Goal: Use online tool/utility

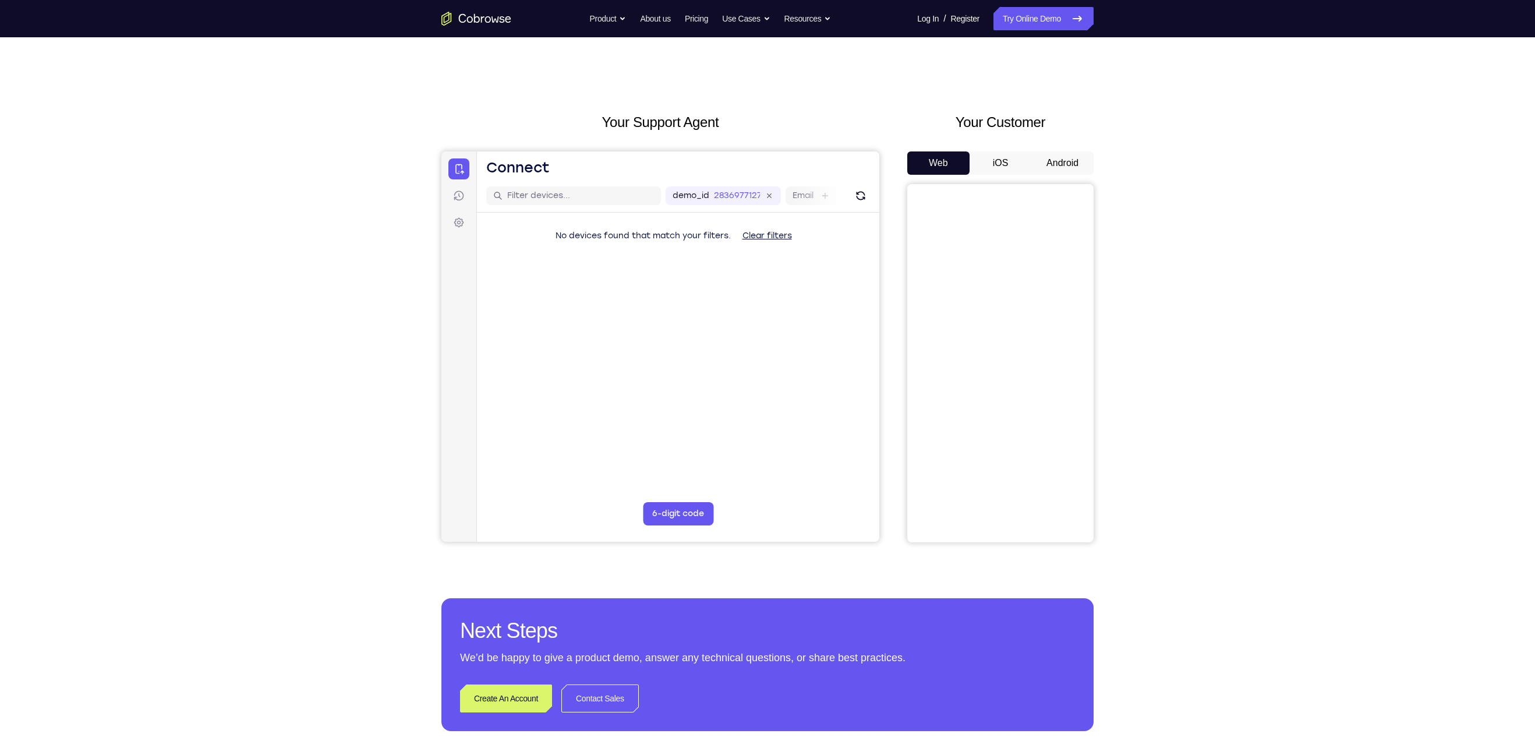
click at [1083, 160] on button "Android" at bounding box center [1062, 162] width 62 height 23
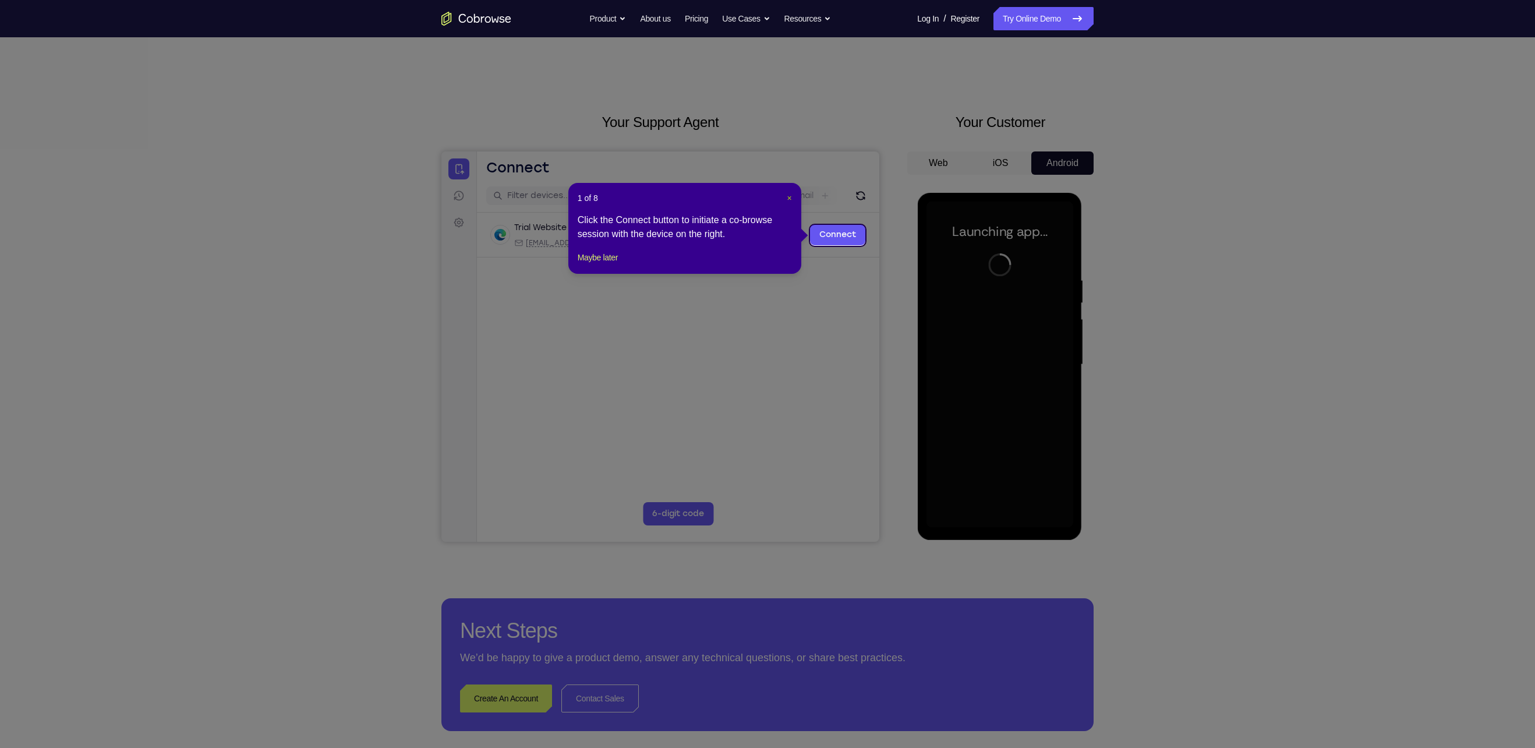
click at [787, 196] on span "×" at bounding box center [789, 197] width 5 height 9
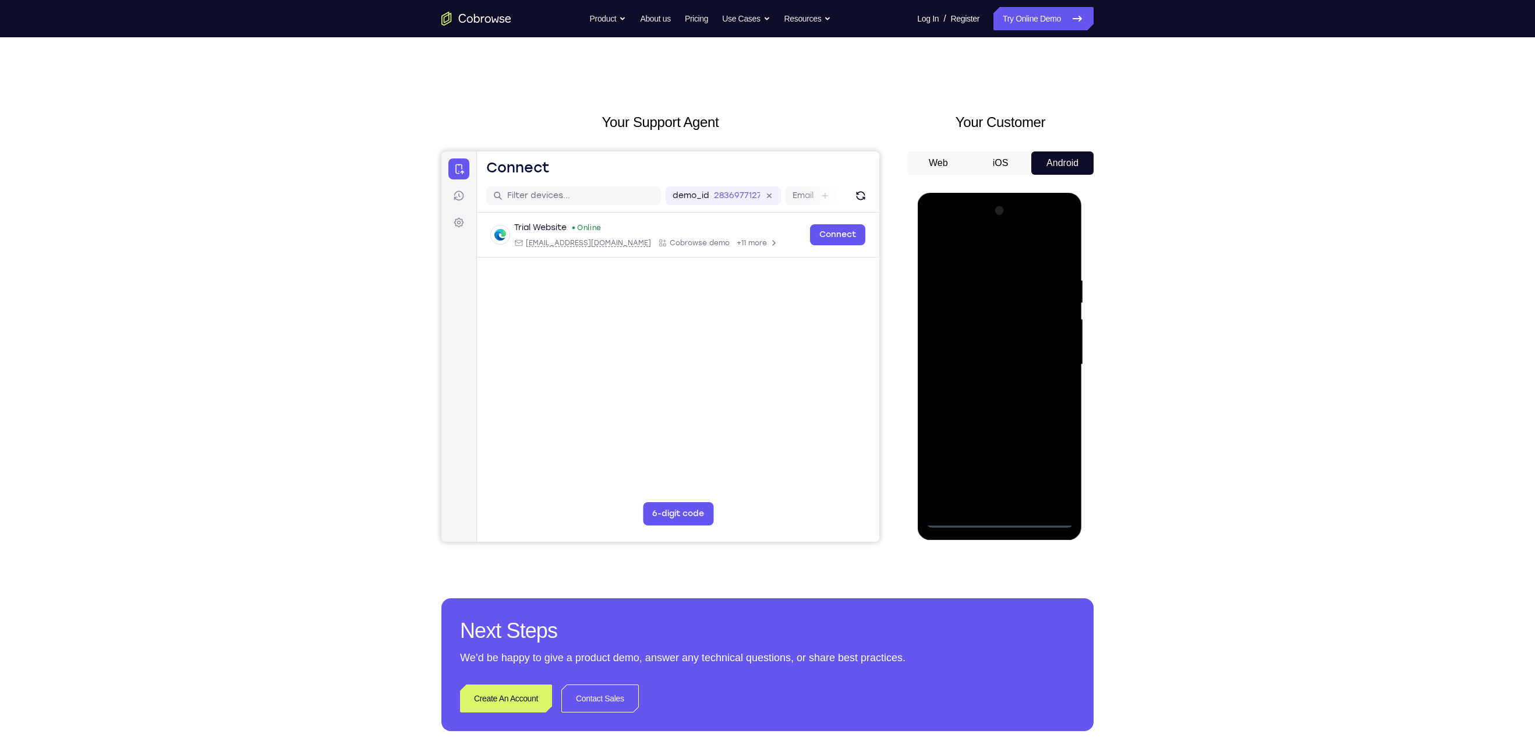
click at [1001, 512] on div at bounding box center [999, 364] width 147 height 326
click at [1003, 515] on div at bounding box center [999, 364] width 147 height 326
click at [998, 518] on div at bounding box center [999, 364] width 147 height 326
click at [1054, 470] on div at bounding box center [999, 364] width 147 height 326
click at [982, 240] on div at bounding box center [999, 364] width 147 height 326
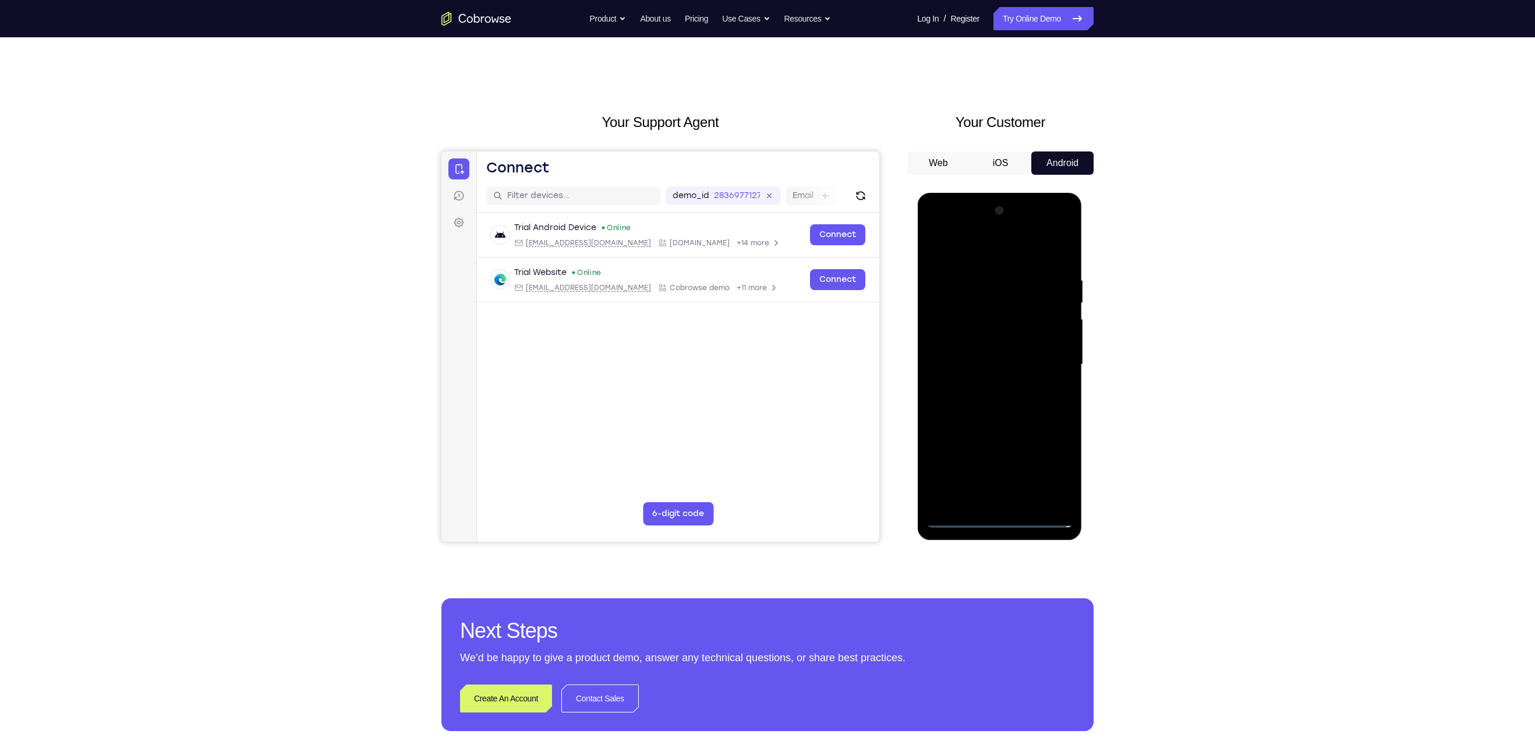
click at [1044, 353] on div at bounding box center [999, 364] width 147 height 326
click at [976, 385] on div at bounding box center [999, 364] width 147 height 326
click at [986, 387] on div at bounding box center [999, 364] width 147 height 326
click at [991, 352] on div at bounding box center [999, 364] width 147 height 326
click at [987, 345] on div at bounding box center [999, 364] width 147 height 326
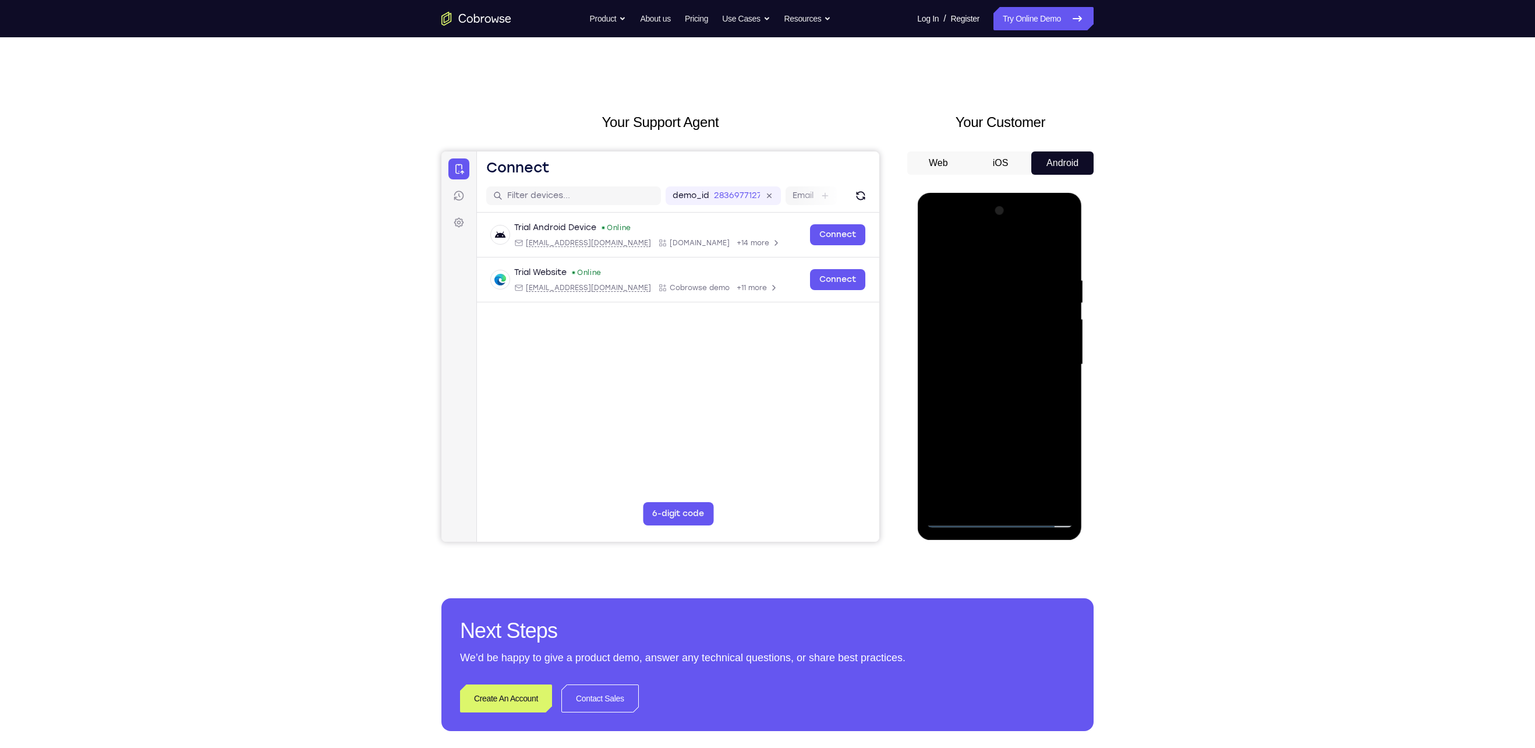
click at [996, 361] on div at bounding box center [999, 364] width 147 height 326
click at [1003, 402] on div at bounding box center [999, 364] width 147 height 326
click at [1004, 415] on div at bounding box center [999, 364] width 147 height 326
click at [998, 422] on div at bounding box center [999, 364] width 147 height 326
click at [1031, 501] on div at bounding box center [999, 364] width 147 height 326
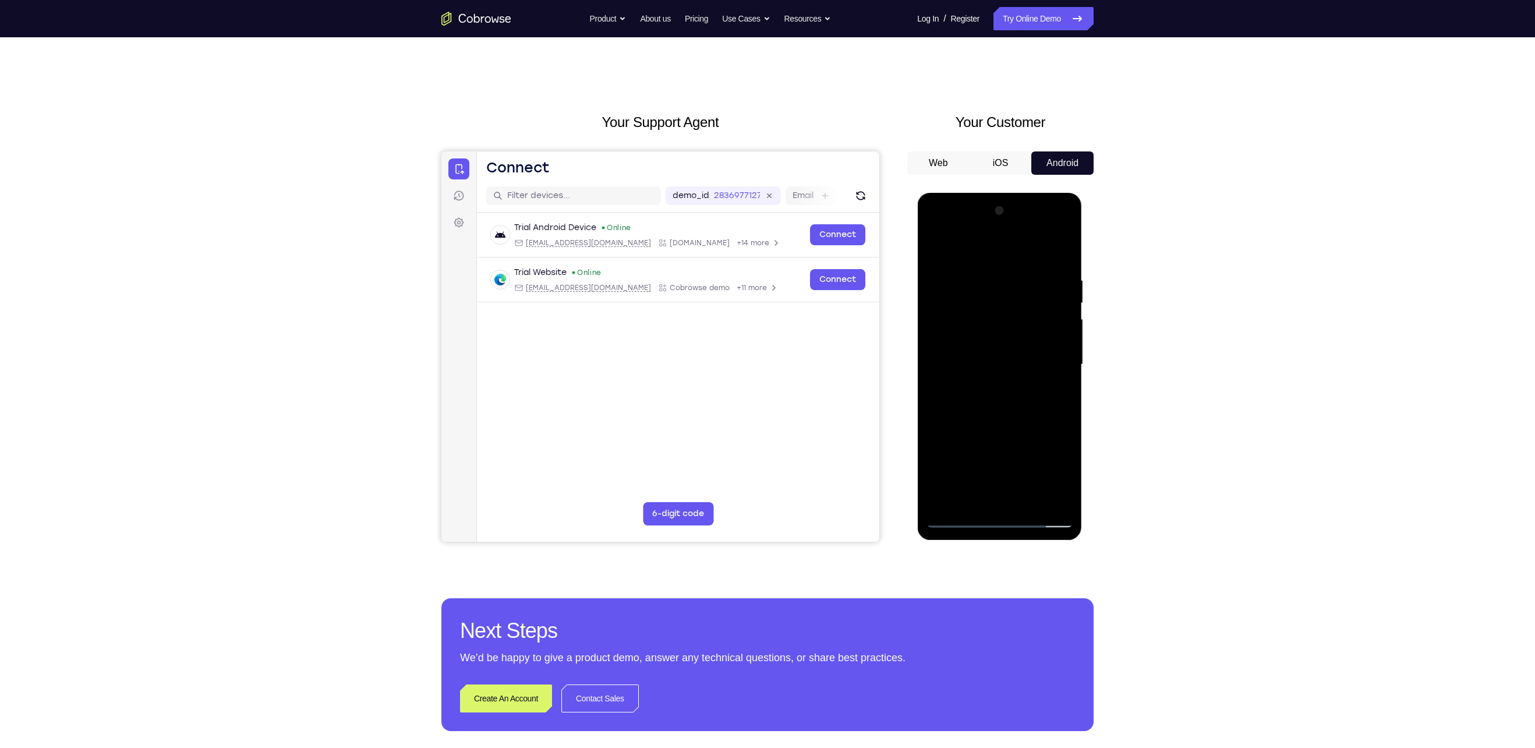
click at [1012, 431] on div at bounding box center [999, 364] width 147 height 326
drag, startPoint x: 998, startPoint y: 330, endPoint x: 1000, endPoint y: 505, distance: 175.3
click at [1000, 505] on div at bounding box center [999, 364] width 147 height 326
click at [939, 352] on div at bounding box center [999, 364] width 147 height 326
click at [969, 249] on div at bounding box center [999, 364] width 147 height 326
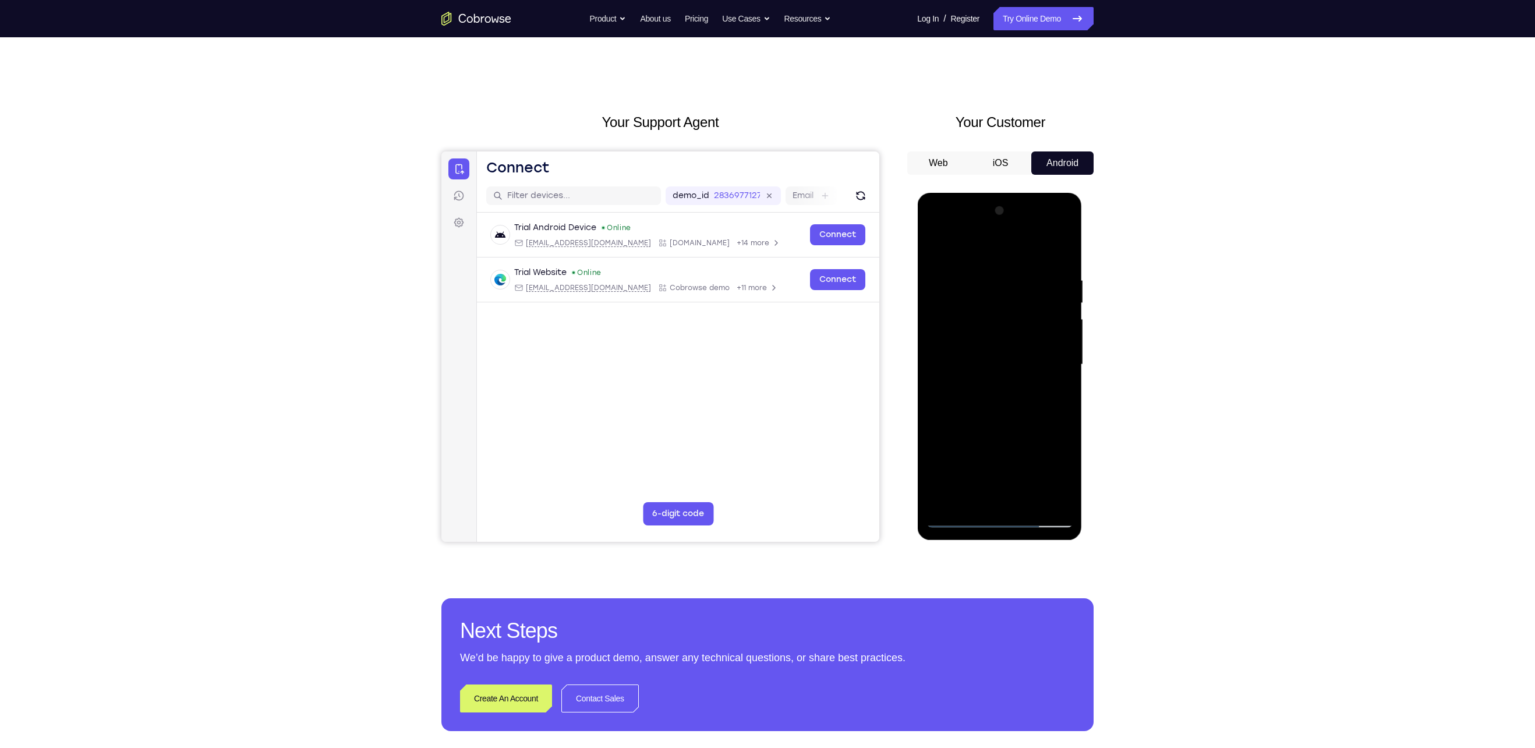
click at [1043, 421] on div at bounding box center [999, 364] width 147 height 326
drag, startPoint x: 992, startPoint y: 405, endPoint x: 989, endPoint y: 502, distance: 97.3
click at [989, 502] on div at bounding box center [999, 364] width 147 height 326
click at [939, 249] on div at bounding box center [999, 364] width 147 height 326
click at [1031, 364] on div at bounding box center [999, 364] width 147 height 326
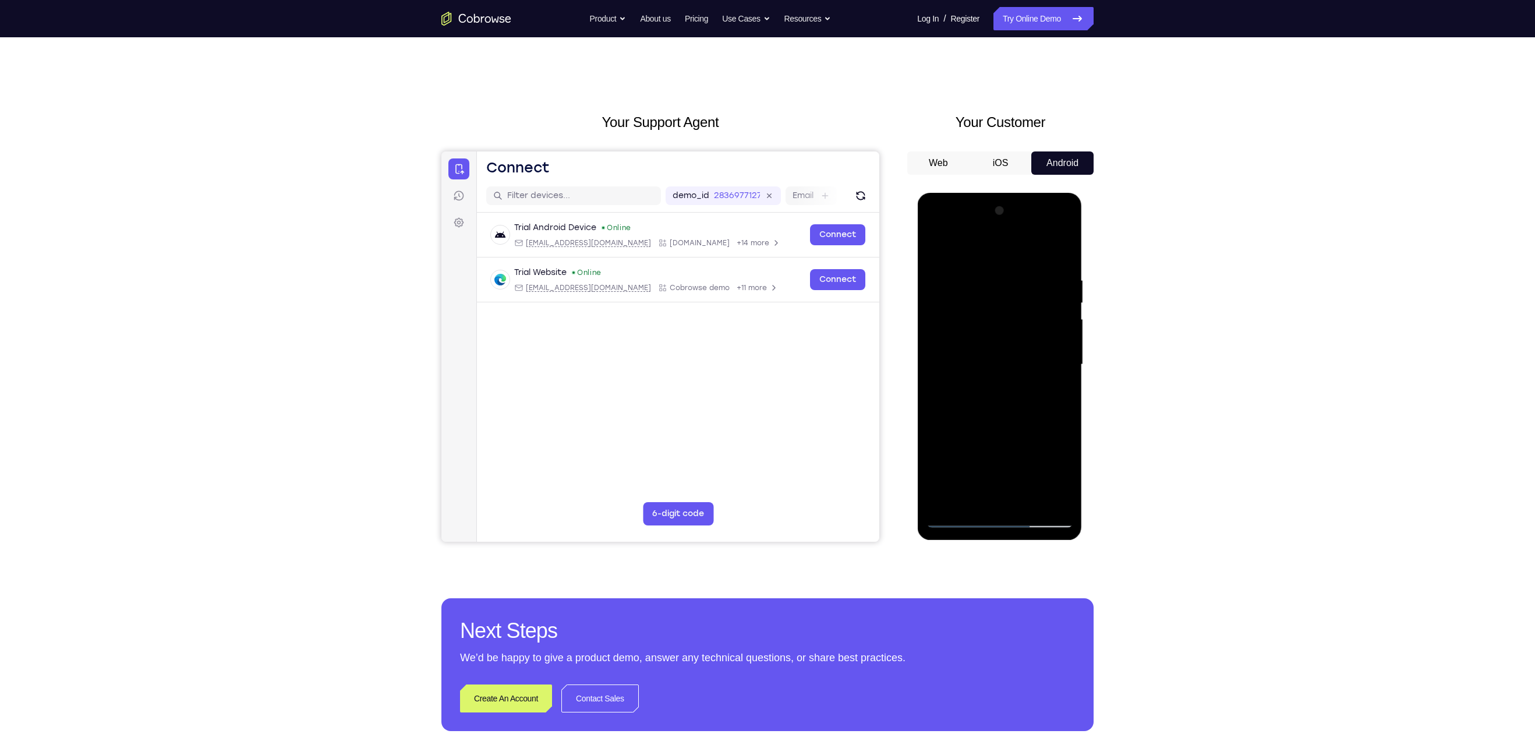
click at [937, 248] on div at bounding box center [999, 364] width 147 height 326
click at [1043, 419] on div at bounding box center [999, 364] width 147 height 326
drag, startPoint x: 986, startPoint y: 402, endPoint x: 985, endPoint y: 376, distance: 26.2
click at [985, 376] on div at bounding box center [999, 364] width 147 height 326
drag, startPoint x: 985, startPoint y: 381, endPoint x: 992, endPoint y: 314, distance: 67.8
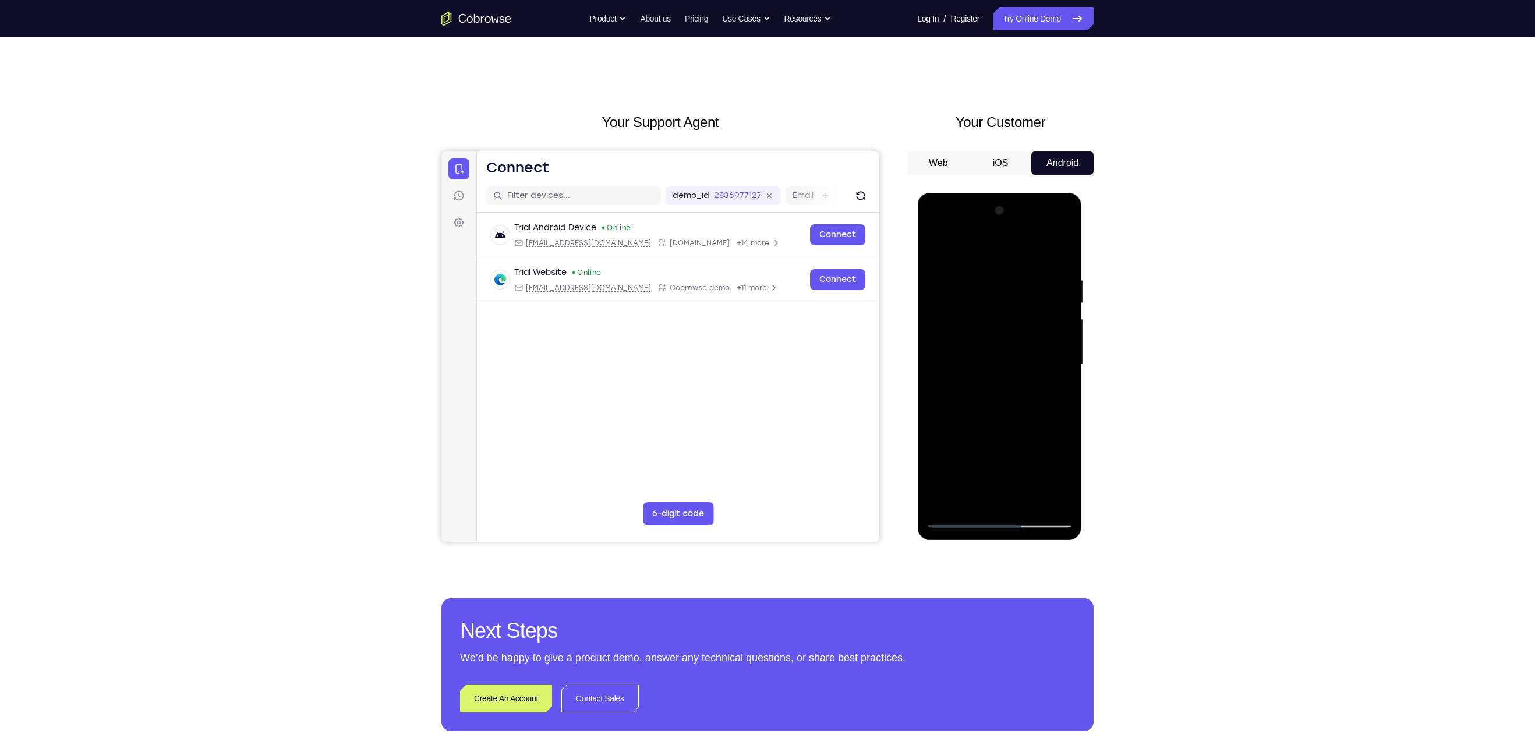
click at [992, 314] on div at bounding box center [999, 364] width 147 height 326
drag, startPoint x: 991, startPoint y: 417, endPoint x: 994, endPoint y: 315, distance: 101.9
click at [994, 315] on div at bounding box center [999, 364] width 147 height 326
drag, startPoint x: 990, startPoint y: 464, endPoint x: 993, endPoint y: 354, distance: 110.1
click at [993, 354] on div at bounding box center [999, 364] width 147 height 326
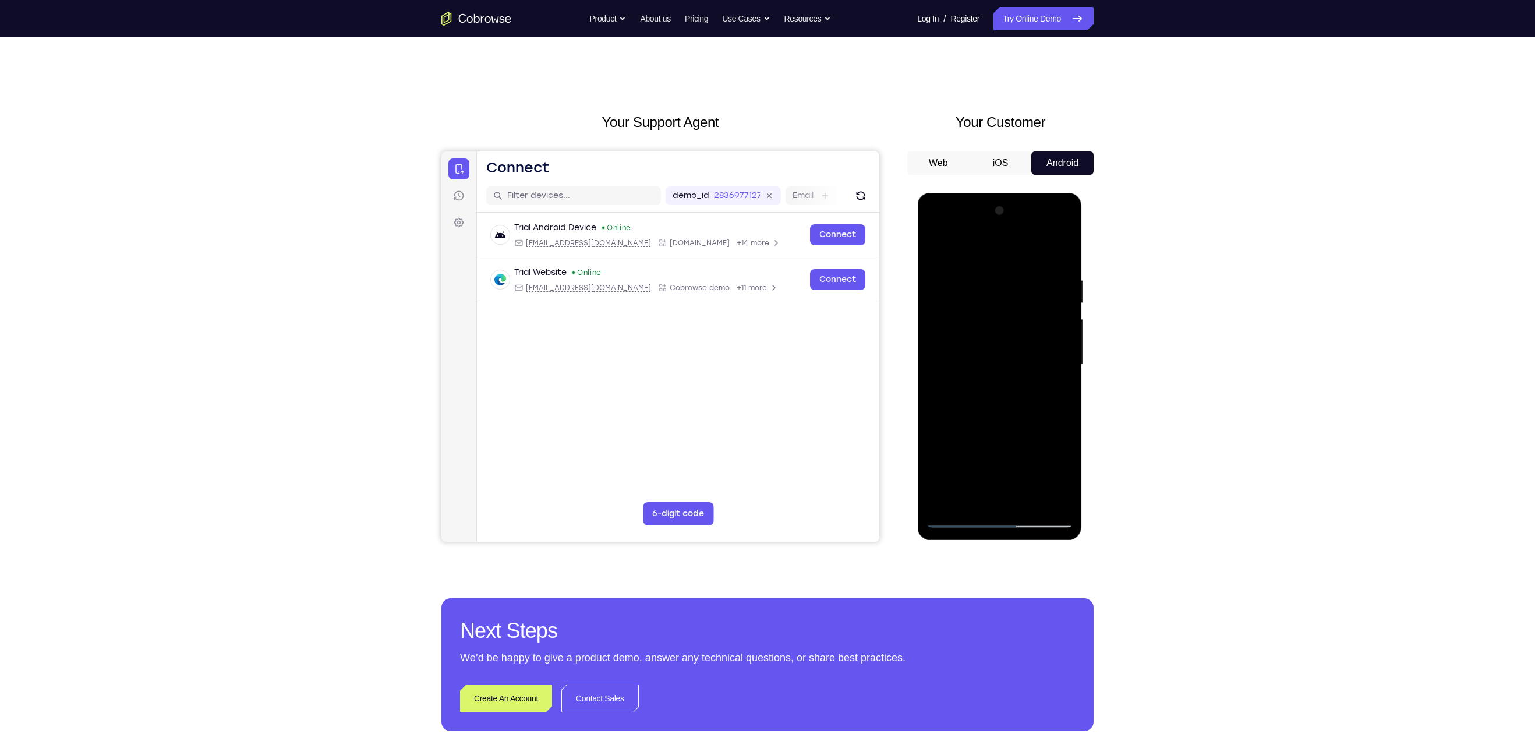
drag, startPoint x: 985, startPoint y: 389, endPoint x: 985, endPoint y: 332, distance: 56.5
click at [985, 332] on div at bounding box center [999, 364] width 147 height 326
drag, startPoint x: 998, startPoint y: 441, endPoint x: 989, endPoint y: 318, distance: 123.2
click at [989, 318] on div at bounding box center [999, 364] width 147 height 326
drag, startPoint x: 993, startPoint y: 440, endPoint x: 986, endPoint y: 275, distance: 164.9
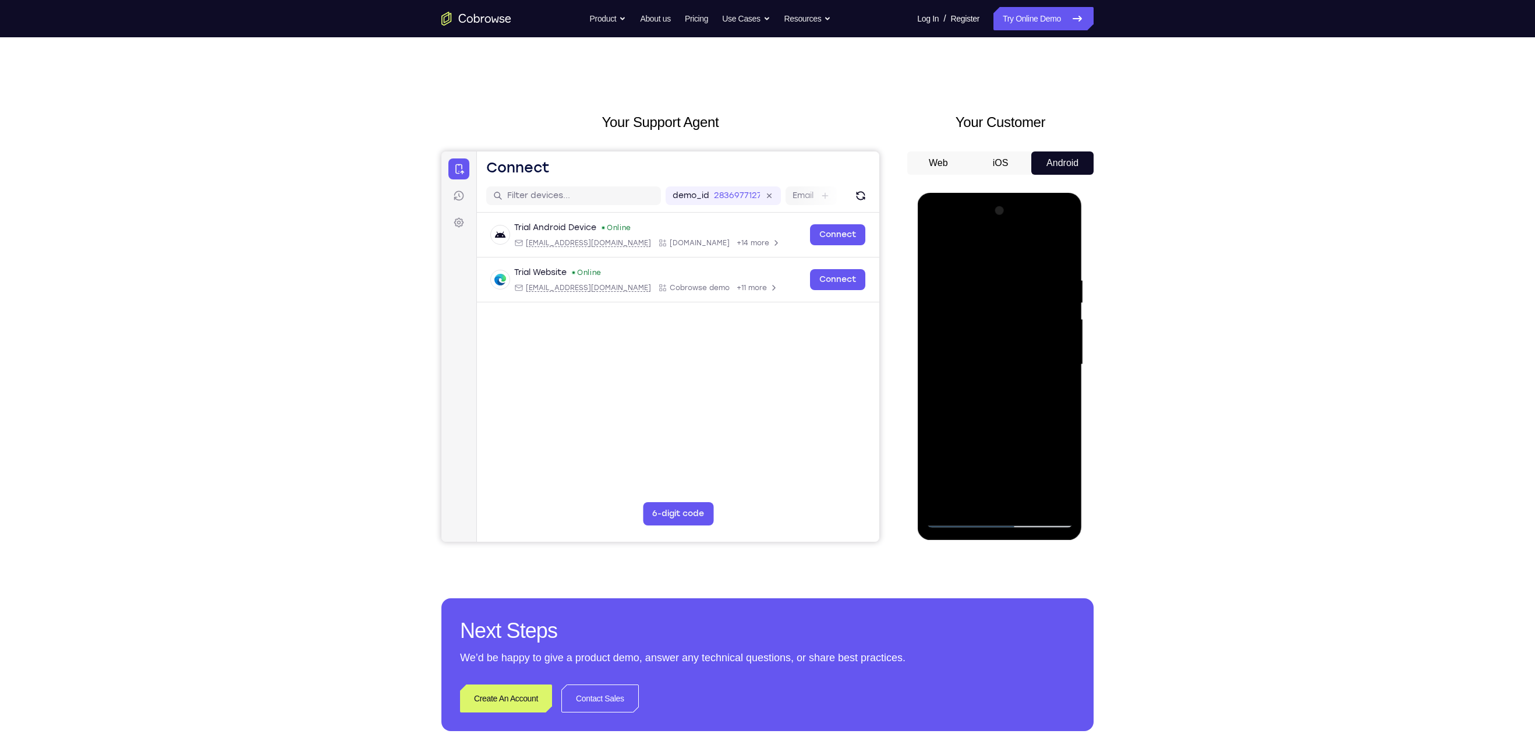
click at [986, 275] on div at bounding box center [999, 364] width 147 height 326
drag, startPoint x: 995, startPoint y: 459, endPoint x: 983, endPoint y: 296, distance: 164.0
click at [983, 296] on div at bounding box center [999, 364] width 147 height 326
drag, startPoint x: 985, startPoint y: 435, endPoint x: 972, endPoint y: 274, distance: 161.2
click at [972, 274] on div at bounding box center [999, 364] width 147 height 326
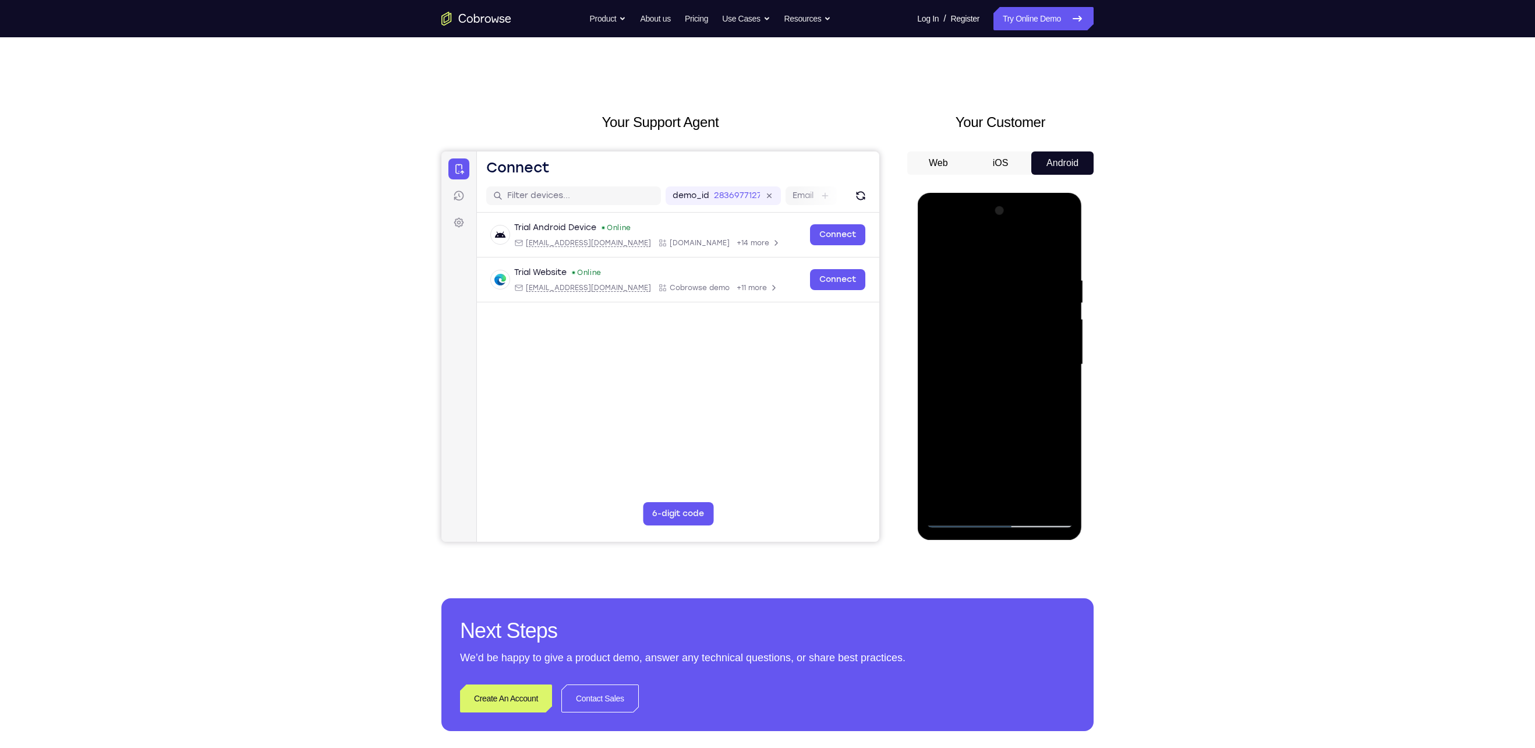
drag, startPoint x: 982, startPoint y: 458, endPoint x: 972, endPoint y: 279, distance: 179.0
click at [972, 279] on div at bounding box center [999, 364] width 147 height 326
drag, startPoint x: 987, startPoint y: 446, endPoint x: 976, endPoint y: 240, distance: 206.4
click at [976, 240] on div at bounding box center [999, 364] width 147 height 326
drag, startPoint x: 995, startPoint y: 443, endPoint x: 987, endPoint y: 228, distance: 215.0
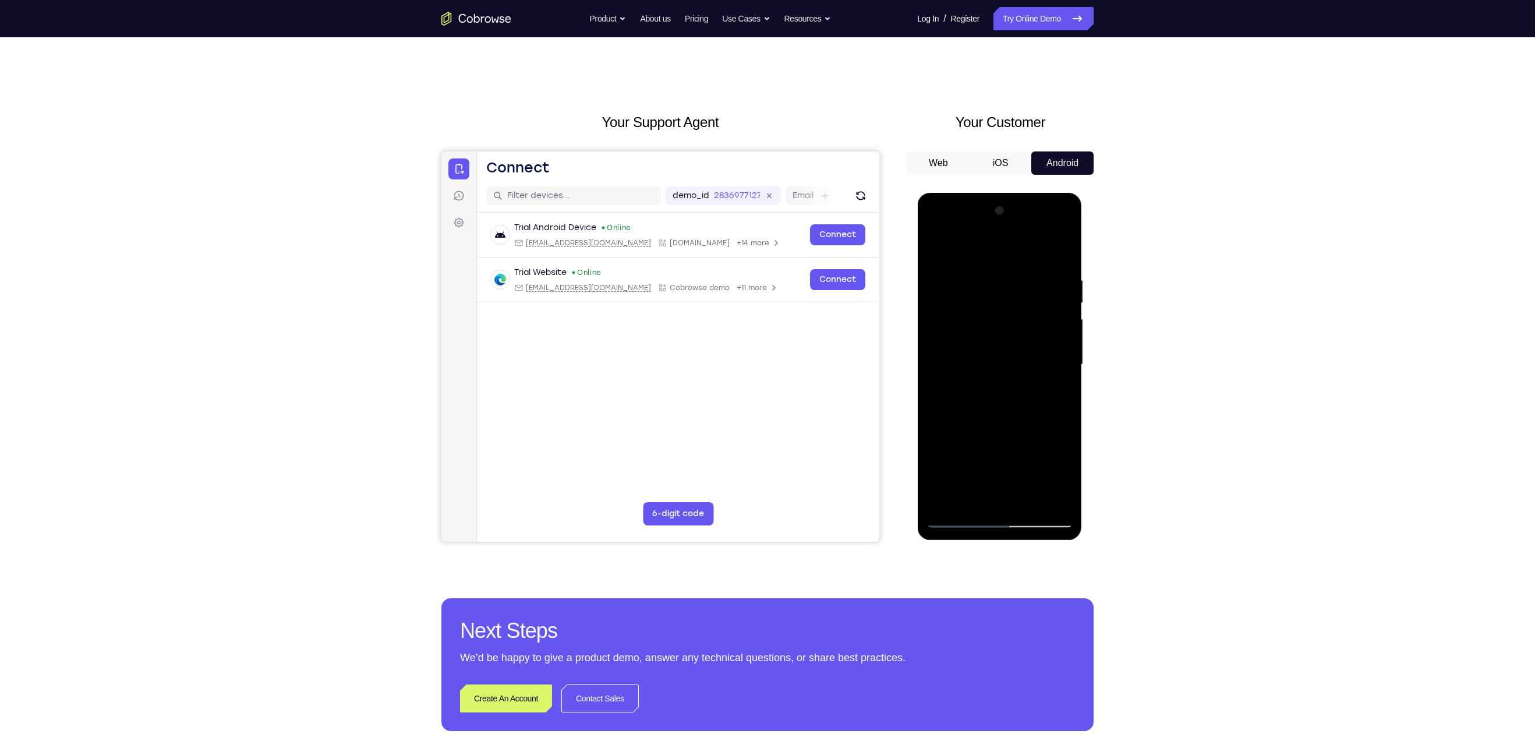
click at [987, 228] on div at bounding box center [999, 364] width 147 height 326
drag, startPoint x: 994, startPoint y: 437, endPoint x: 990, endPoint y: 238, distance: 199.7
click at [990, 238] on div at bounding box center [999, 364] width 147 height 326
click at [1025, 502] on div at bounding box center [999, 364] width 147 height 326
drag, startPoint x: 1010, startPoint y: 422, endPoint x: 1010, endPoint y: 373, distance: 48.3
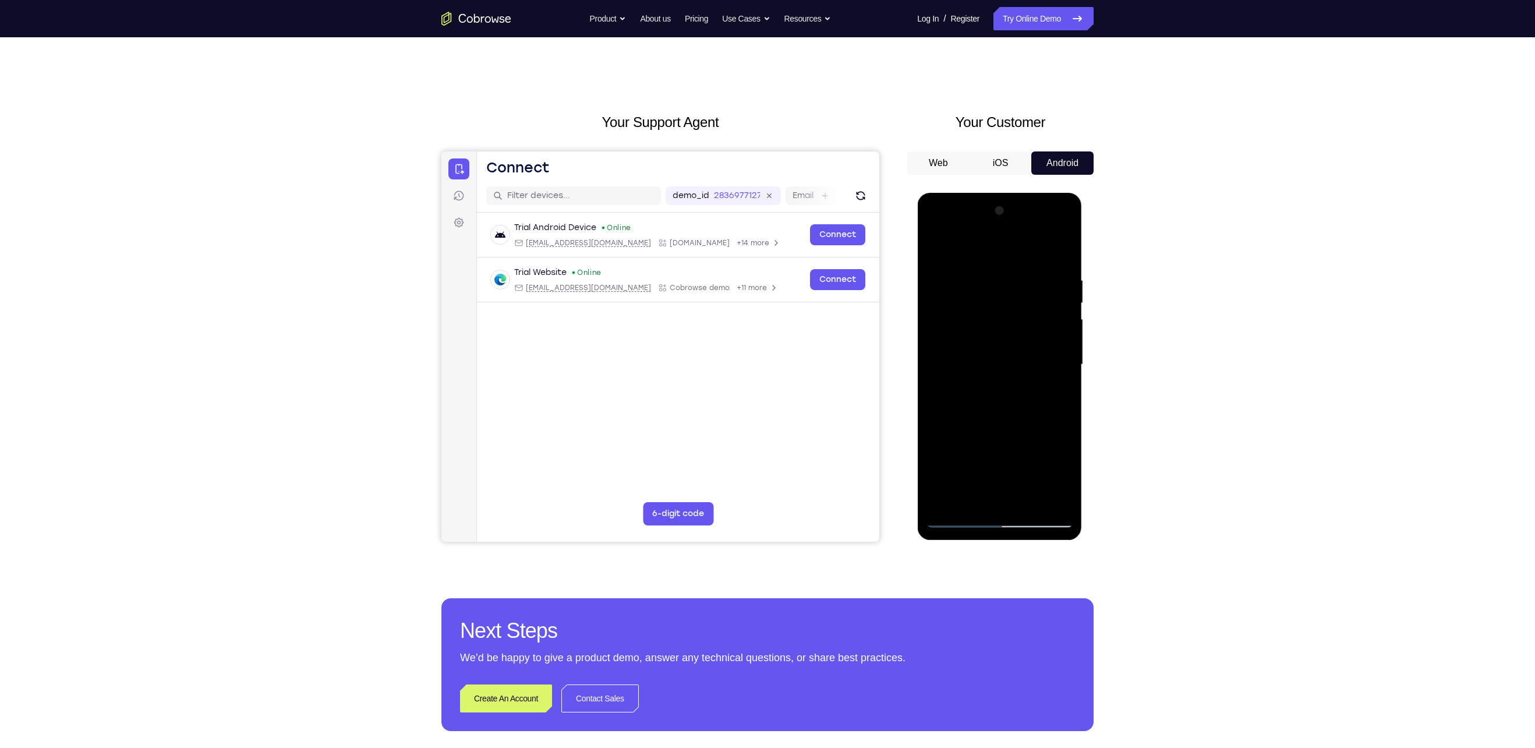
click at [1010, 373] on div at bounding box center [999, 364] width 147 height 326
click at [941, 248] on div at bounding box center [999, 364] width 147 height 326
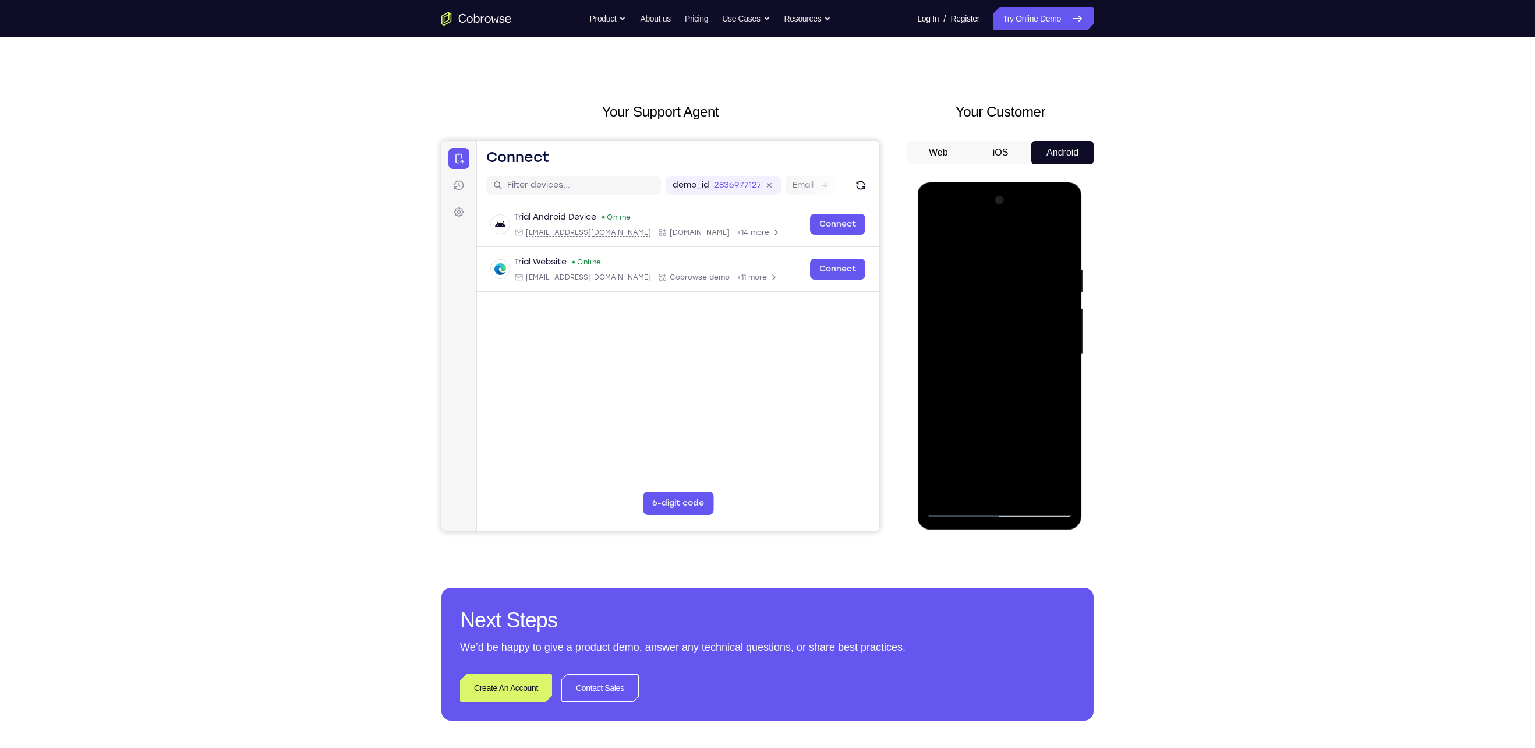
scroll to position [12, 0]
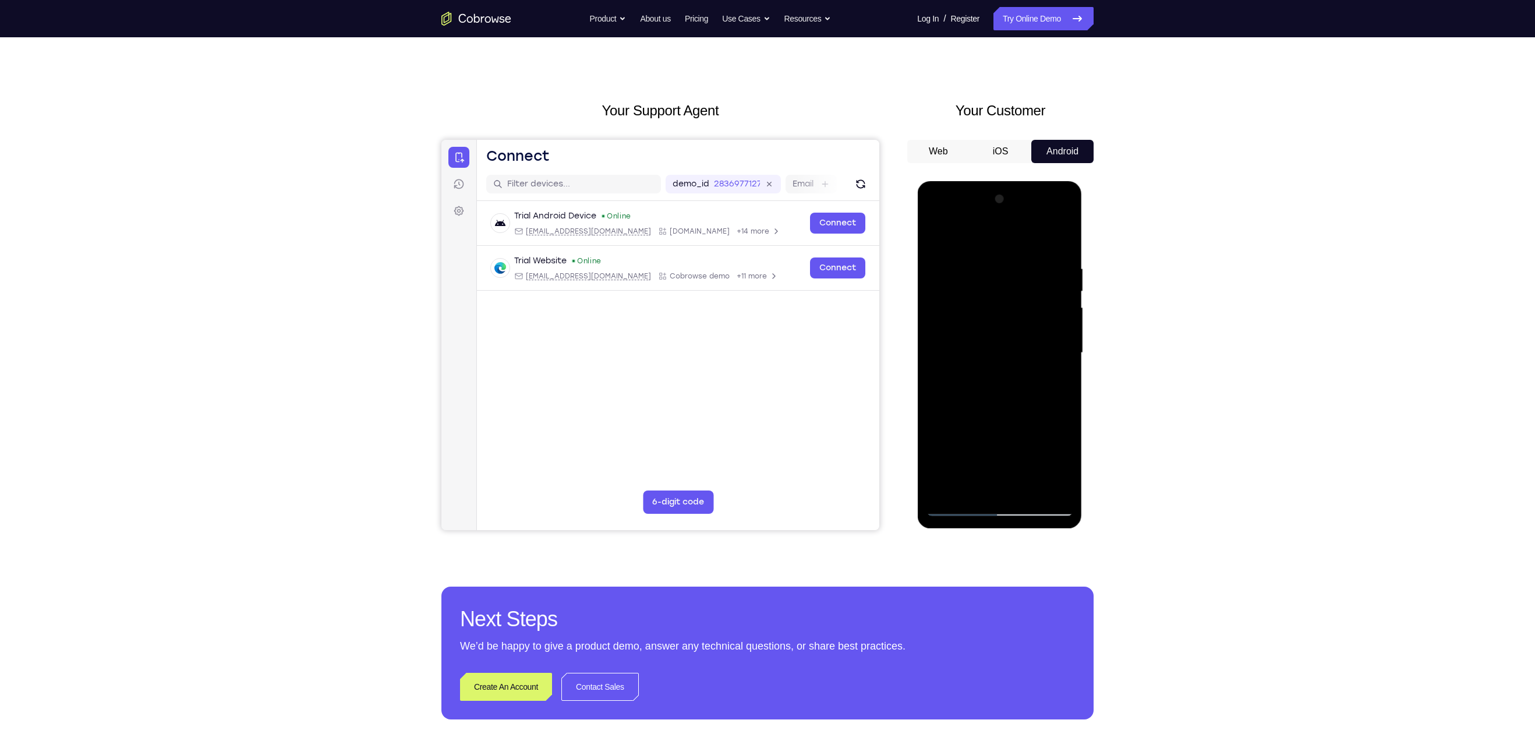
drag, startPoint x: 996, startPoint y: 433, endPoint x: 1003, endPoint y: 126, distance: 306.3
click at [1003, 181] on html "Online web based iOS Simulators and Android Emulators. Run iPhone, iPad, Mobile…" at bounding box center [1000, 355] width 166 height 349
drag, startPoint x: 1022, startPoint y: 410, endPoint x: 1024, endPoint y: 350, distance: 60.0
click at [1024, 350] on div at bounding box center [999, 353] width 147 height 326
click at [936, 448] on div at bounding box center [999, 353] width 147 height 326
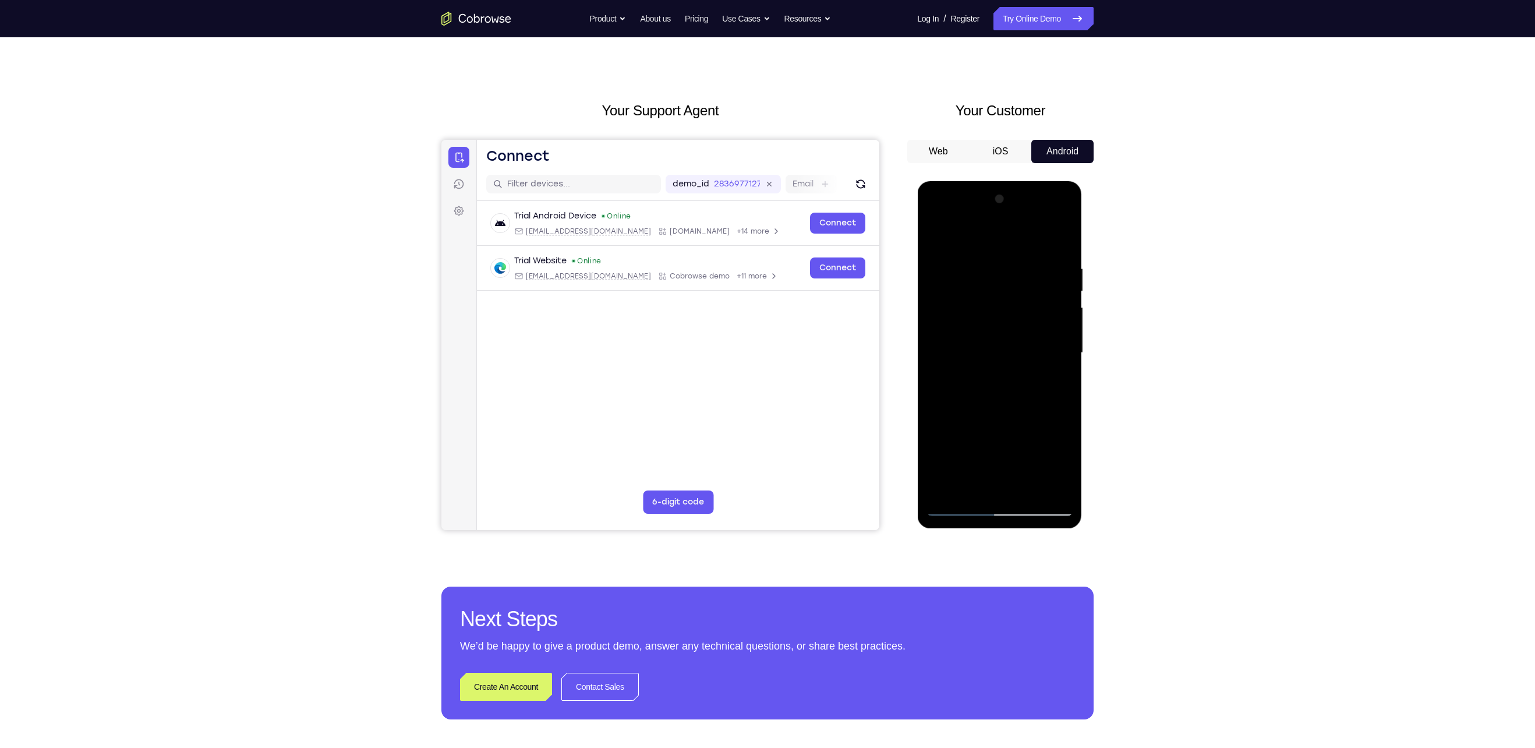
click at [1028, 490] on div at bounding box center [999, 353] width 147 height 326
click at [956, 505] on div at bounding box center [999, 353] width 147 height 326
click at [971, 491] on div at bounding box center [999, 353] width 147 height 326
click at [1054, 295] on div at bounding box center [999, 353] width 147 height 326
drag, startPoint x: 1021, startPoint y: 306, endPoint x: 1022, endPoint y: 403, distance: 97.2
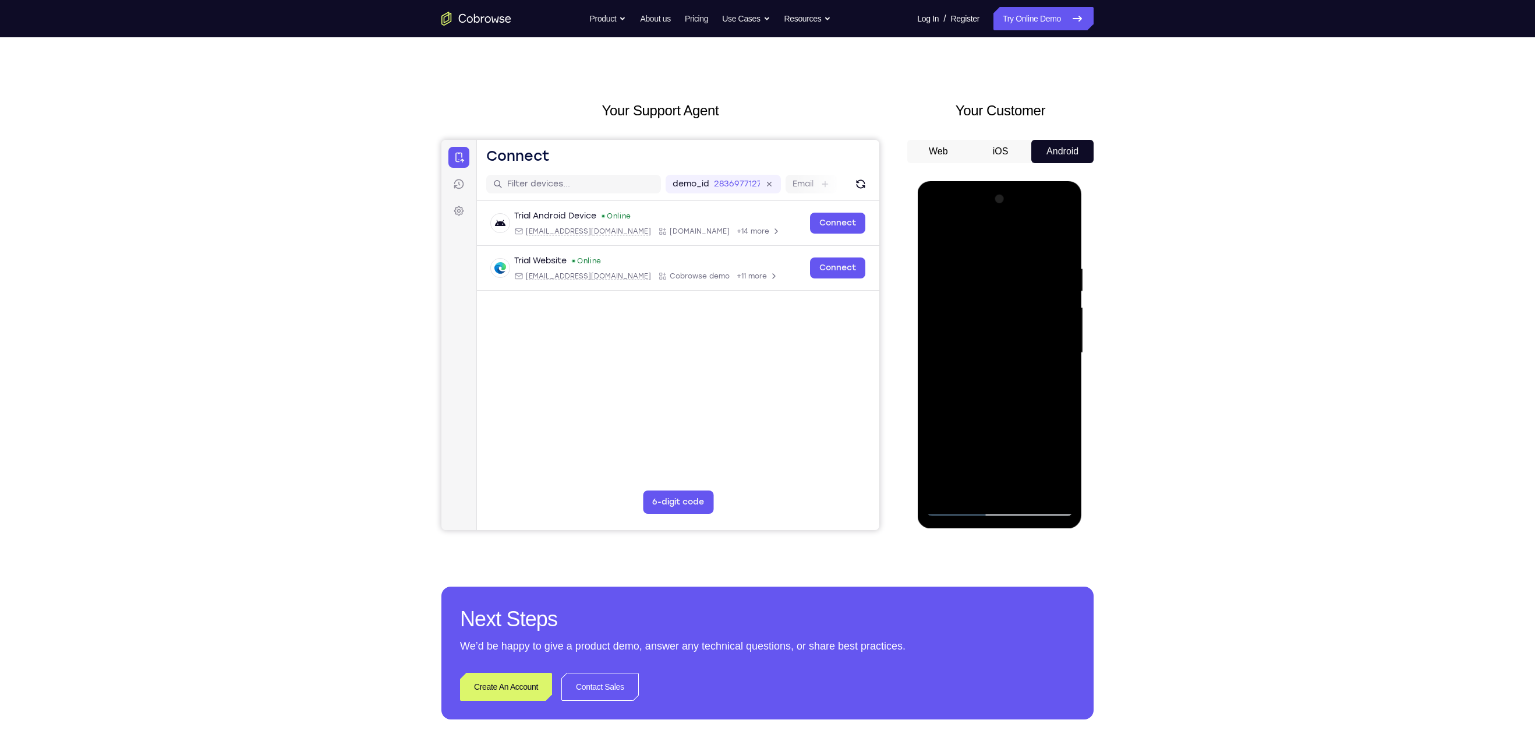
click at [1022, 403] on div at bounding box center [999, 353] width 147 height 326
click at [973, 490] on div at bounding box center [999, 353] width 147 height 326
drag, startPoint x: 981, startPoint y: 398, endPoint x: 982, endPoint y: 186, distance: 211.9
click at [982, 186] on div at bounding box center [999, 354] width 165 height 347
click at [1029, 491] on div at bounding box center [999, 353] width 147 height 326
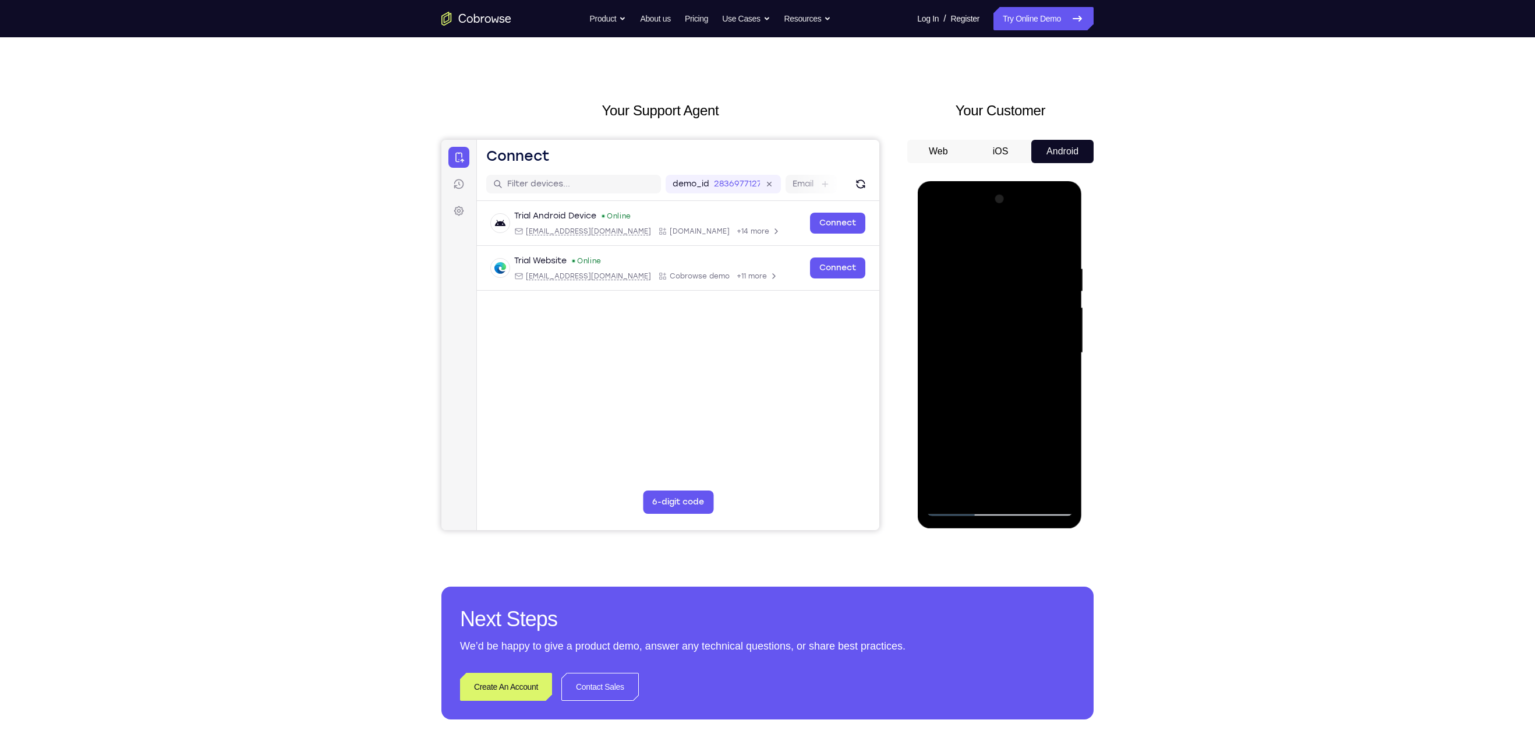
drag, startPoint x: 1004, startPoint y: 332, endPoint x: 1005, endPoint y: 474, distance: 142.1
click at [1005, 474] on div at bounding box center [999, 353] width 147 height 326
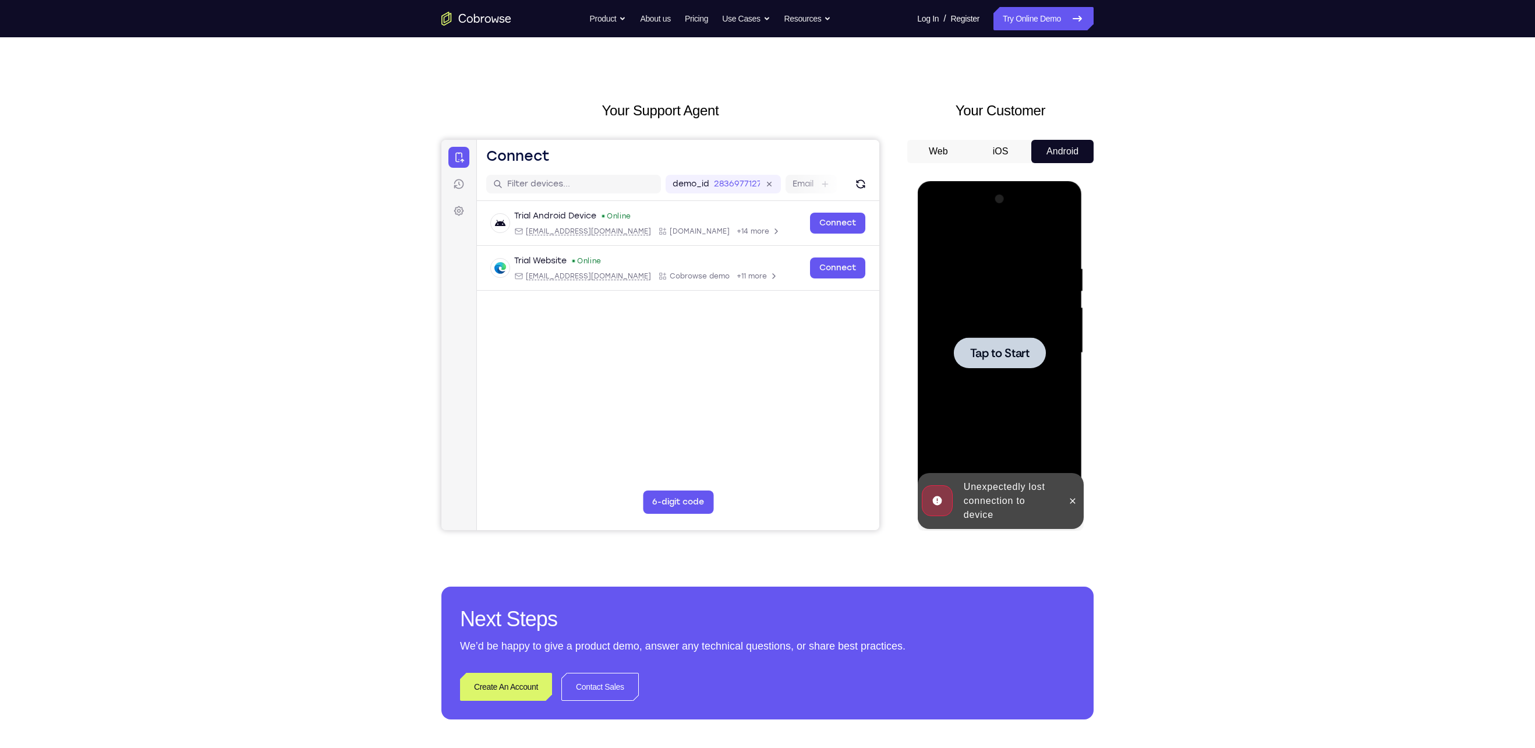
click at [1063, 497] on div at bounding box center [1072, 501] width 19 height 56
click at [325, 275] on div "Your Support Agent Your Customer Web iOS Android Next Steps We’d be happy to gi…" at bounding box center [767, 410] width 1535 height 768
click at [1035, 355] on div at bounding box center [999, 352] width 92 height 31
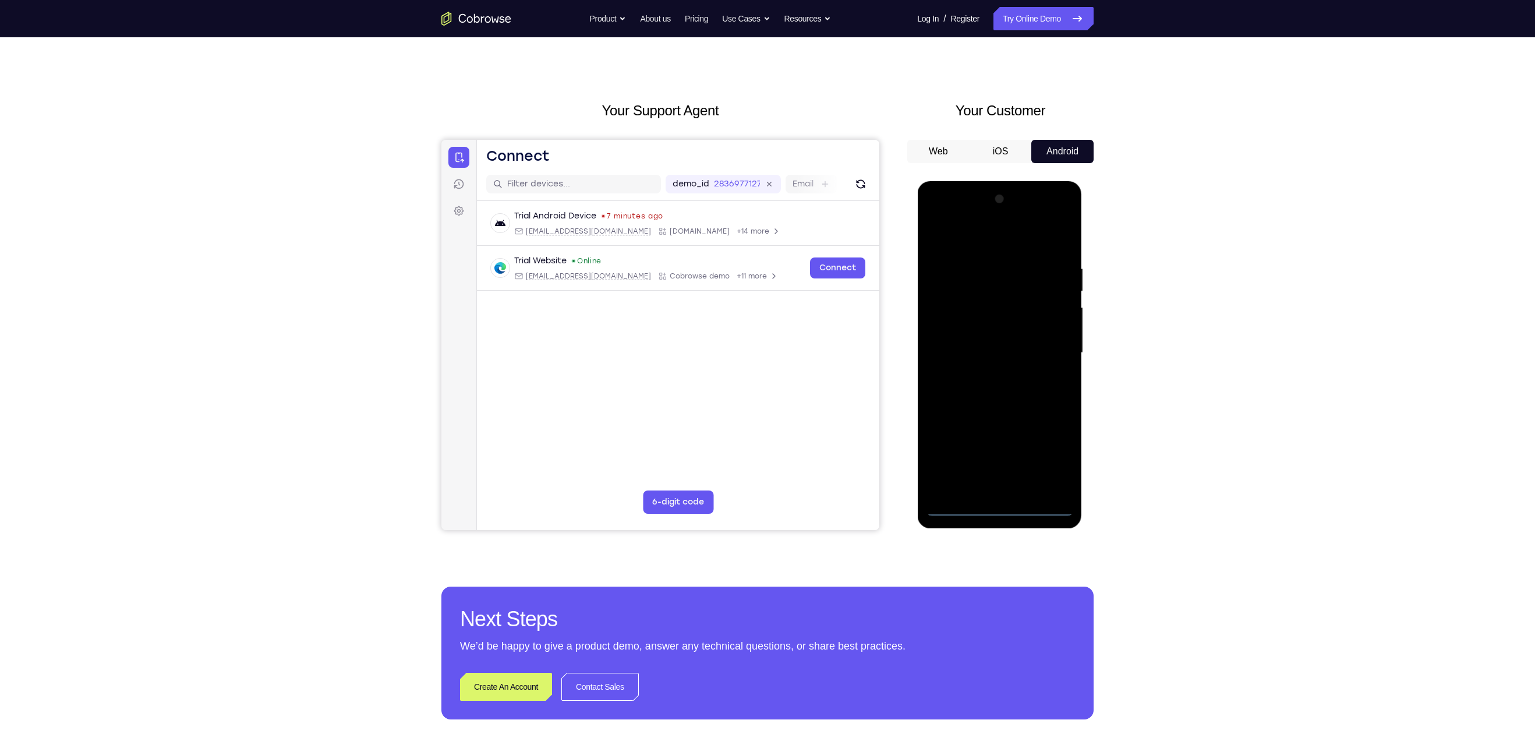
click at [1000, 505] on div at bounding box center [999, 353] width 147 height 326
click at [1051, 455] on div at bounding box center [999, 353] width 147 height 326
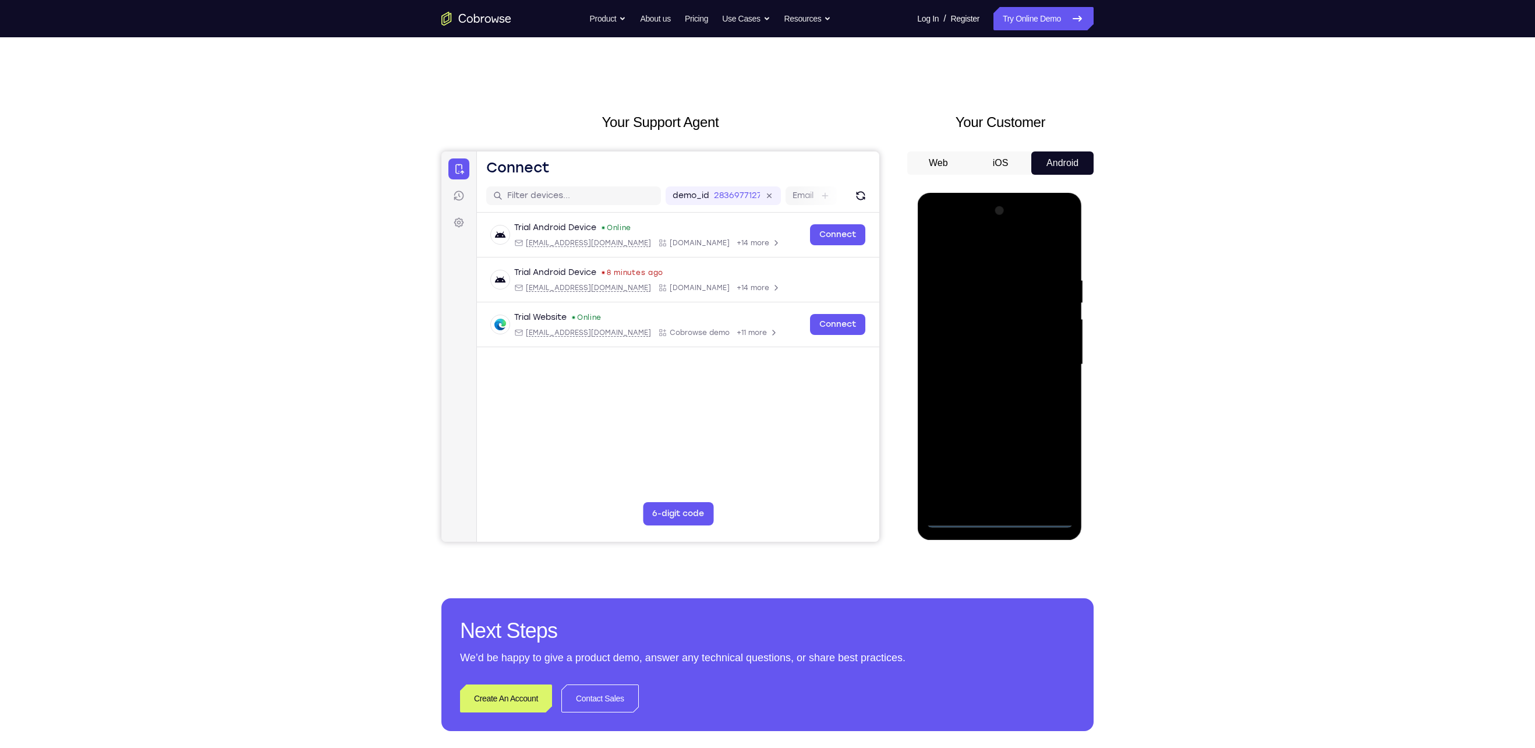
scroll to position [1, 0]
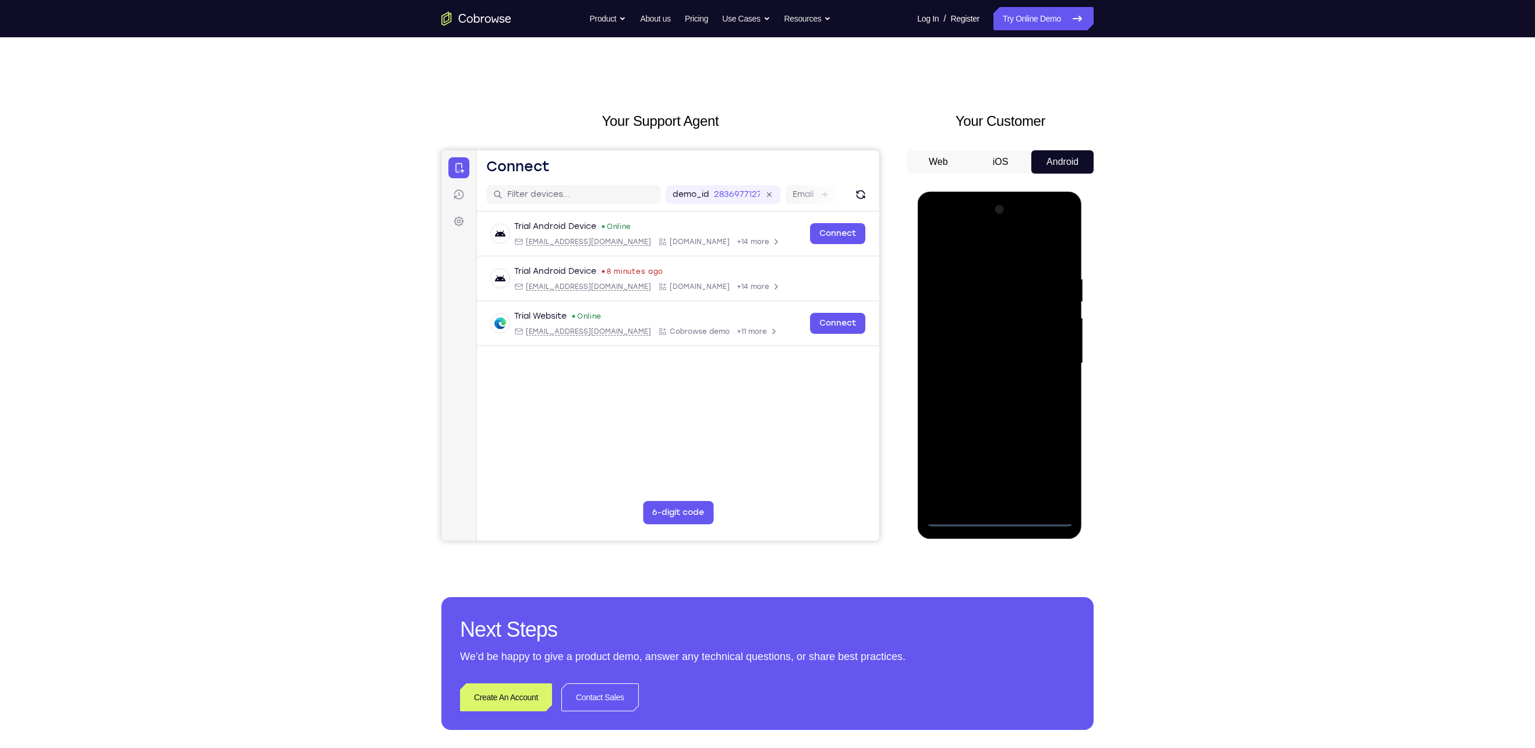
click at [966, 253] on div at bounding box center [999, 363] width 147 height 326
click at [1056, 364] on div at bounding box center [999, 363] width 147 height 326
click at [987, 383] on div at bounding box center [999, 363] width 147 height 326
click at [987, 349] on div at bounding box center [999, 363] width 147 height 326
click at [982, 338] on div at bounding box center [999, 363] width 147 height 326
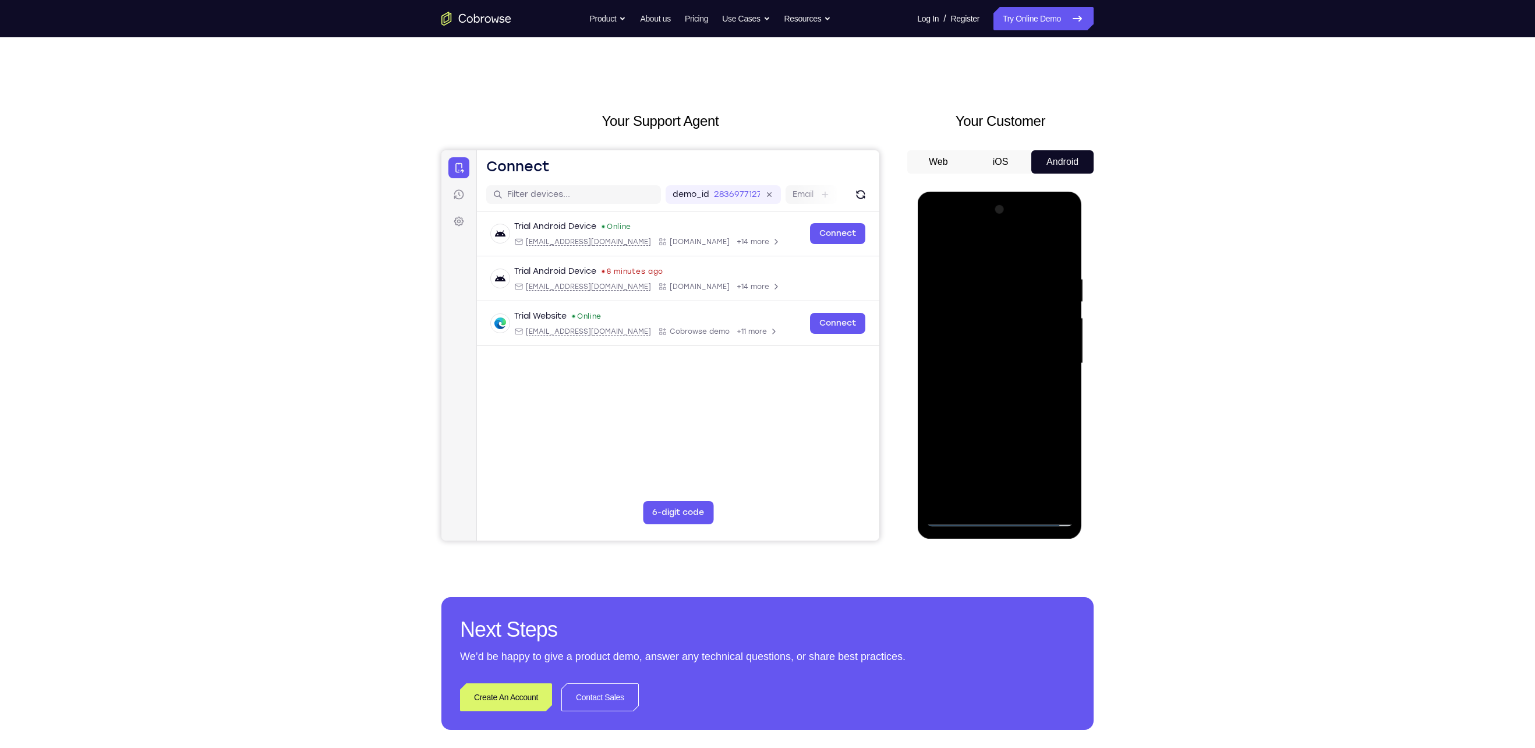
click at [989, 363] on div at bounding box center [999, 363] width 147 height 326
click at [1008, 400] on div at bounding box center [999, 363] width 147 height 326
click at [1058, 263] on div at bounding box center [999, 363] width 147 height 326
drag, startPoint x: 1031, startPoint y: 376, endPoint x: 1031, endPoint y: 306, distance: 69.9
click at [1031, 306] on div at bounding box center [999, 363] width 147 height 326
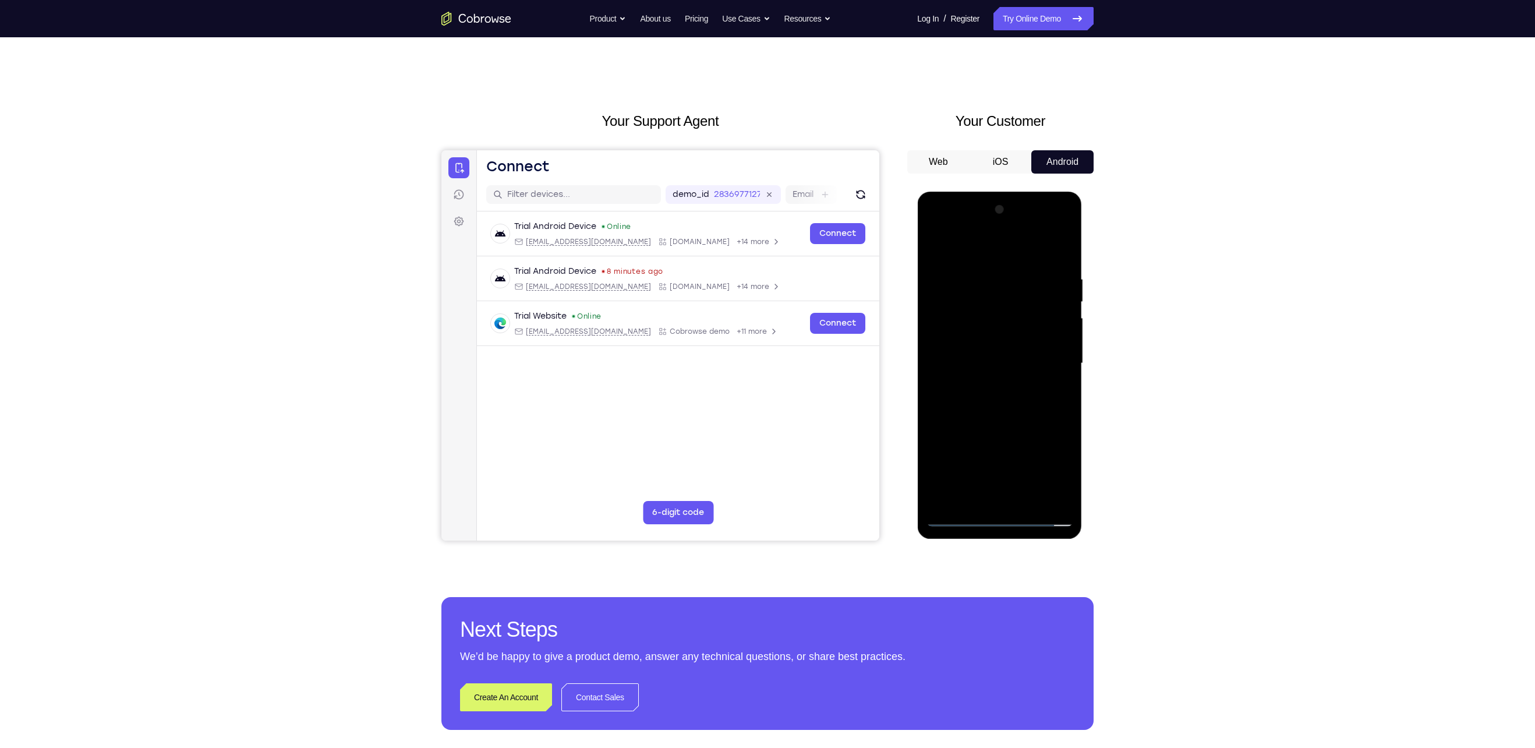
click at [1066, 345] on div at bounding box center [999, 363] width 147 height 326
drag, startPoint x: 980, startPoint y: 356, endPoint x: 968, endPoint y: 507, distance: 151.9
click at [968, 507] on div at bounding box center [999, 363] width 147 height 326
click at [989, 273] on div at bounding box center [999, 363] width 147 height 326
click at [1060, 364] on div at bounding box center [999, 363] width 147 height 326
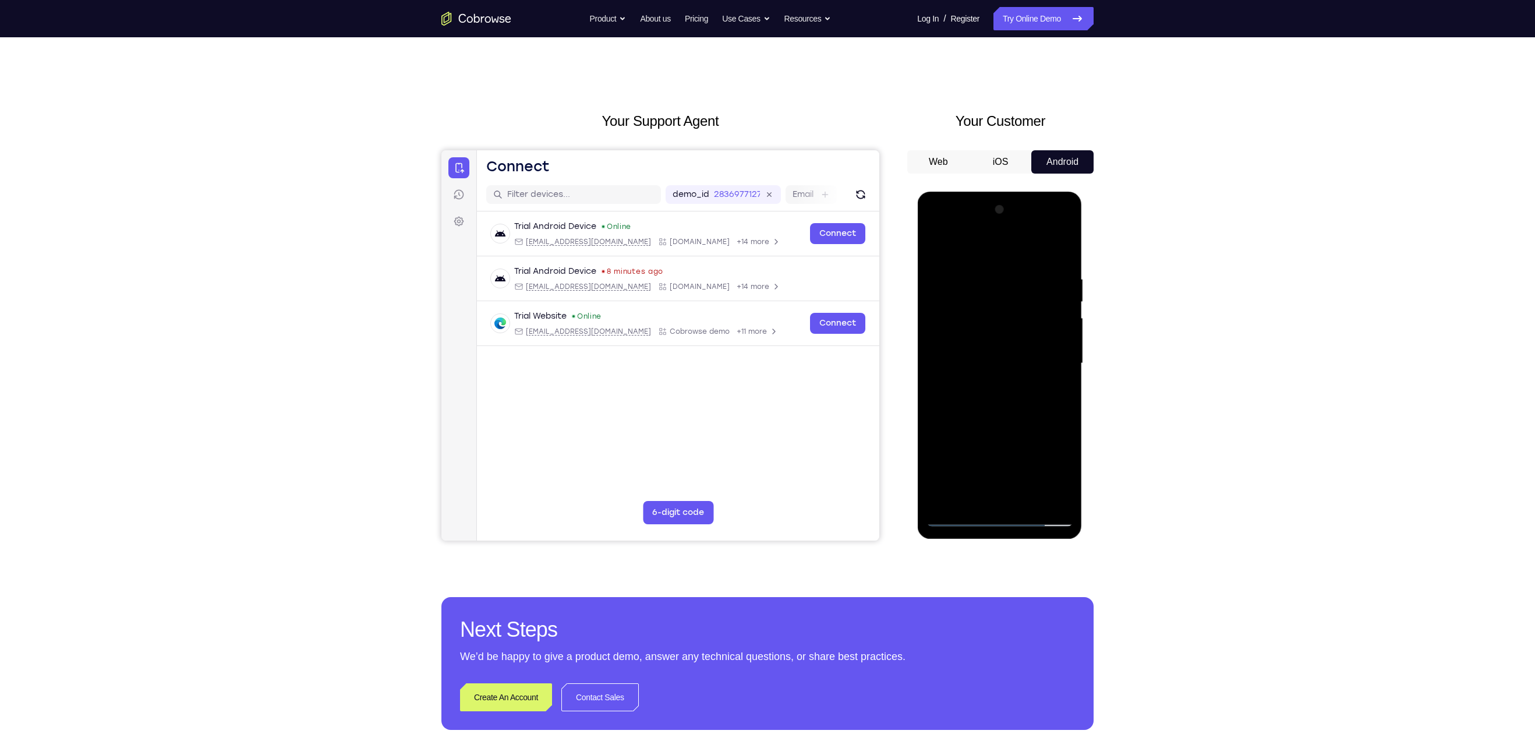
click at [1058, 364] on div at bounding box center [999, 363] width 147 height 326
drag, startPoint x: 996, startPoint y: 471, endPoint x: 1032, endPoint y: 574, distance: 109.0
click at [1032, 541] on html "Online web based iOS Simulators and Android Emulators. Run iPhone, iPad, Mobile…" at bounding box center [1000, 366] width 166 height 349
drag, startPoint x: 951, startPoint y: 353, endPoint x: 1252, endPoint y: 380, distance: 302.8
click at [1083, 380] on html "Online web based iOS Simulators and Android Emulators. Run iPhone, iPad, Mobile…" at bounding box center [1000, 366] width 166 height 349
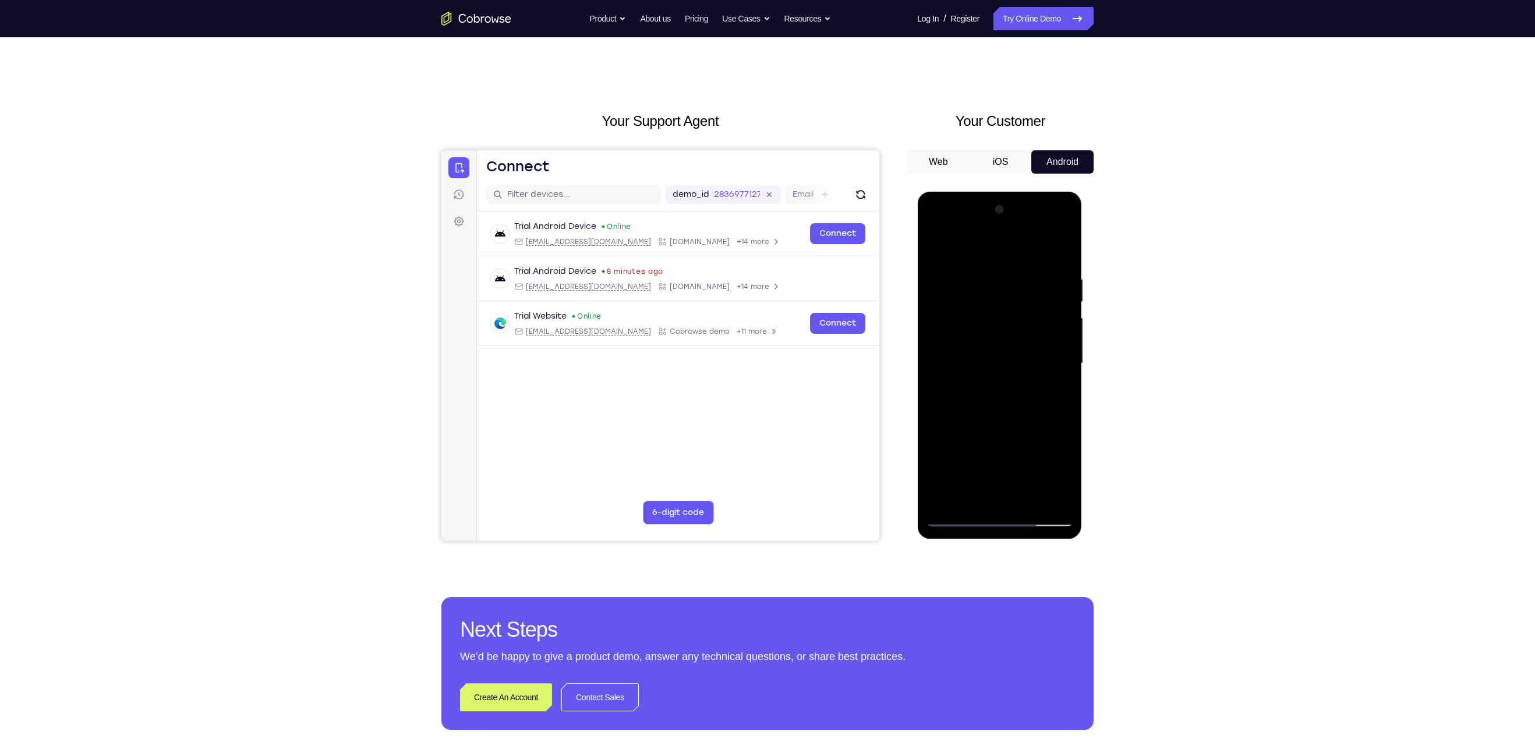
click at [982, 325] on div at bounding box center [999, 363] width 147 height 326
click at [997, 342] on div at bounding box center [999, 363] width 147 height 326
click at [1060, 364] on div at bounding box center [999, 363] width 147 height 326
click at [1064, 367] on div at bounding box center [999, 363] width 147 height 326
click at [1064, 370] on div at bounding box center [999, 363] width 147 height 326
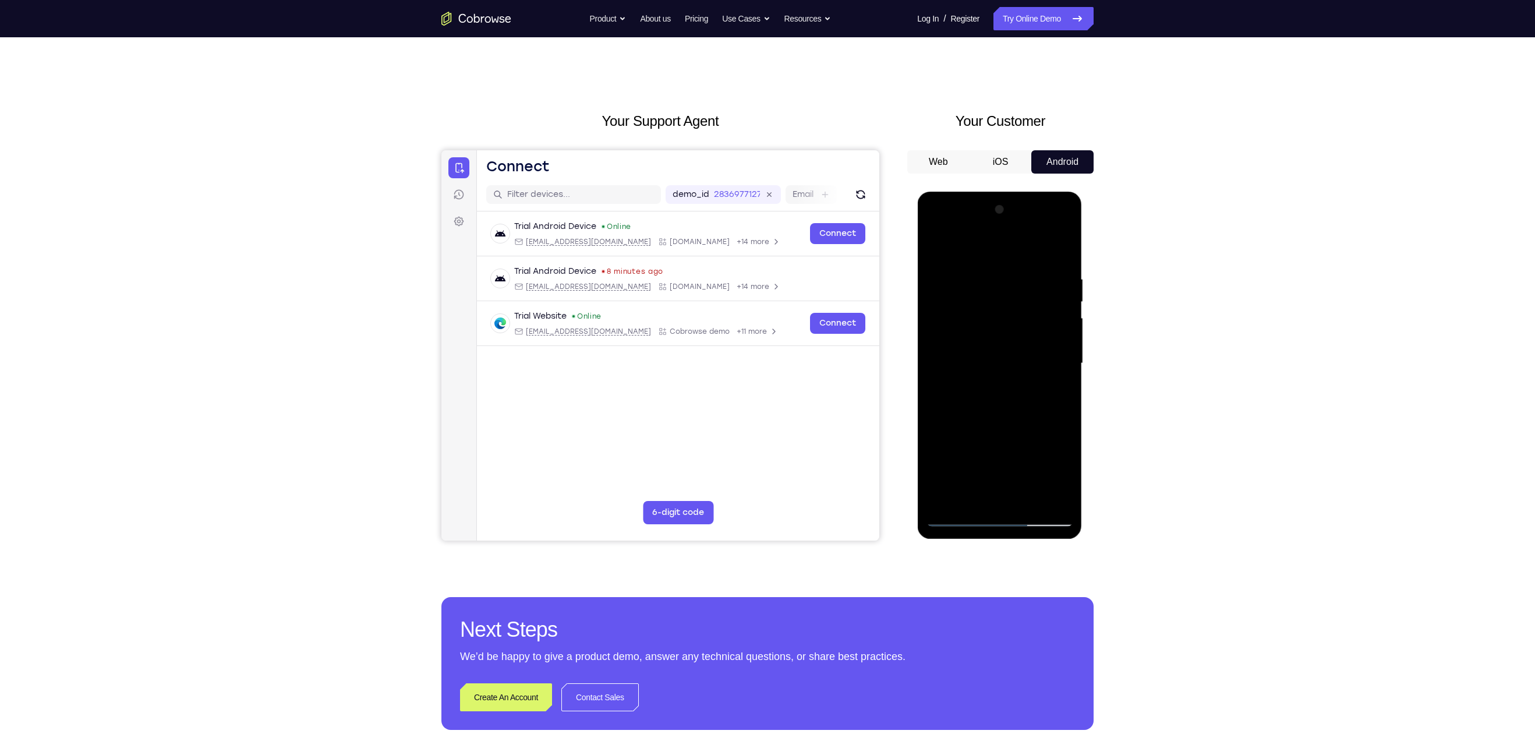
click at [1067, 366] on div at bounding box center [999, 363] width 147 height 326
click at [935, 246] on div at bounding box center [999, 363] width 147 height 326
click at [1067, 376] on div at bounding box center [999, 363] width 147 height 326
click at [1064, 386] on div at bounding box center [999, 363] width 147 height 326
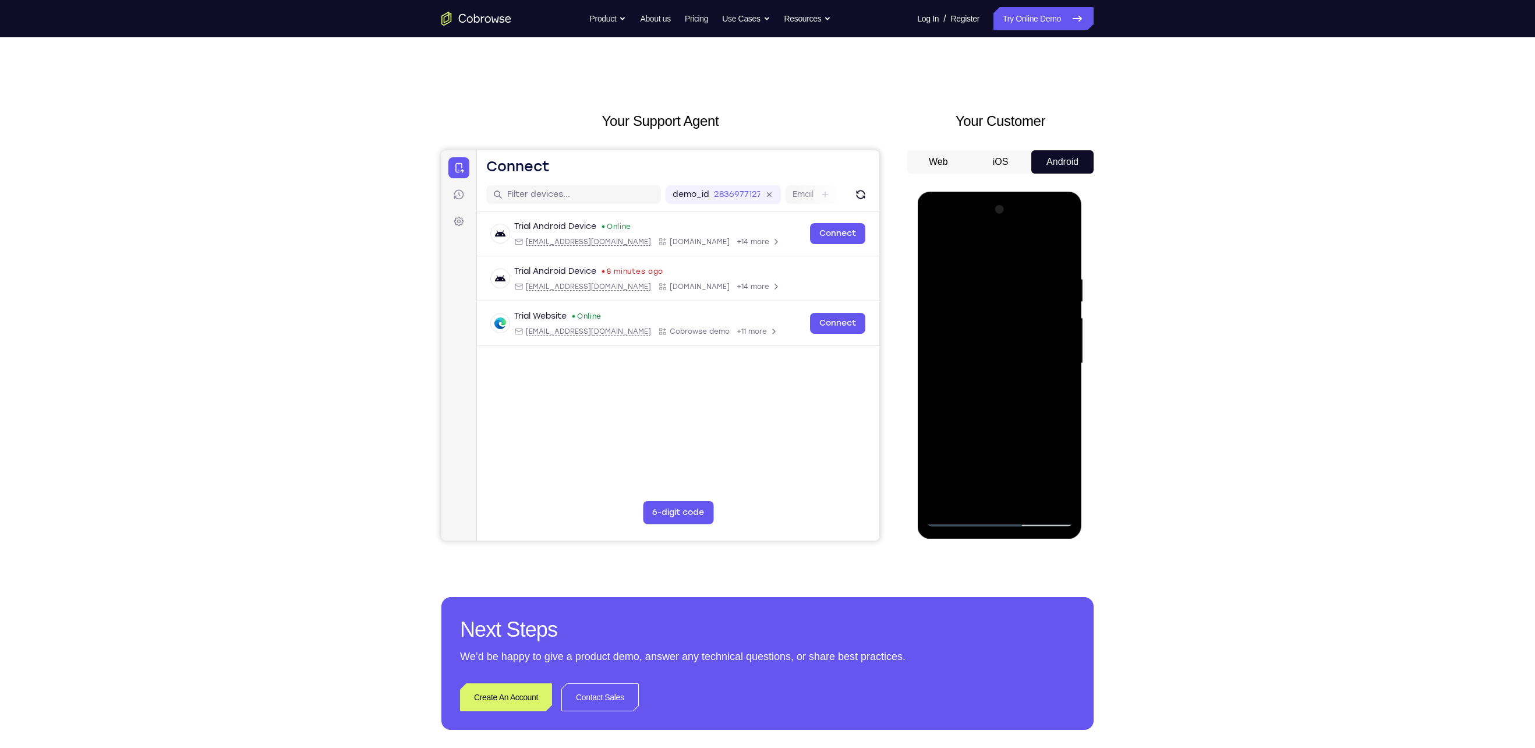
click at [1064, 386] on div at bounding box center [999, 363] width 147 height 326
click at [1063, 377] on div at bounding box center [999, 363] width 147 height 326
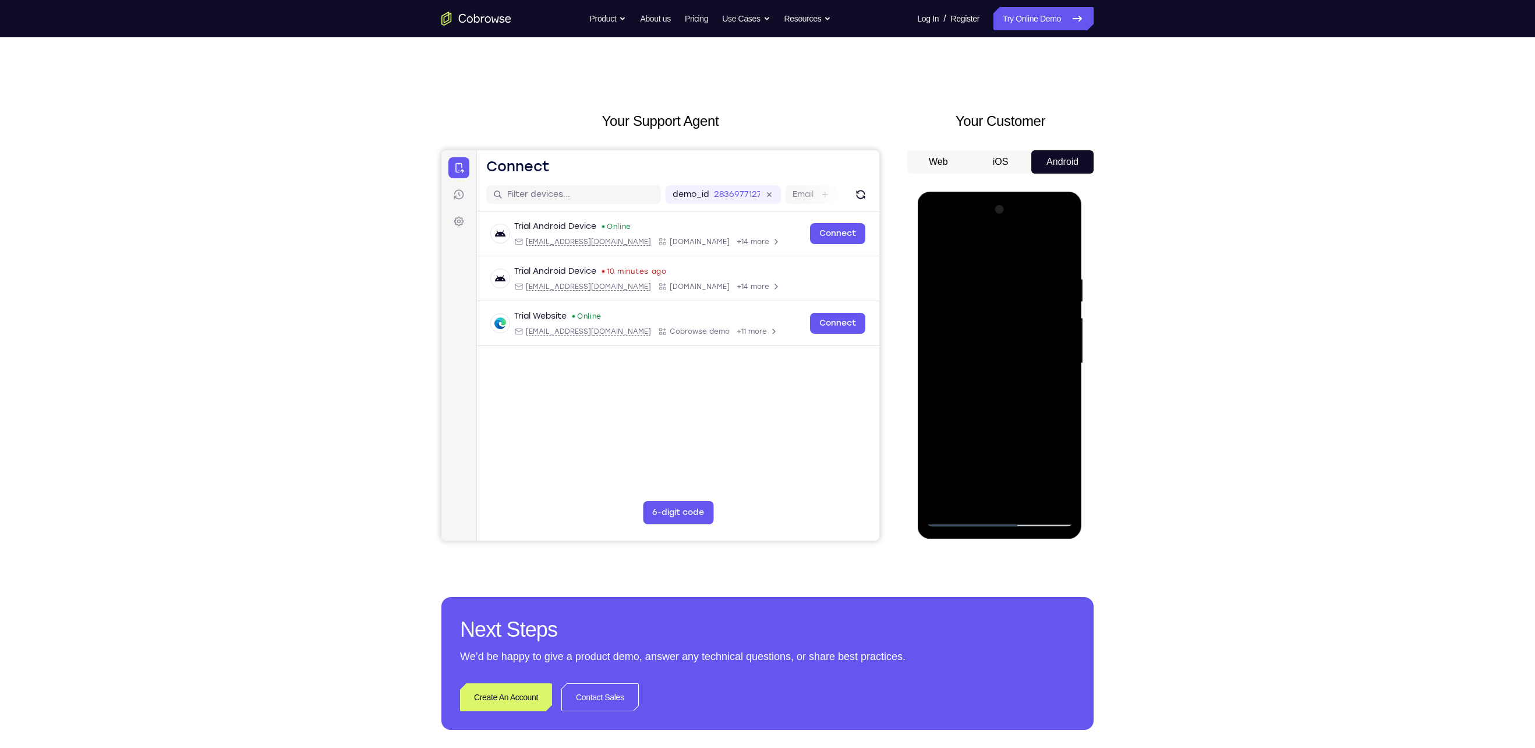
click at [1063, 377] on div at bounding box center [999, 363] width 147 height 326
drag, startPoint x: 1003, startPoint y: 289, endPoint x: 1005, endPoint y: 437, distance: 148.5
click at [1005, 437] on div at bounding box center [999, 363] width 147 height 326
drag, startPoint x: 1026, startPoint y: 420, endPoint x: 1036, endPoint y: 169, distance: 250.5
click at [1036, 192] on html "Online web based iOS Simulators and Android Emulators. Run iPhone, iPad, Mobile…" at bounding box center [1000, 366] width 166 height 349
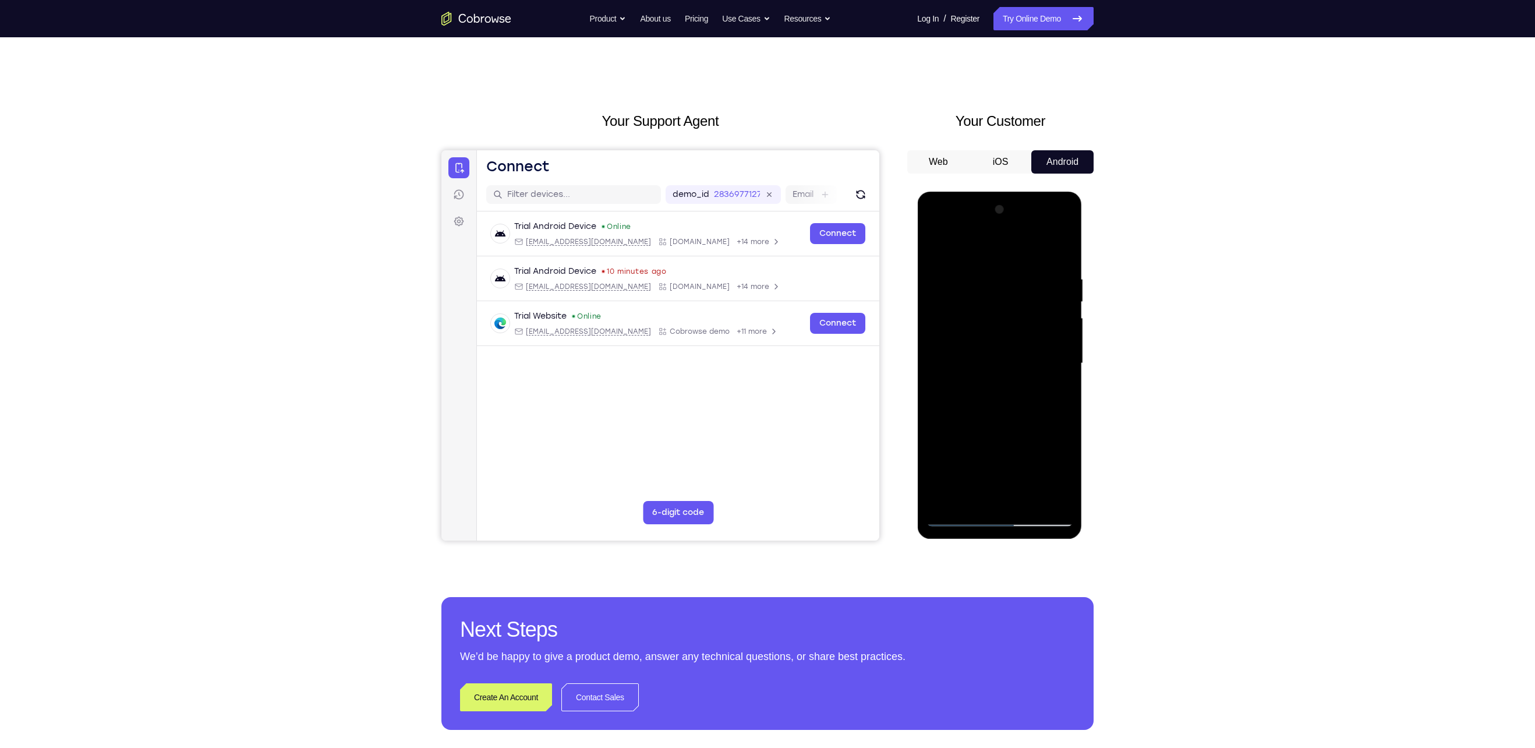
click at [1028, 500] on div at bounding box center [999, 363] width 147 height 326
click at [1020, 429] on div at bounding box center [999, 363] width 147 height 326
drag, startPoint x: 1017, startPoint y: 321, endPoint x: 1015, endPoint y: 494, distance: 172.9
click at [1015, 494] on div at bounding box center [999, 363] width 147 height 326
drag, startPoint x: 1004, startPoint y: 296, endPoint x: 994, endPoint y: 510, distance: 213.9
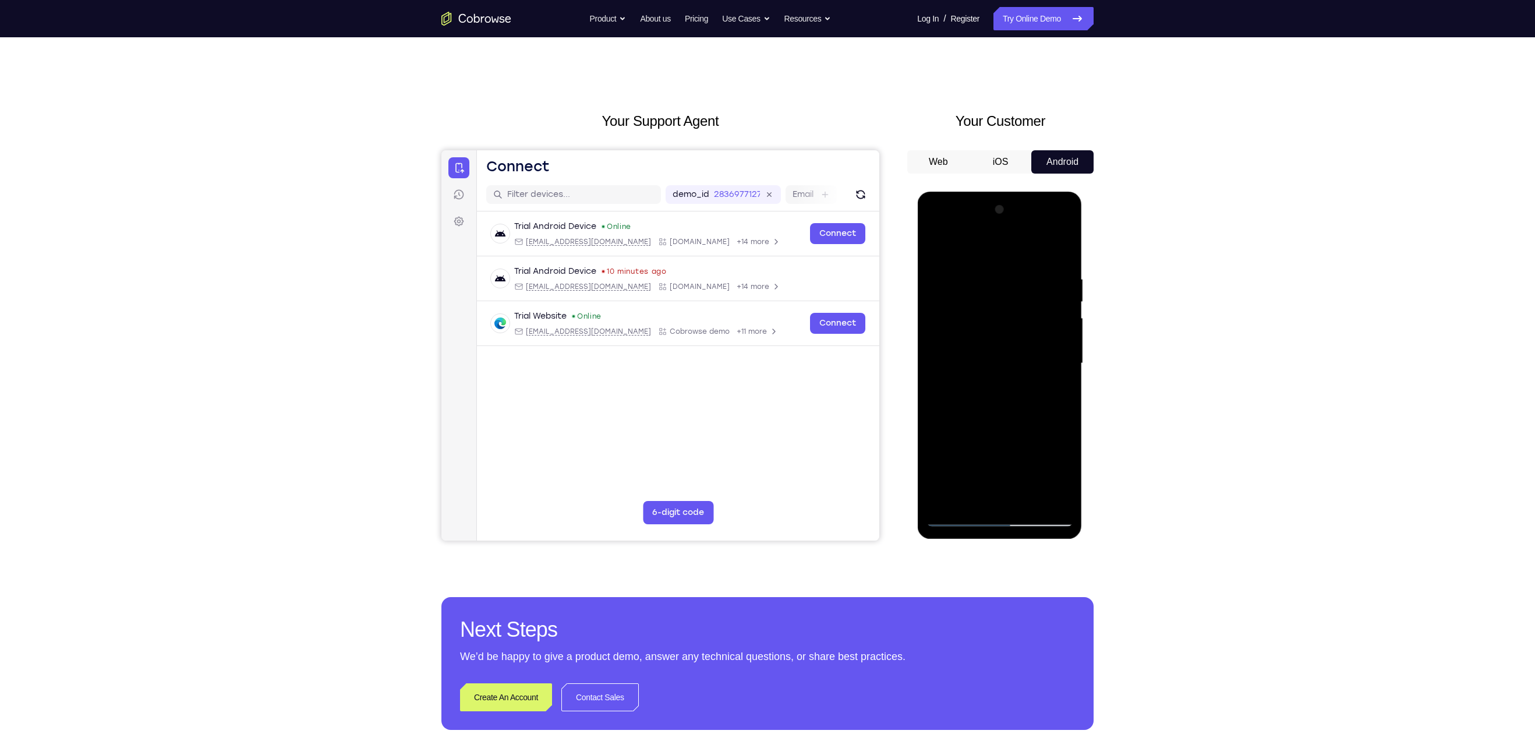
click at [994, 510] on div at bounding box center [999, 363] width 147 height 326
click at [942, 347] on div at bounding box center [999, 363] width 147 height 326
click at [996, 324] on div at bounding box center [999, 363] width 147 height 326
click at [1028, 362] on div at bounding box center [999, 363] width 147 height 326
click at [1007, 350] on div at bounding box center [999, 363] width 147 height 326
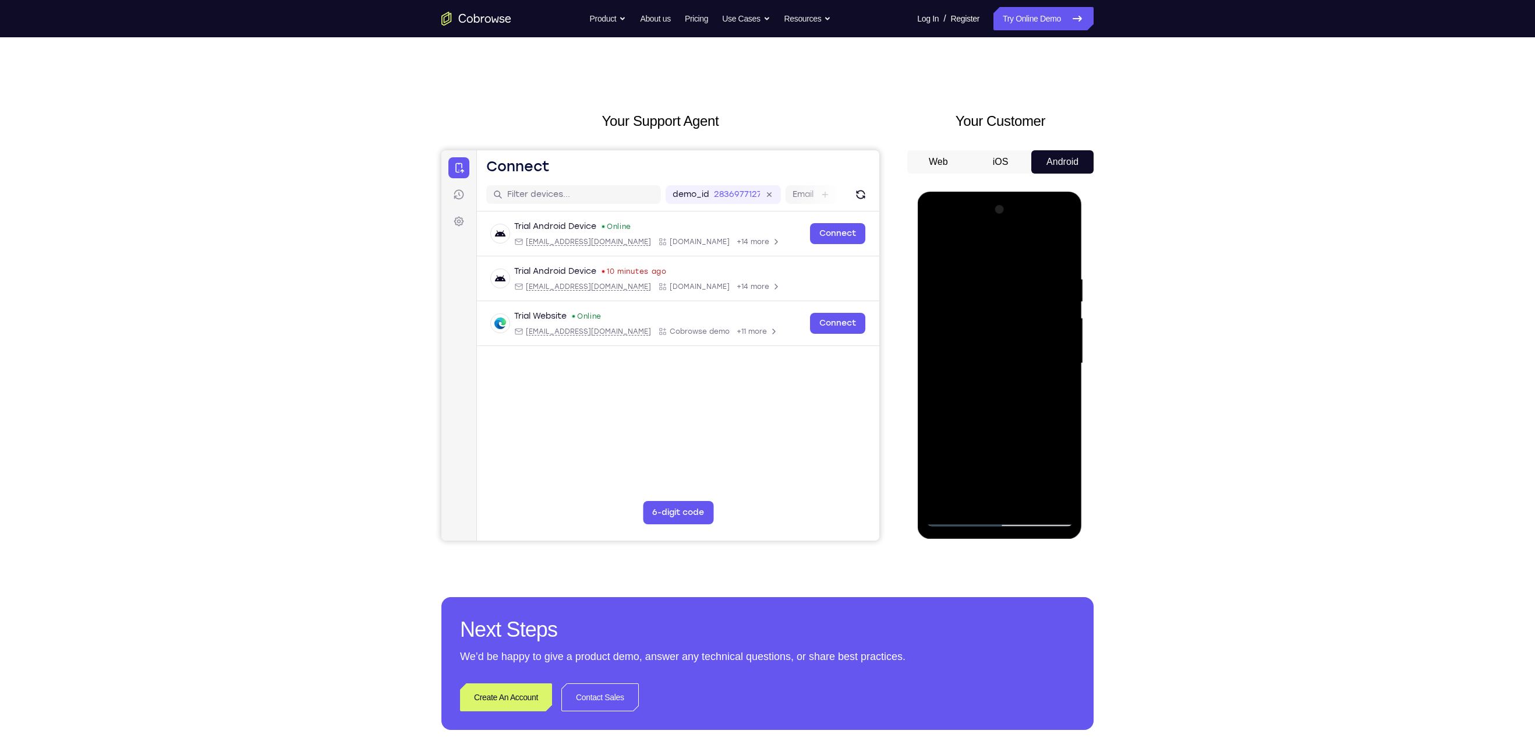
click at [1000, 350] on div at bounding box center [999, 363] width 147 height 326
click at [948, 504] on div at bounding box center [999, 363] width 147 height 326
click at [943, 501] on div at bounding box center [999, 363] width 147 height 326
drag, startPoint x: 996, startPoint y: 380, endPoint x: 1012, endPoint y: 268, distance: 112.3
click at [1012, 268] on div at bounding box center [999, 363] width 147 height 326
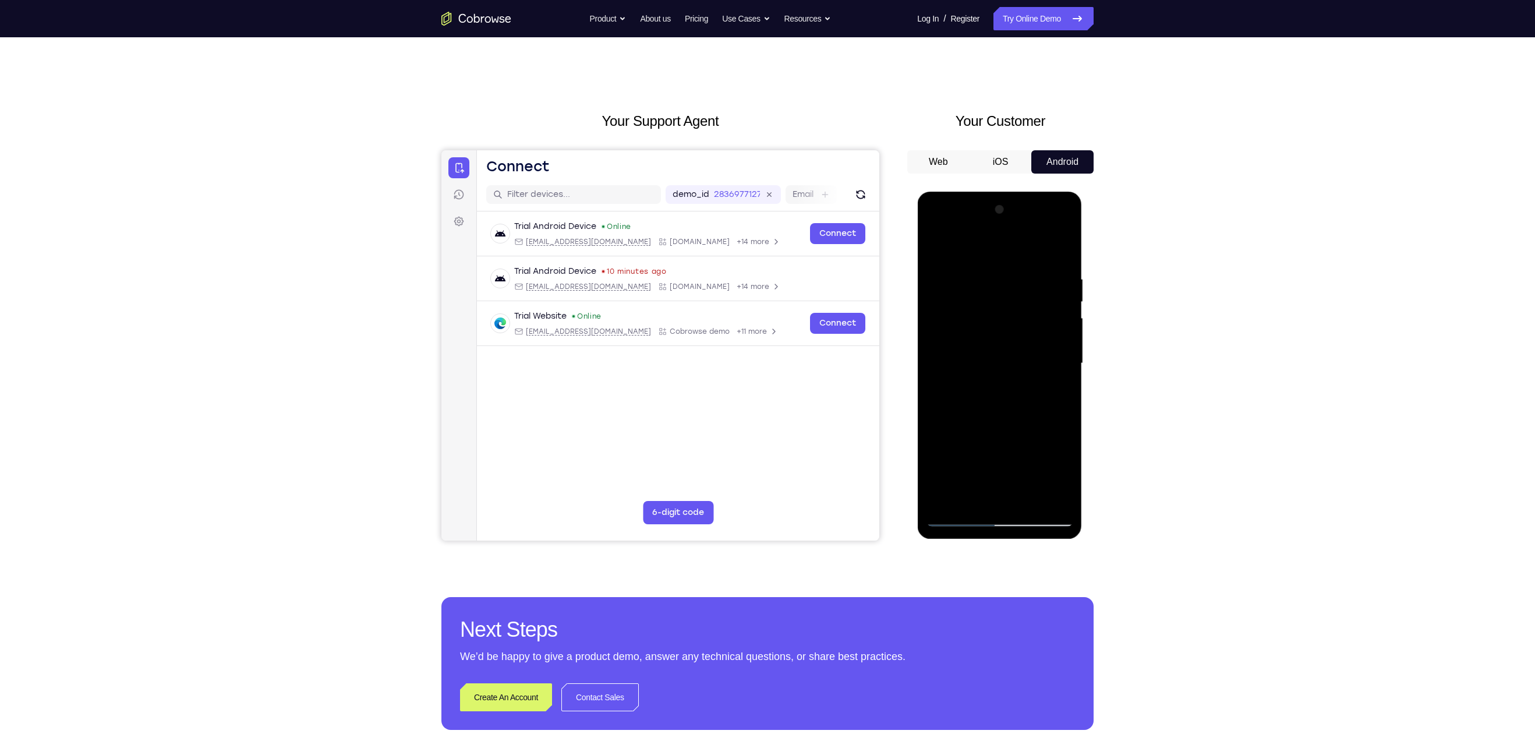
drag, startPoint x: 1004, startPoint y: 448, endPoint x: 1000, endPoint y: 261, distance: 186.9
click at [1000, 261] on div at bounding box center [999, 363] width 147 height 326
drag, startPoint x: 989, startPoint y: 440, endPoint x: 991, endPoint y: 414, distance: 26.3
click at [991, 414] on div at bounding box center [999, 363] width 147 height 326
drag, startPoint x: 992, startPoint y: 435, endPoint x: 971, endPoint y: 232, distance: 204.3
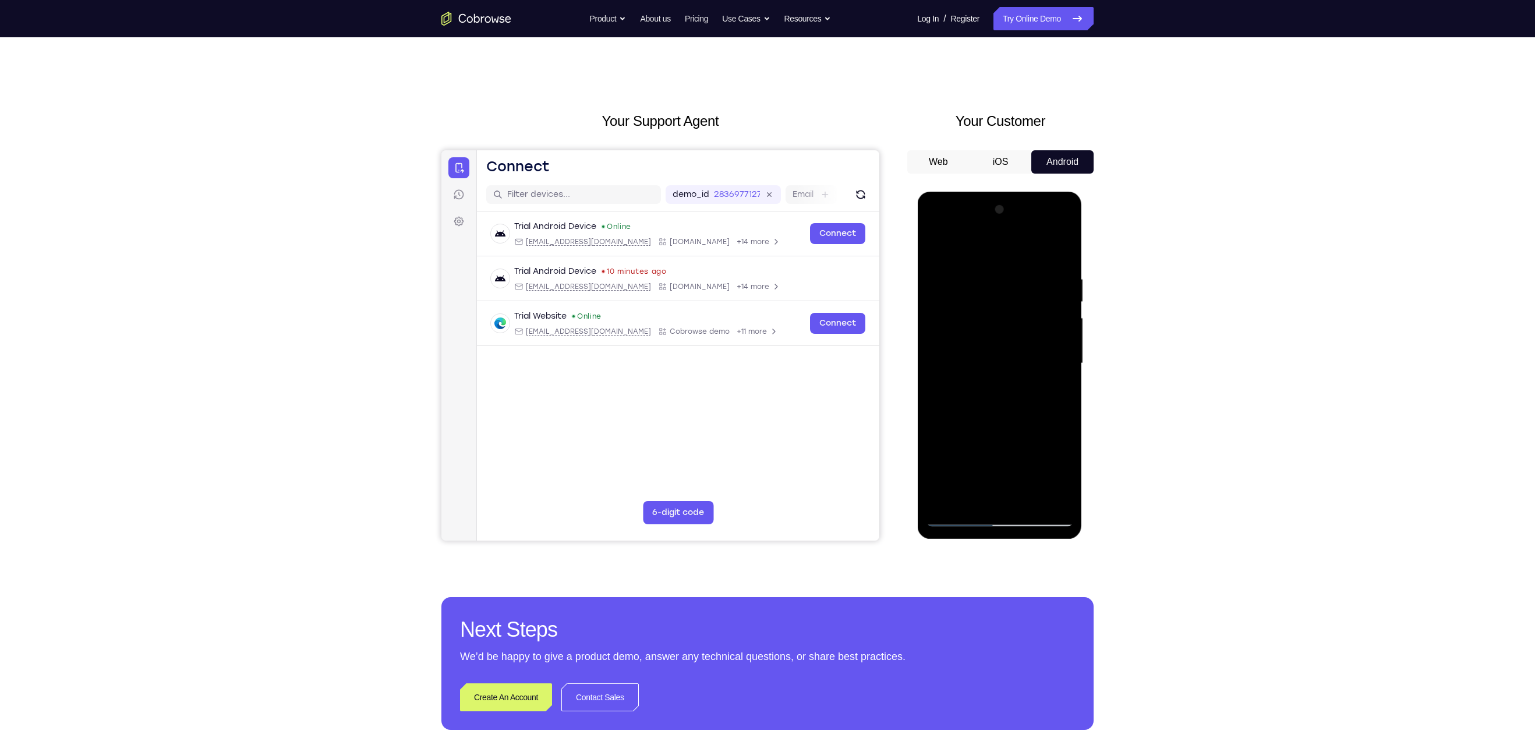
click at [971, 232] on div at bounding box center [999, 363] width 147 height 326
drag, startPoint x: 1020, startPoint y: 402, endPoint x: 1048, endPoint y: 201, distance: 202.8
click at [1048, 201] on div at bounding box center [999, 363] width 147 height 326
drag, startPoint x: 994, startPoint y: 442, endPoint x: 1001, endPoint y: 381, distance: 61.5
click at [1001, 381] on div at bounding box center [999, 363] width 147 height 326
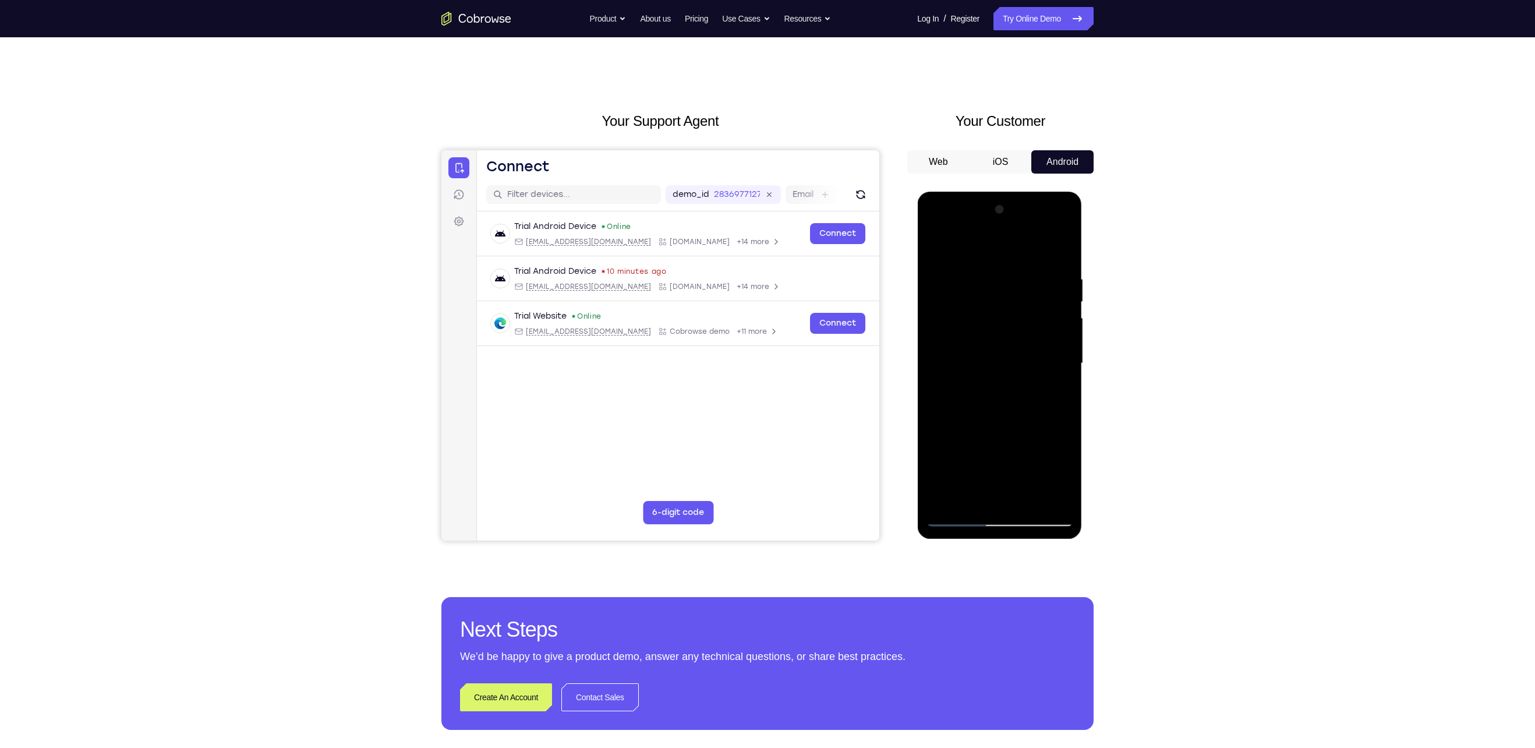
drag, startPoint x: 1017, startPoint y: 419, endPoint x: 1025, endPoint y: 366, distance: 53.7
click at [1025, 366] on div at bounding box center [999, 363] width 147 height 326
click at [937, 446] on div at bounding box center [999, 363] width 147 height 326
drag, startPoint x: 998, startPoint y: 441, endPoint x: 974, endPoint y: 235, distance: 207.0
click at [974, 235] on div at bounding box center [999, 363] width 147 height 326
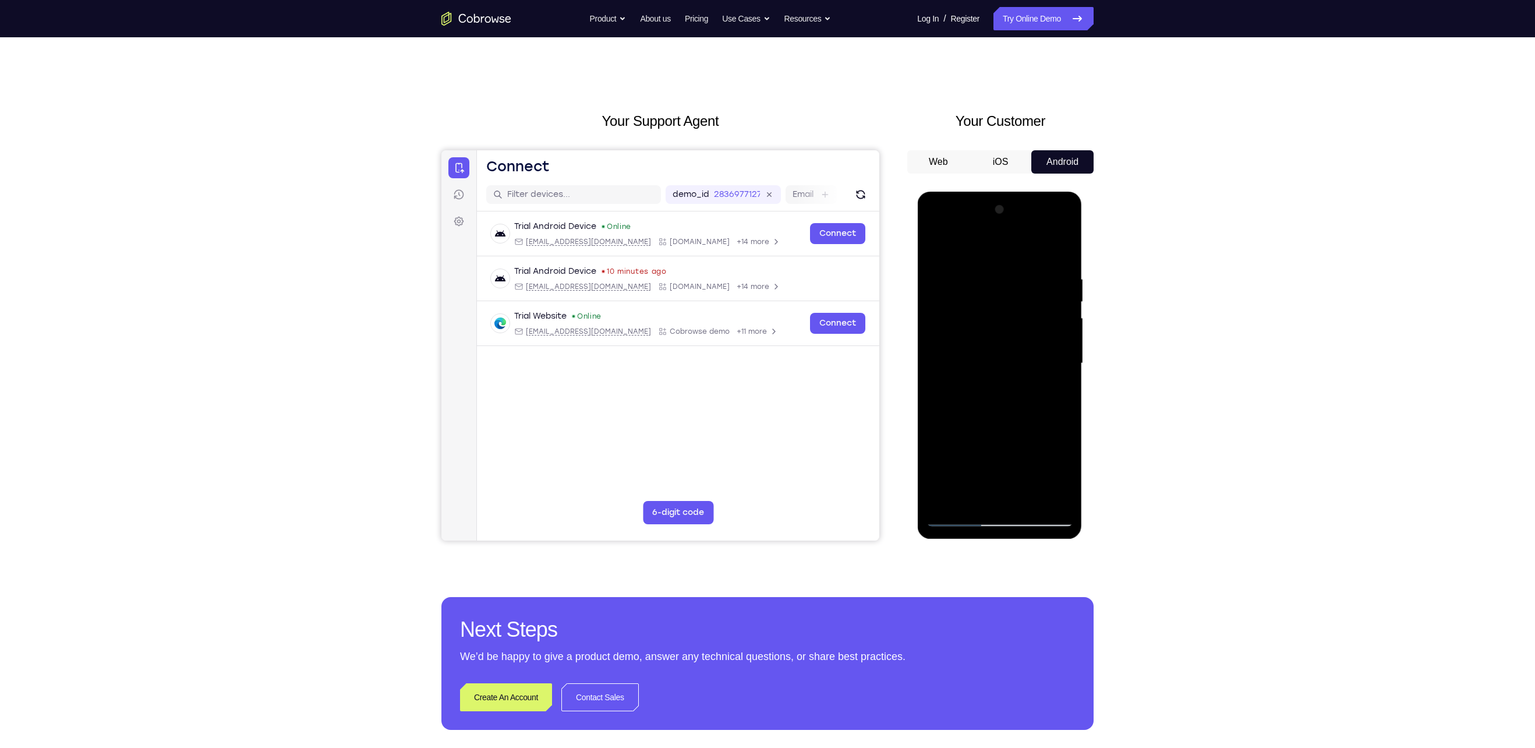
drag, startPoint x: 973, startPoint y: 407, endPoint x: 973, endPoint y: 384, distance: 23.3
click at [973, 384] on div at bounding box center [999, 363] width 147 height 326
drag, startPoint x: 992, startPoint y: 386, endPoint x: 993, endPoint y: 360, distance: 25.6
click at [993, 360] on div at bounding box center [999, 363] width 147 height 326
click at [1065, 361] on div at bounding box center [999, 363] width 147 height 326
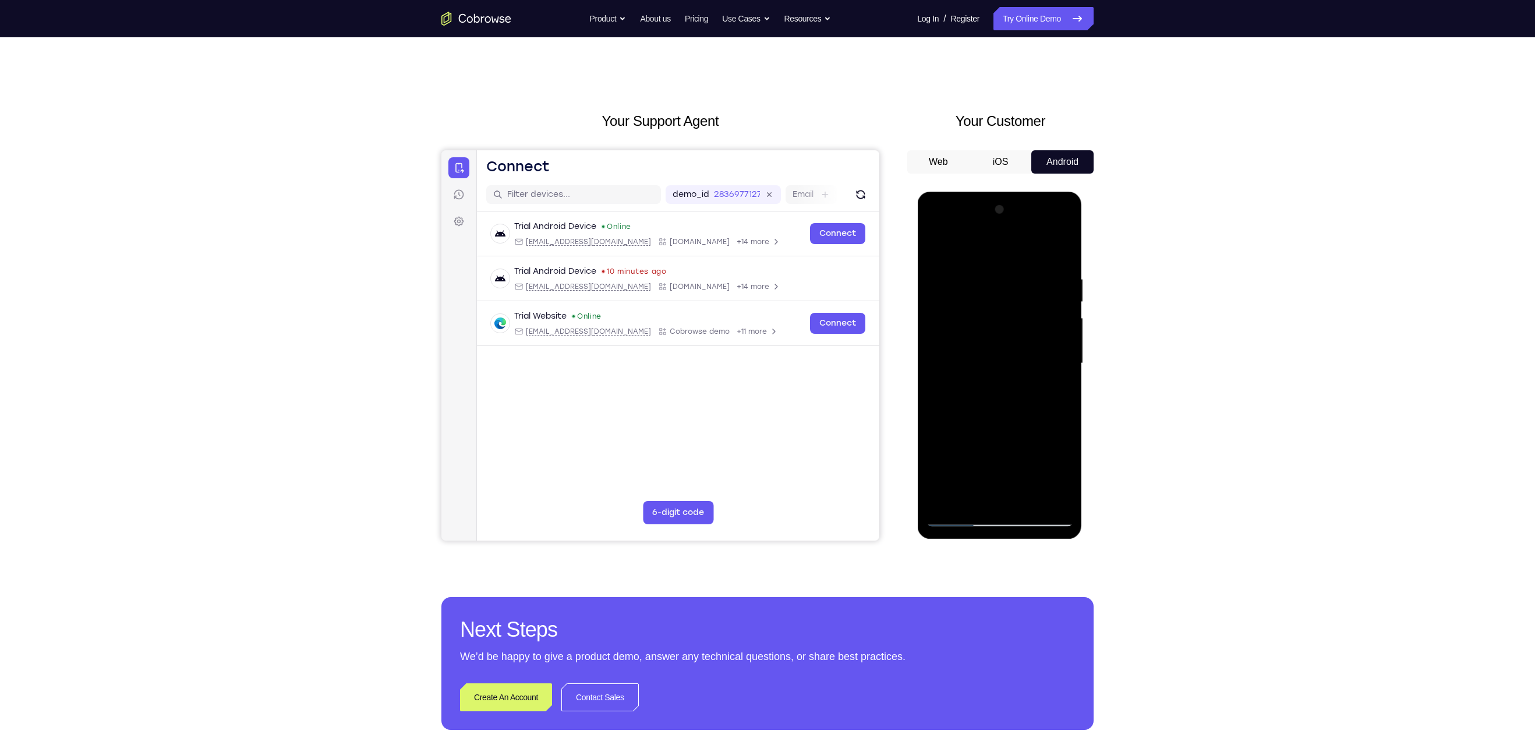
drag, startPoint x: 1005, startPoint y: 403, endPoint x: 1006, endPoint y: 387, distance: 16.3
click at [1006, 387] on div at bounding box center [999, 363] width 147 height 326
drag, startPoint x: 1012, startPoint y: 410, endPoint x: 1015, endPoint y: 242, distance: 168.3
click at [1015, 242] on div at bounding box center [999, 363] width 147 height 326
drag, startPoint x: 992, startPoint y: 412, endPoint x: 998, endPoint y: 330, distance: 81.8
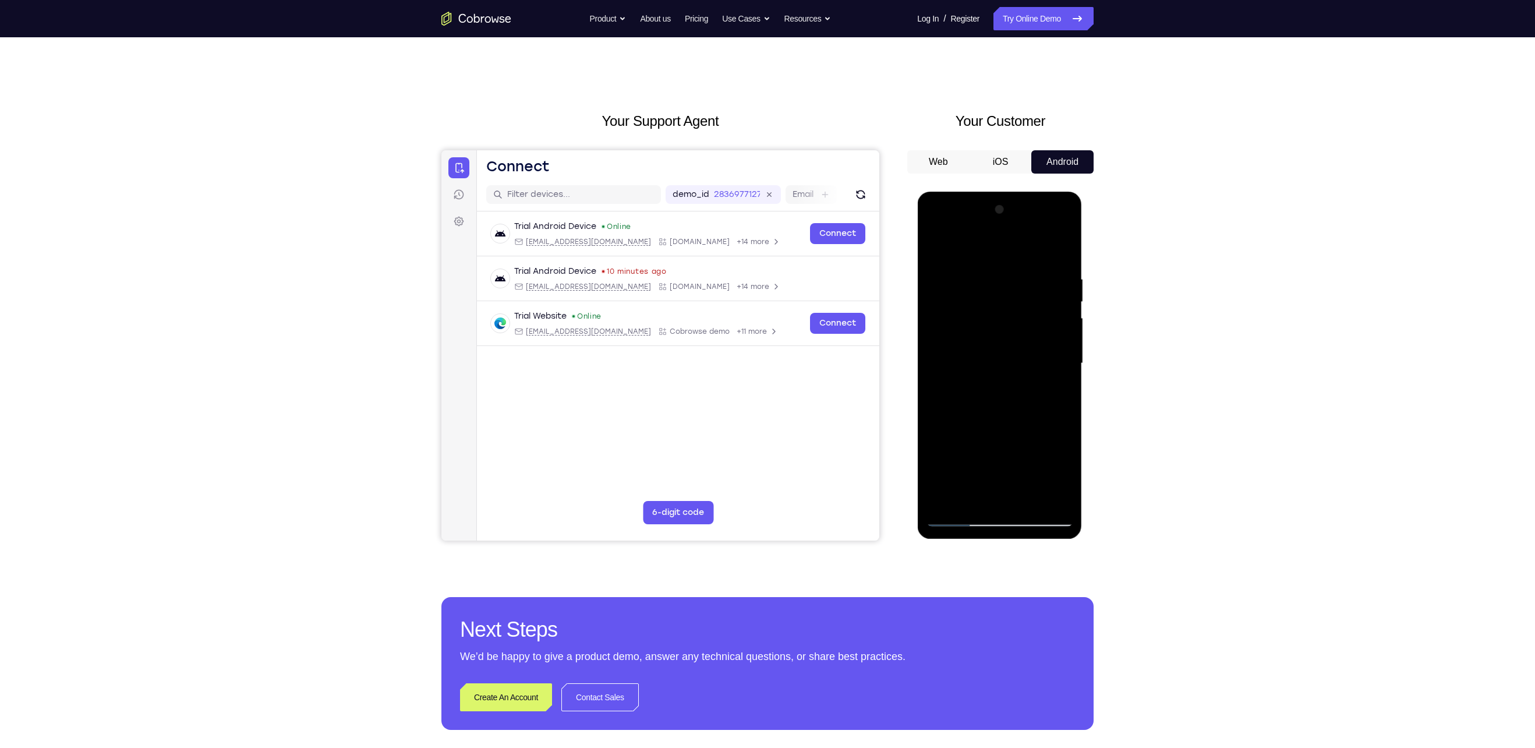
click at [998, 330] on div at bounding box center [999, 363] width 147 height 326
drag, startPoint x: 998, startPoint y: 425, endPoint x: 998, endPoint y: 410, distance: 15.1
click at [998, 410] on div at bounding box center [999, 363] width 147 height 326
drag, startPoint x: 1005, startPoint y: 420, endPoint x: 1011, endPoint y: 380, distance: 39.9
click at [1011, 380] on div at bounding box center [999, 363] width 147 height 326
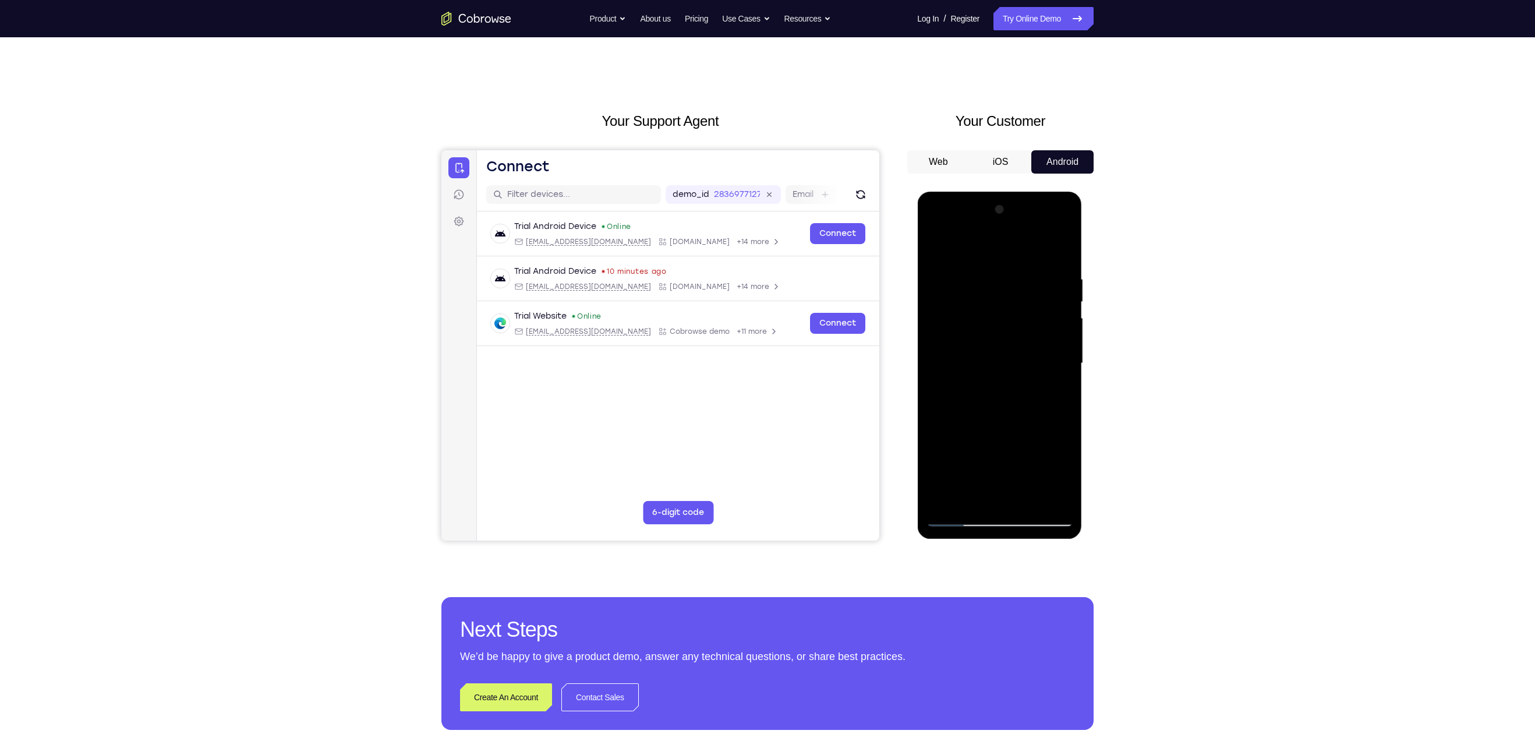
drag, startPoint x: 1005, startPoint y: 433, endPoint x: 1006, endPoint y: 274, distance: 158.9
click at [1006, 274] on div at bounding box center [999, 363] width 147 height 326
drag, startPoint x: 993, startPoint y: 426, endPoint x: 1011, endPoint y: 211, distance: 215.6
click at [1011, 211] on div at bounding box center [999, 363] width 147 height 326
click at [937, 331] on div at bounding box center [999, 363] width 147 height 326
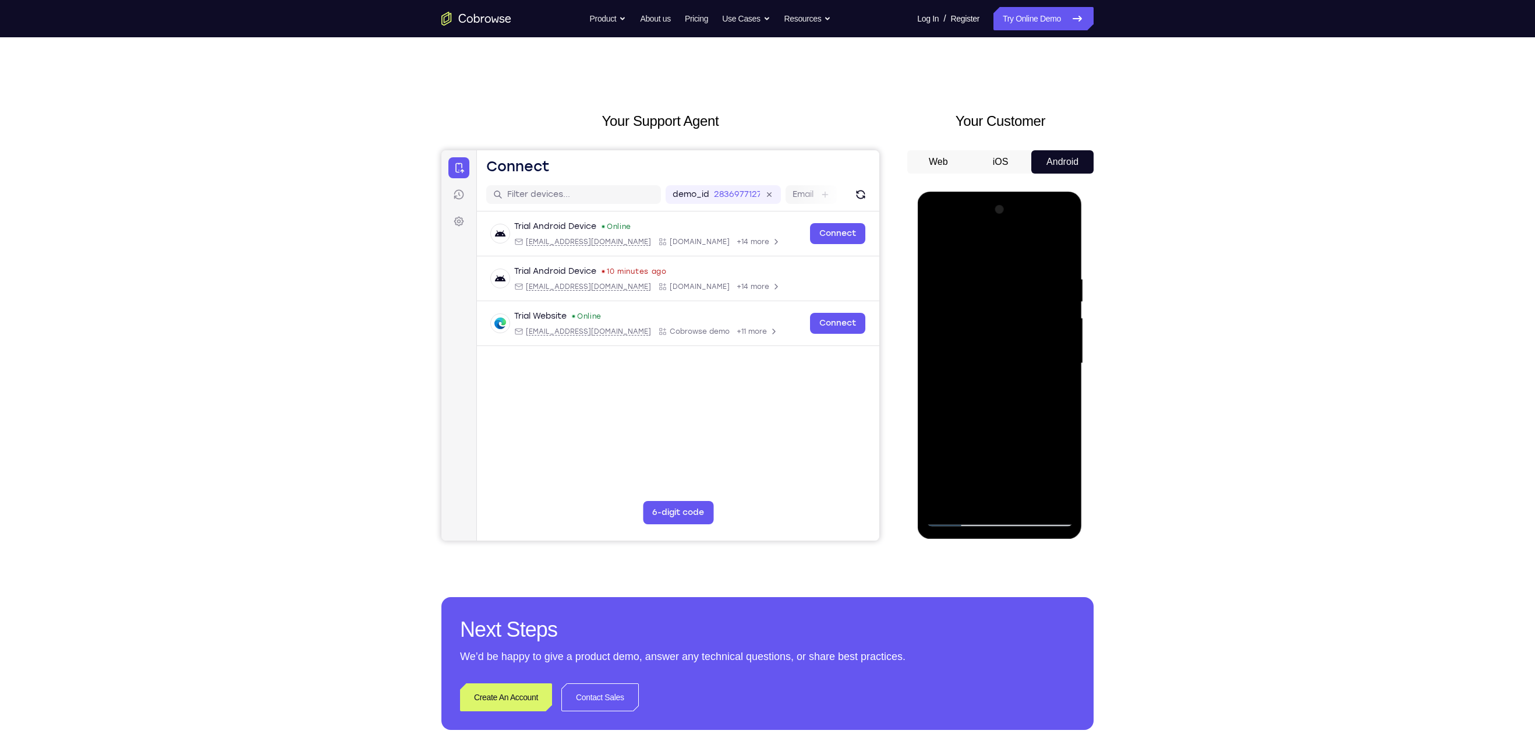
drag, startPoint x: 989, startPoint y: 413, endPoint x: 978, endPoint y: 186, distance: 226.7
click at [978, 192] on html "Online web based iOS Simulators and Android Emulators. Run iPhone, iPad, Mobile…" at bounding box center [1000, 366] width 166 height 349
drag, startPoint x: 1005, startPoint y: 401, endPoint x: 1005, endPoint y: 271, distance: 129.3
click at [1005, 271] on div at bounding box center [999, 363] width 147 height 326
click at [1064, 352] on div at bounding box center [999, 363] width 147 height 326
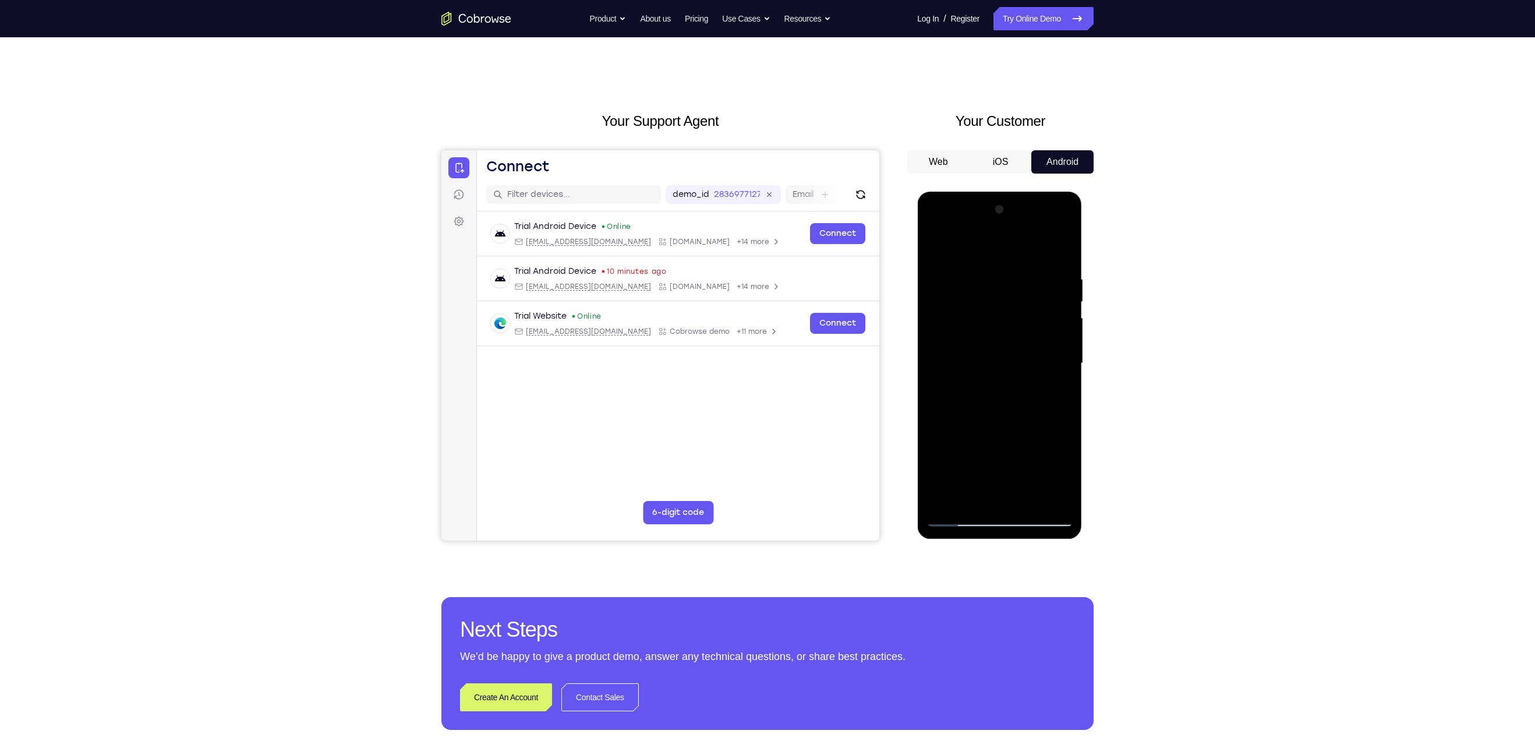
click at [1064, 352] on div at bounding box center [999, 363] width 147 height 326
drag, startPoint x: 1022, startPoint y: 401, endPoint x: 994, endPoint y: 183, distance: 218.9
click at [994, 192] on html "Online web based iOS Simulators and Android Emulators. Run iPhone, iPad, Mobile…" at bounding box center [1000, 366] width 166 height 349
drag, startPoint x: 991, startPoint y: 427, endPoint x: 991, endPoint y: 409, distance: 18.6
click at [991, 409] on div at bounding box center [999, 363] width 147 height 326
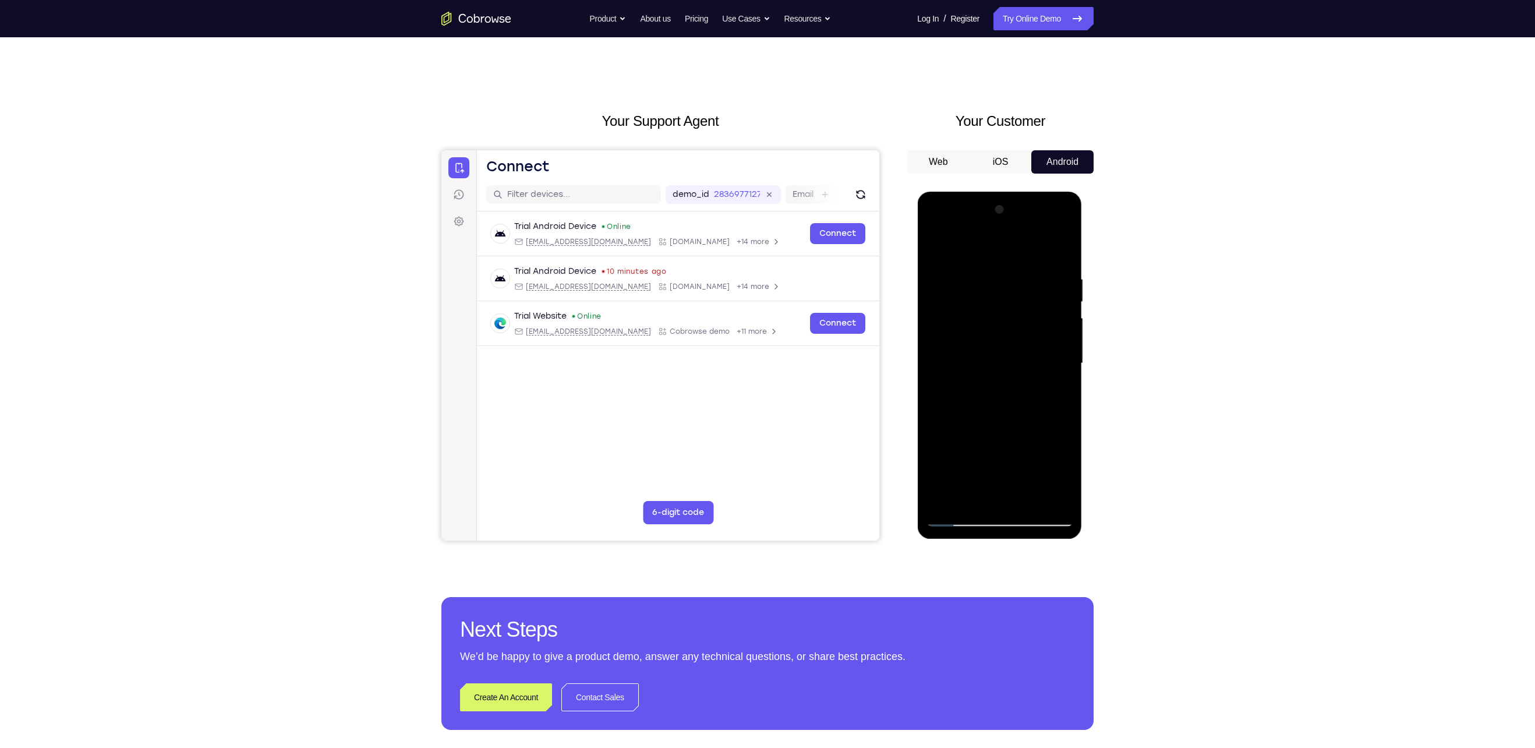
drag, startPoint x: 981, startPoint y: 423, endPoint x: 1000, endPoint y: 190, distance: 234.3
click at [1000, 192] on html "Online web based iOS Simulators and Android Emulators. Run iPhone, iPad, Mobile…" at bounding box center [1000, 366] width 166 height 349
drag, startPoint x: 1000, startPoint y: 397, endPoint x: 996, endPoint y: 344, distance: 53.7
click at [996, 344] on div at bounding box center [999, 363] width 147 height 326
click at [1065, 362] on div at bounding box center [999, 363] width 147 height 326
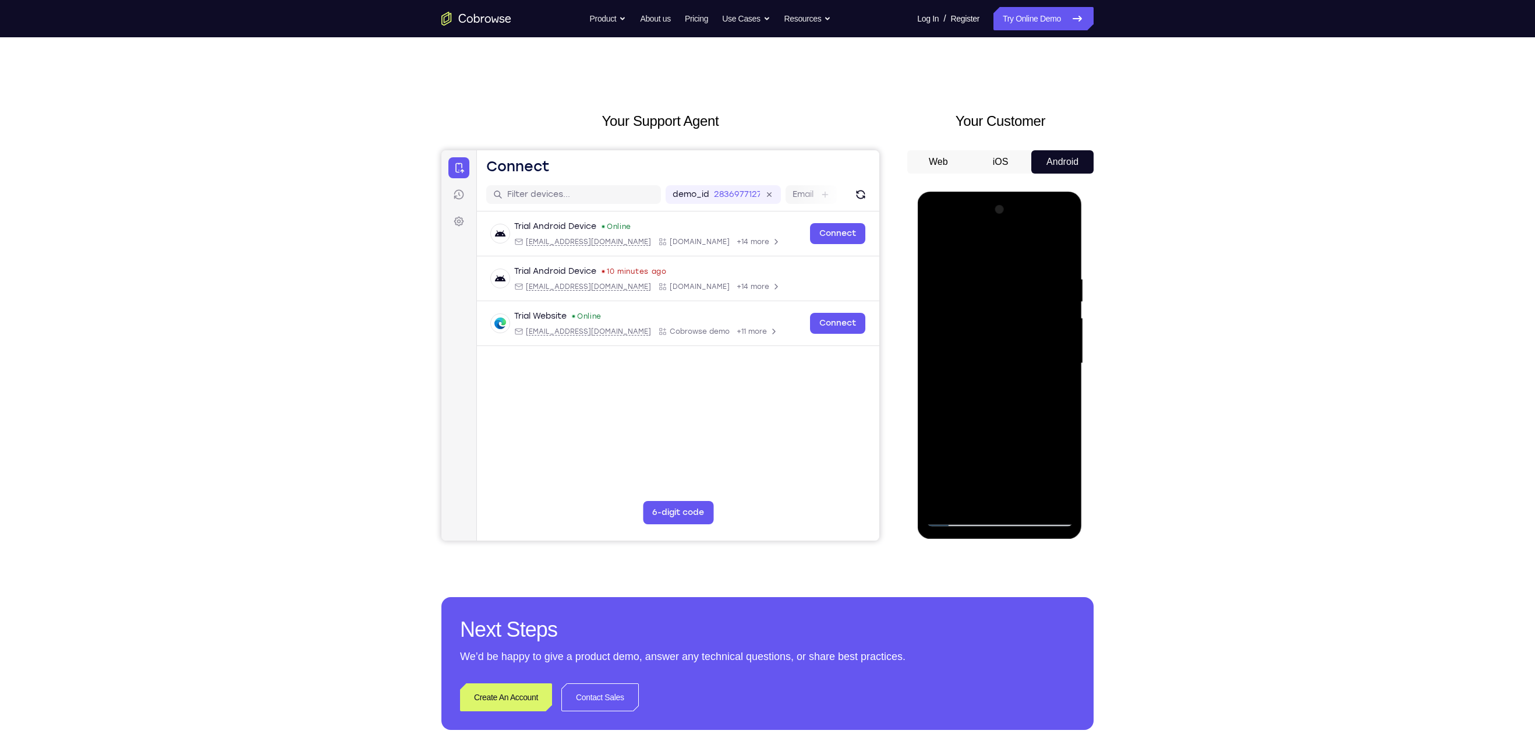
drag, startPoint x: 989, startPoint y: 388, endPoint x: 990, endPoint y: 179, distance: 209.0
click at [990, 192] on html "Online web based iOS Simulators and Android Emulators. Run iPhone, iPad, Mobile…" at bounding box center [1000, 366] width 166 height 349
drag, startPoint x: 1003, startPoint y: 424, endPoint x: 985, endPoint y: 415, distance: 20.8
click at [985, 415] on div at bounding box center [999, 363] width 147 height 326
drag, startPoint x: 1001, startPoint y: 406, endPoint x: 1003, endPoint y: 330, distance: 76.3
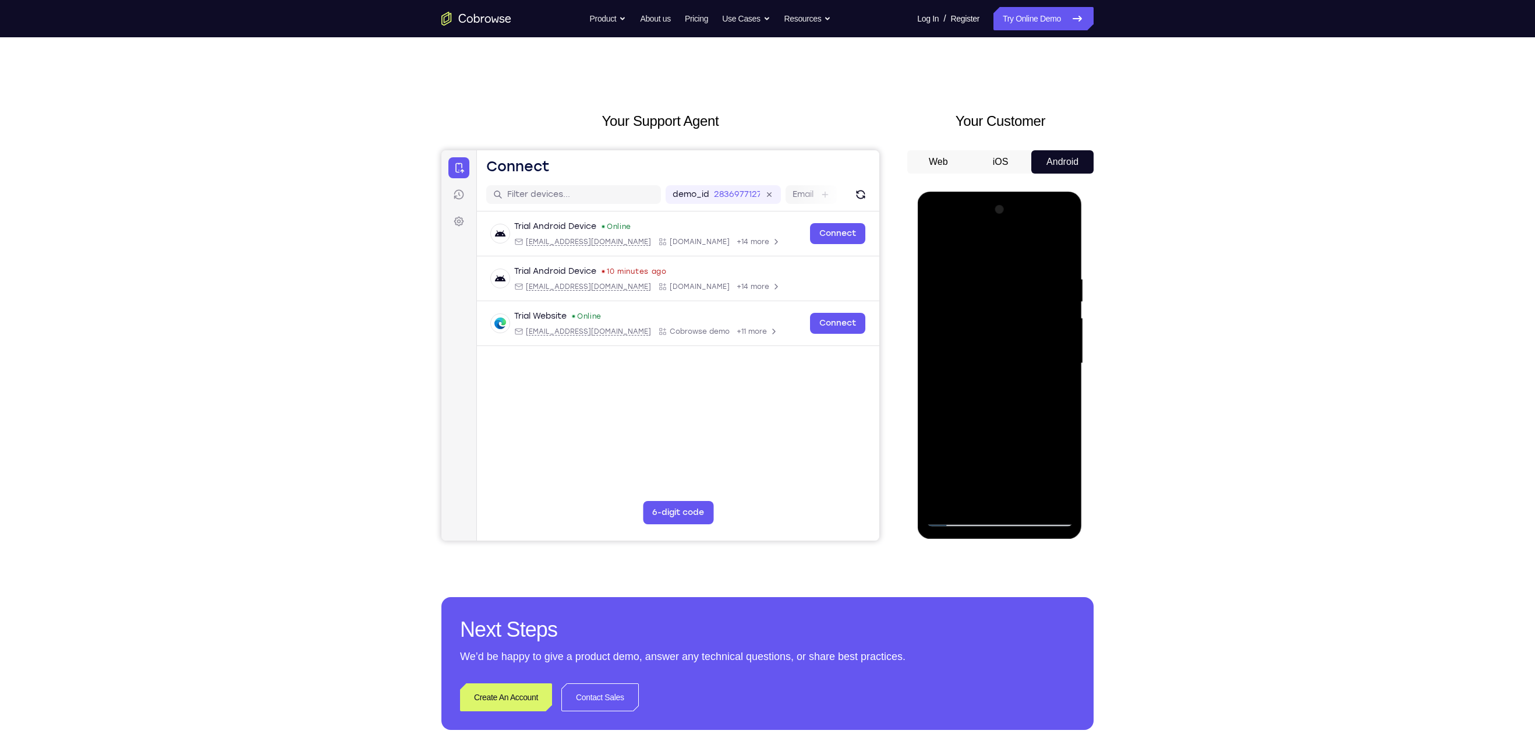
click at [1003, 330] on div at bounding box center [999, 363] width 147 height 326
drag, startPoint x: 994, startPoint y: 457, endPoint x: 1000, endPoint y: 232, distance: 225.4
click at [1000, 232] on div at bounding box center [999, 363] width 147 height 326
drag, startPoint x: 1004, startPoint y: 441, endPoint x: 1000, endPoint y: 196, distance: 245.7
click at [1000, 196] on div at bounding box center [999, 365] width 165 height 347
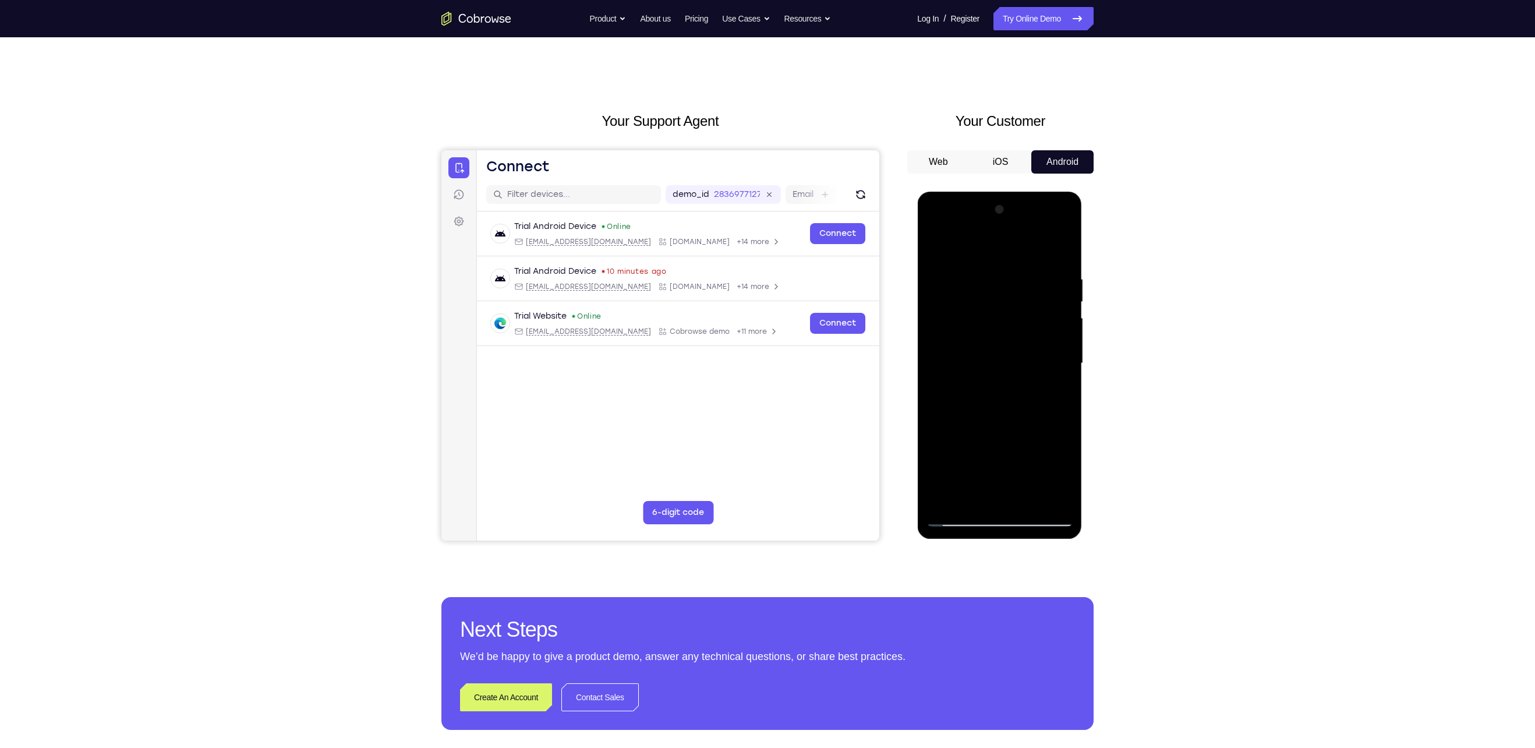
click at [936, 457] on div at bounding box center [999, 363] width 147 height 326
drag, startPoint x: 1003, startPoint y: 448, endPoint x: 1003, endPoint y: 406, distance: 41.9
click at [1003, 406] on div at bounding box center [999, 363] width 147 height 326
drag, startPoint x: 1006, startPoint y: 448, endPoint x: 1014, endPoint y: 293, distance: 155.1
click at [1014, 293] on div at bounding box center [999, 363] width 147 height 326
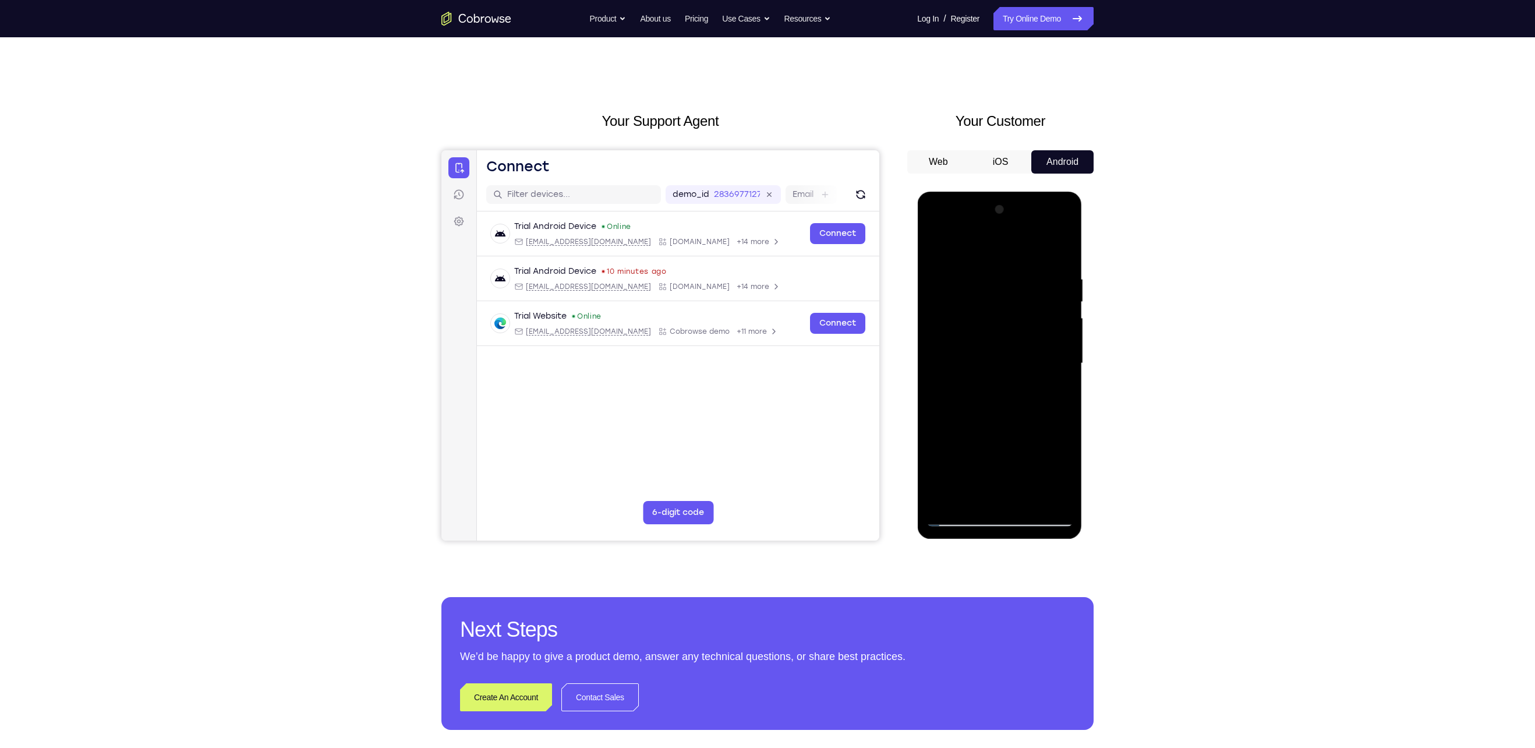
drag, startPoint x: 994, startPoint y: 411, endPoint x: 1003, endPoint y: 257, distance: 153.9
click at [1003, 257] on div at bounding box center [999, 363] width 147 height 326
drag, startPoint x: 1000, startPoint y: 373, endPoint x: 1040, endPoint y: 224, distance: 154.4
click at [1040, 224] on div at bounding box center [999, 363] width 147 height 326
drag, startPoint x: 1011, startPoint y: 411, endPoint x: 1013, endPoint y: 389, distance: 22.2
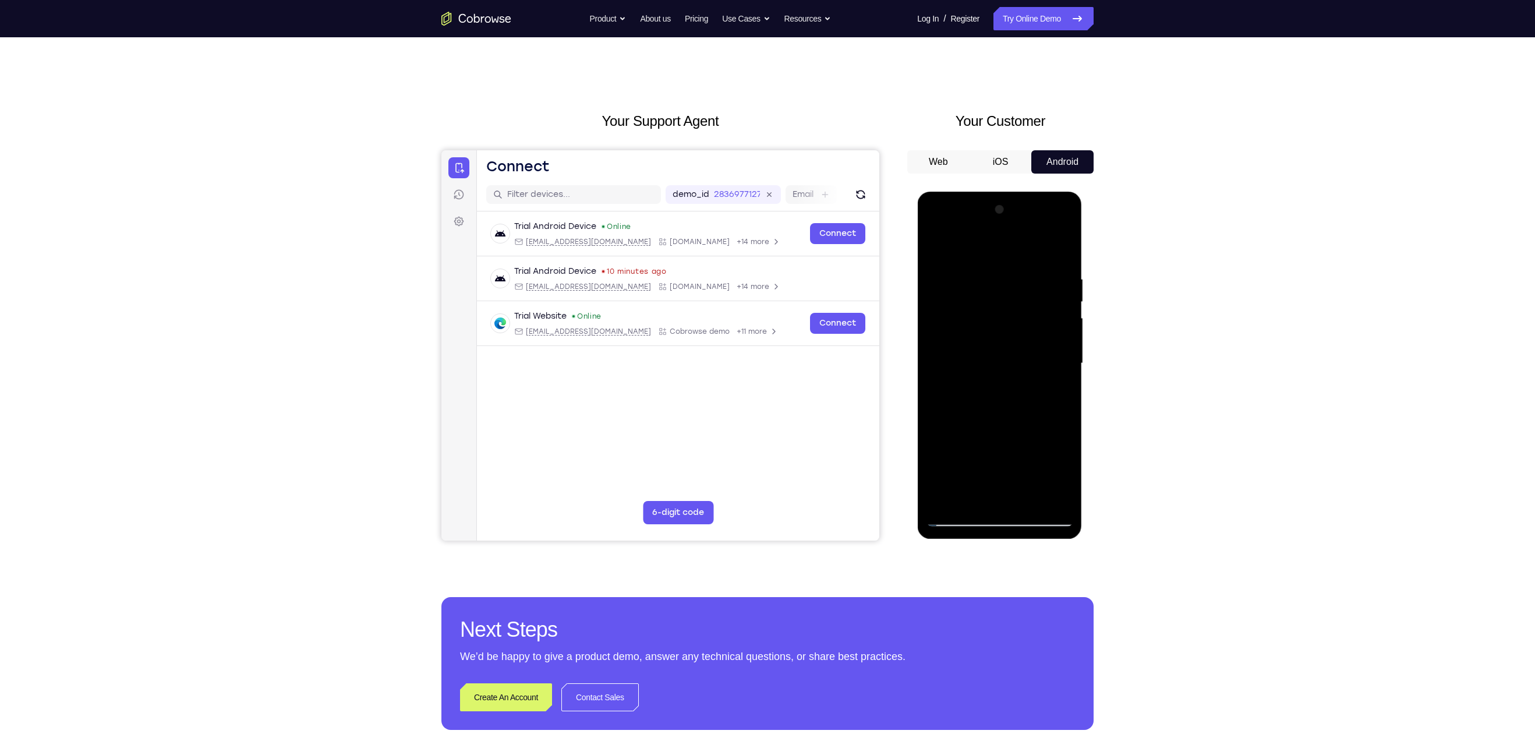
click at [1013, 389] on div at bounding box center [999, 363] width 147 height 326
click at [937, 458] on div at bounding box center [999, 363] width 147 height 326
drag, startPoint x: 1007, startPoint y: 443, endPoint x: 1008, endPoint y: 257, distance: 185.7
click at [1008, 257] on div at bounding box center [999, 363] width 147 height 326
drag, startPoint x: 1015, startPoint y: 367, endPoint x: 1024, endPoint y: 246, distance: 122.0
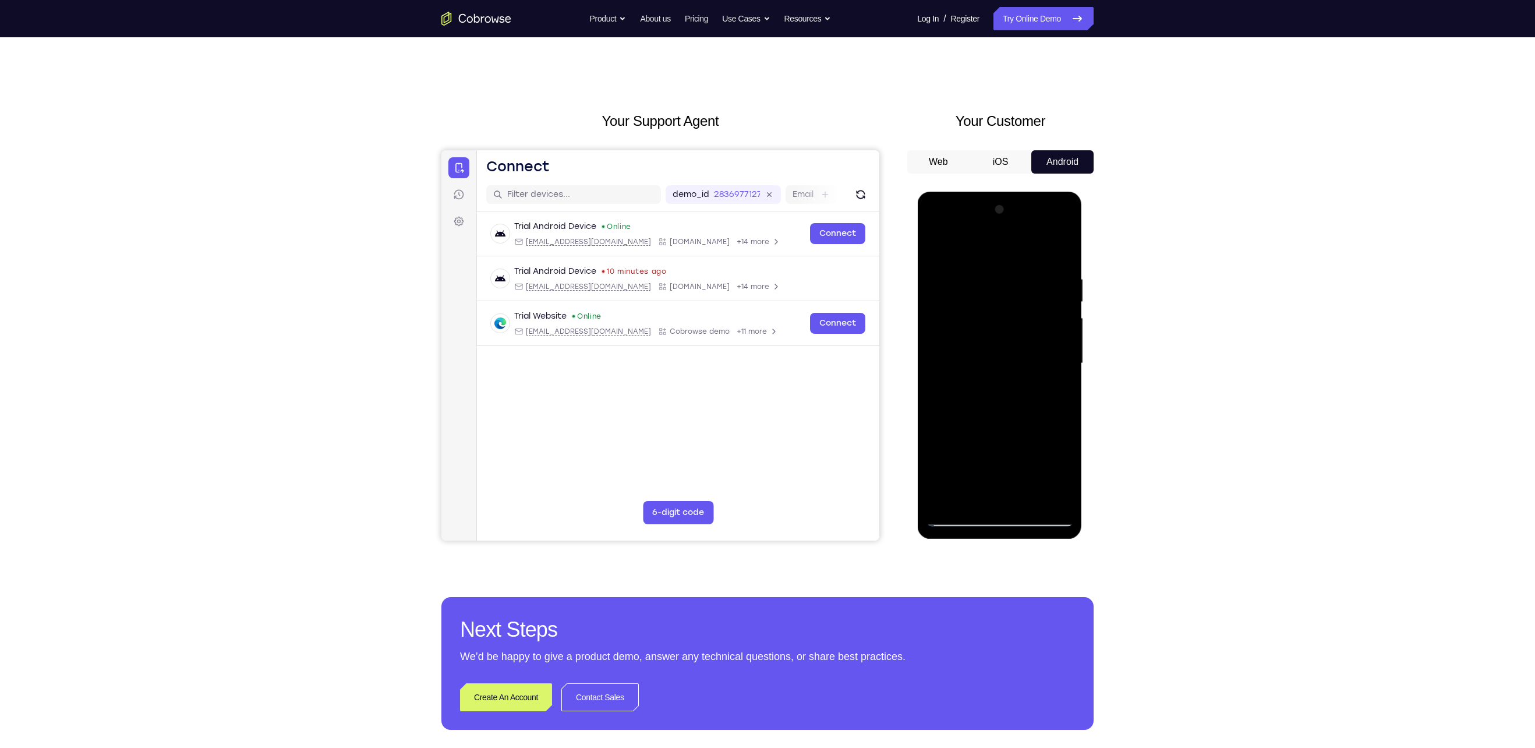
click at [1024, 246] on div at bounding box center [999, 363] width 147 height 326
drag, startPoint x: 987, startPoint y: 430, endPoint x: 1011, endPoint y: 198, distance: 232.9
click at [1011, 198] on div "Tap to Start" at bounding box center [999, 365] width 165 height 347
click at [996, 381] on div at bounding box center [999, 363] width 147 height 326
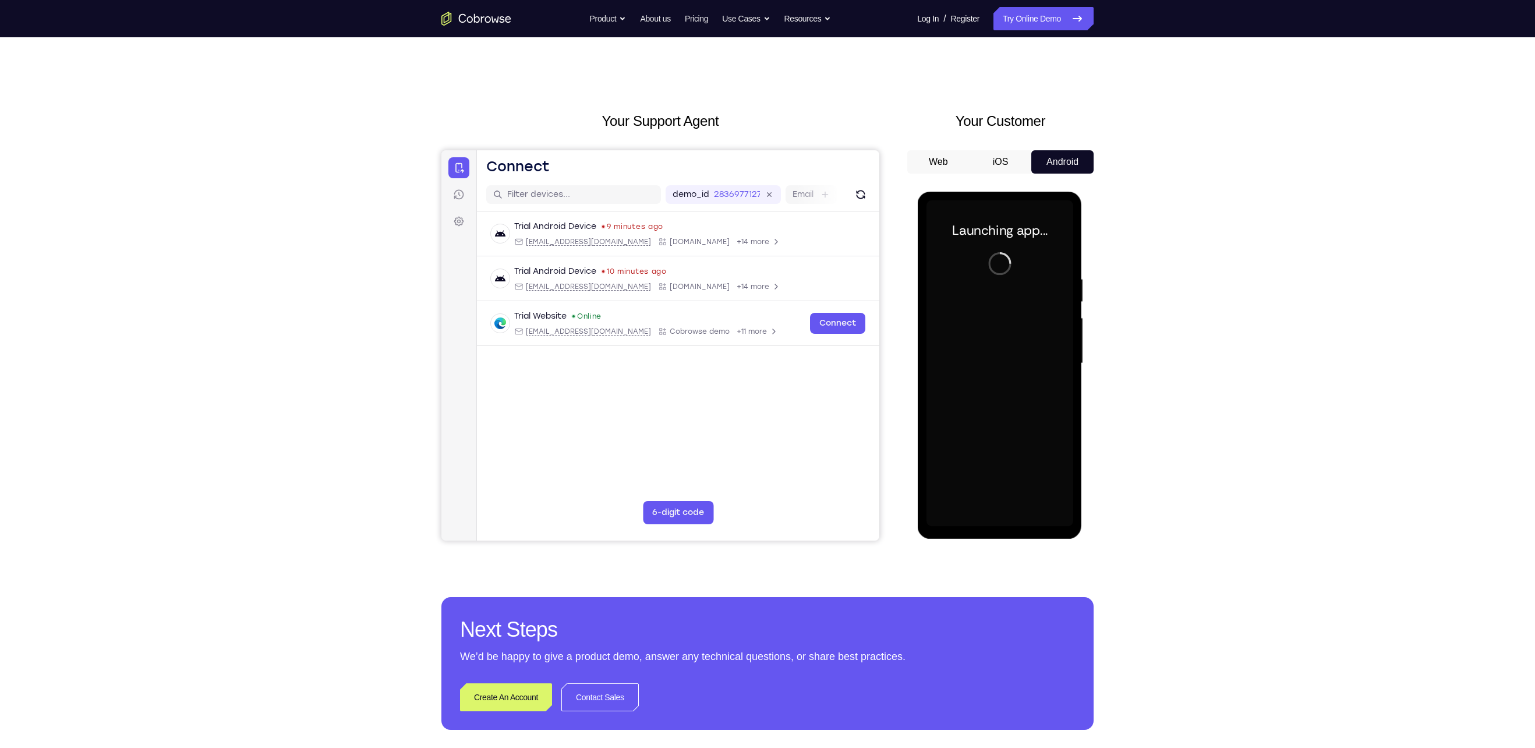
scroll to position [0, 0]
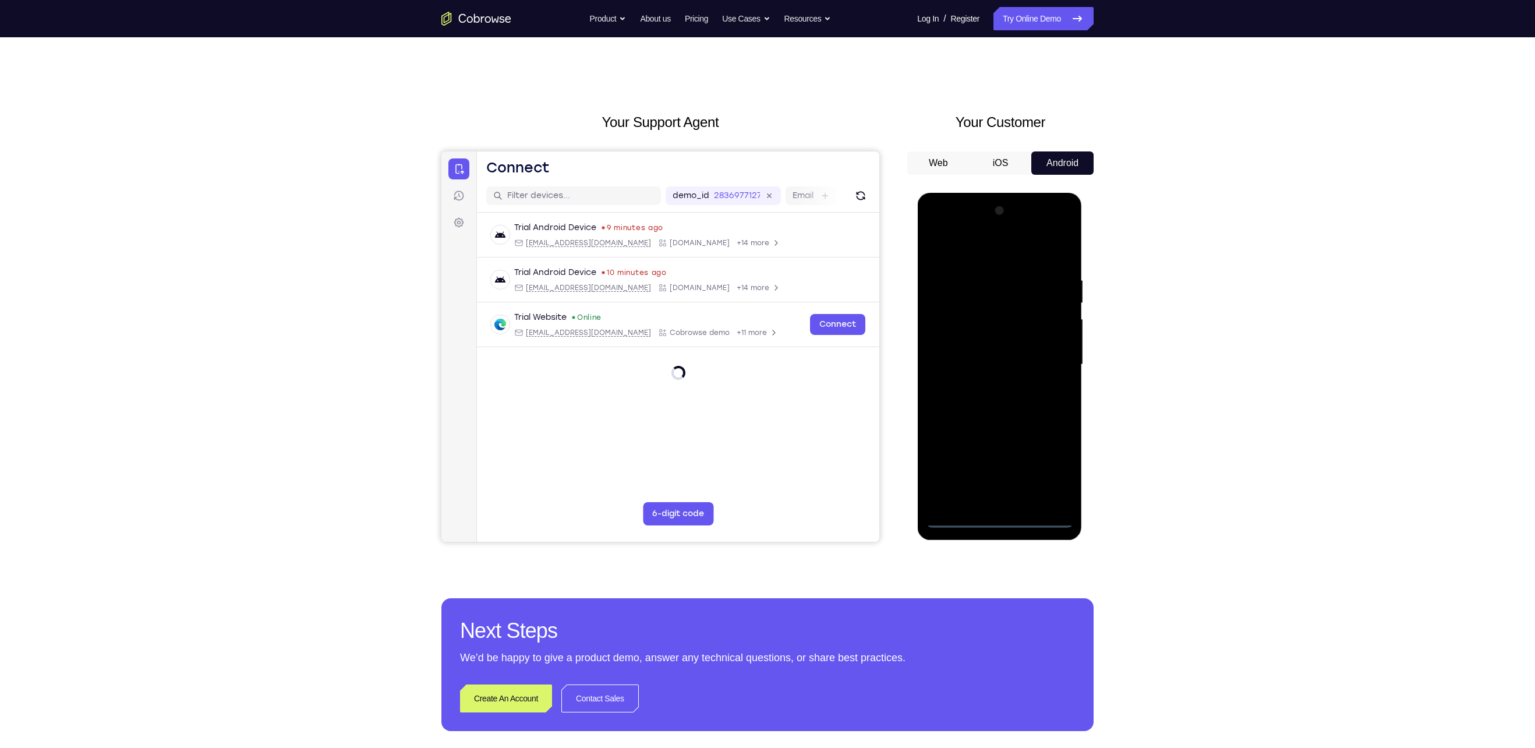
click at [1001, 515] on div at bounding box center [999, 364] width 147 height 326
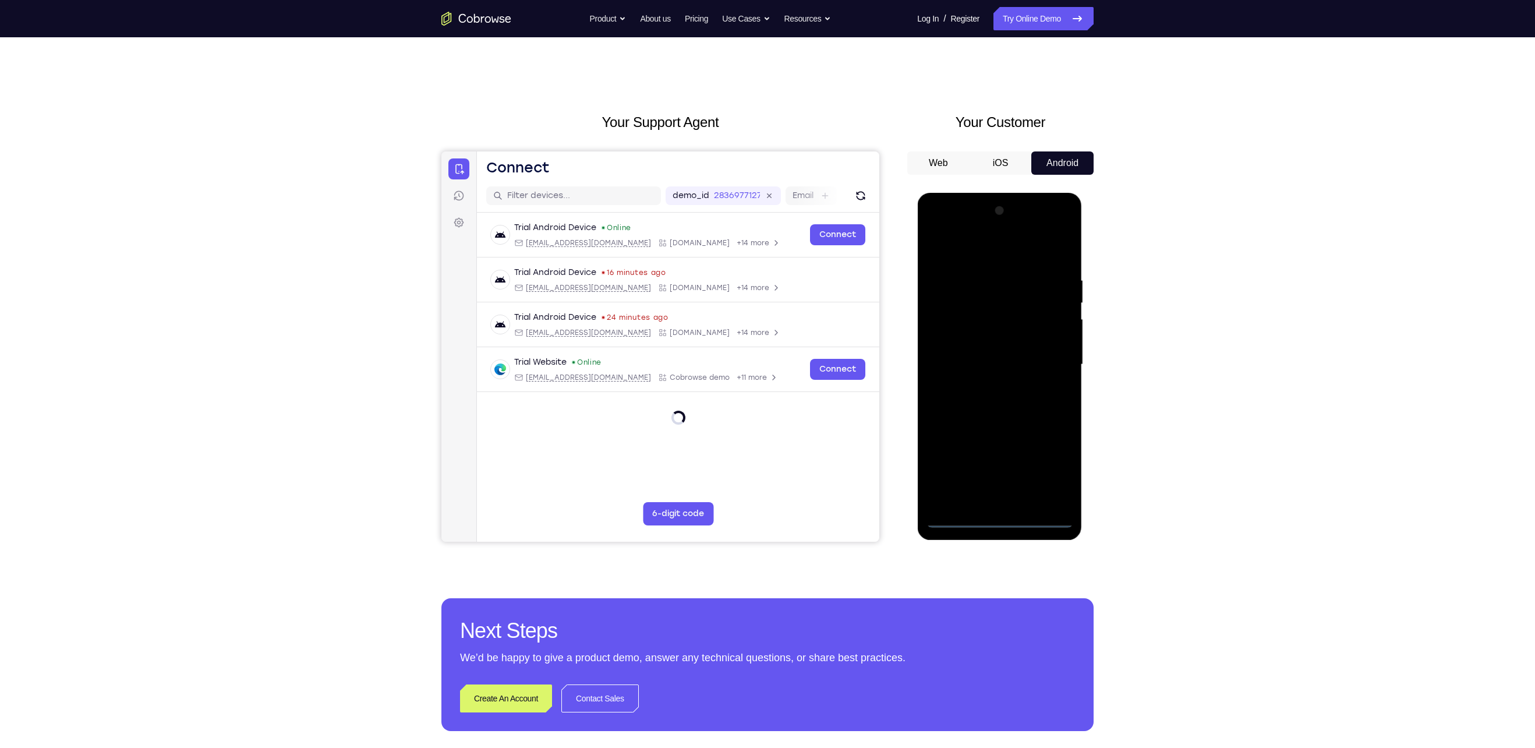
click at [1048, 476] on div at bounding box center [999, 364] width 147 height 326
click at [978, 263] on div at bounding box center [999, 364] width 147 height 326
click at [978, 259] on div at bounding box center [999, 364] width 147 height 326
click at [1045, 356] on div at bounding box center [999, 364] width 147 height 326
click at [986, 388] on div at bounding box center [999, 364] width 147 height 326
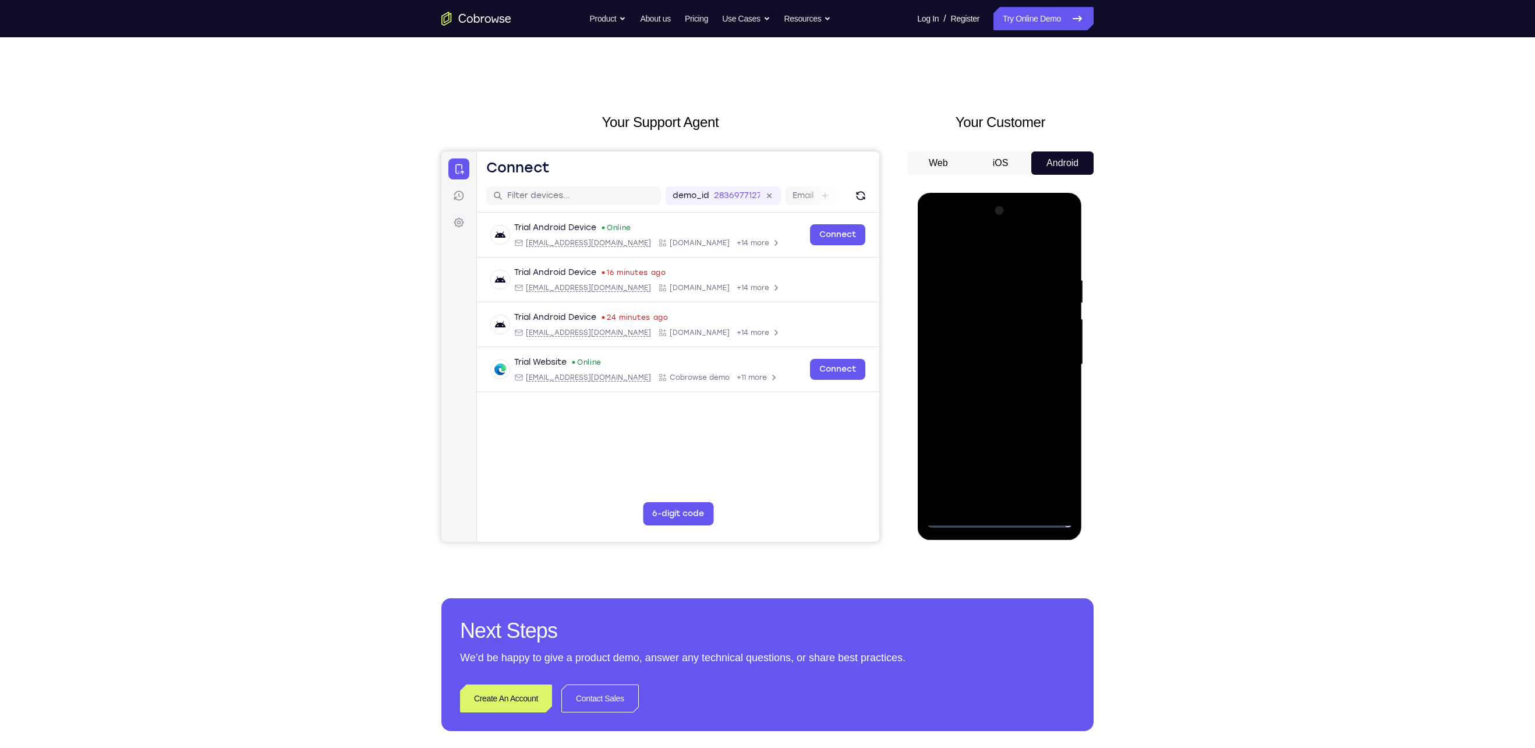
click at [987, 351] on div at bounding box center [999, 364] width 147 height 326
click at [983, 345] on div at bounding box center [999, 364] width 147 height 326
click at [990, 365] on div at bounding box center [999, 364] width 147 height 326
click at [994, 414] on div at bounding box center [999, 364] width 147 height 326
drag, startPoint x: 998, startPoint y: 394, endPoint x: 997, endPoint y: 330, distance: 64.6
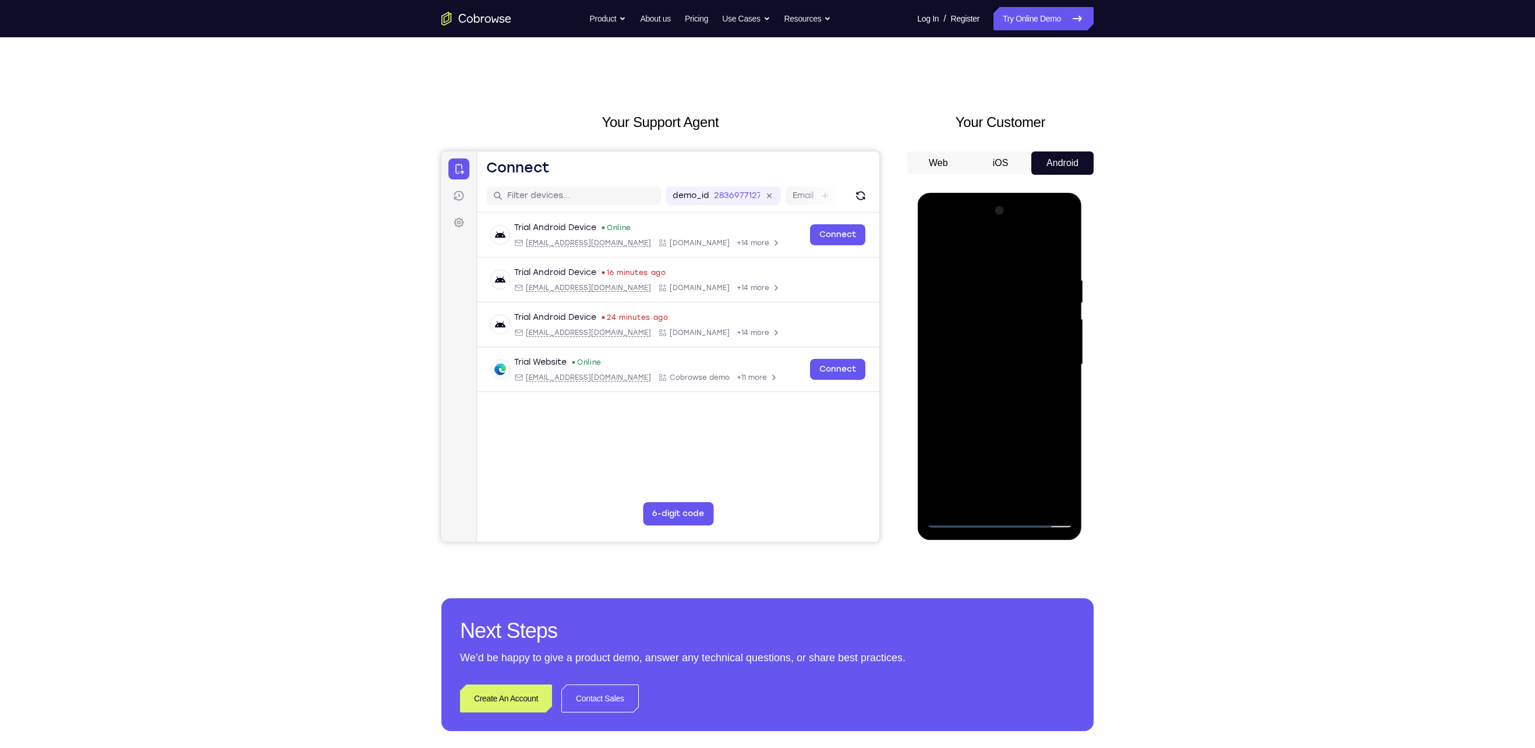
click at [997, 330] on div at bounding box center [999, 364] width 147 height 326
click at [1026, 502] on div at bounding box center [999, 364] width 147 height 326
click at [992, 429] on div at bounding box center [999, 364] width 147 height 326
click at [989, 449] on div at bounding box center [999, 364] width 147 height 326
click at [973, 495] on div at bounding box center [999, 364] width 147 height 326
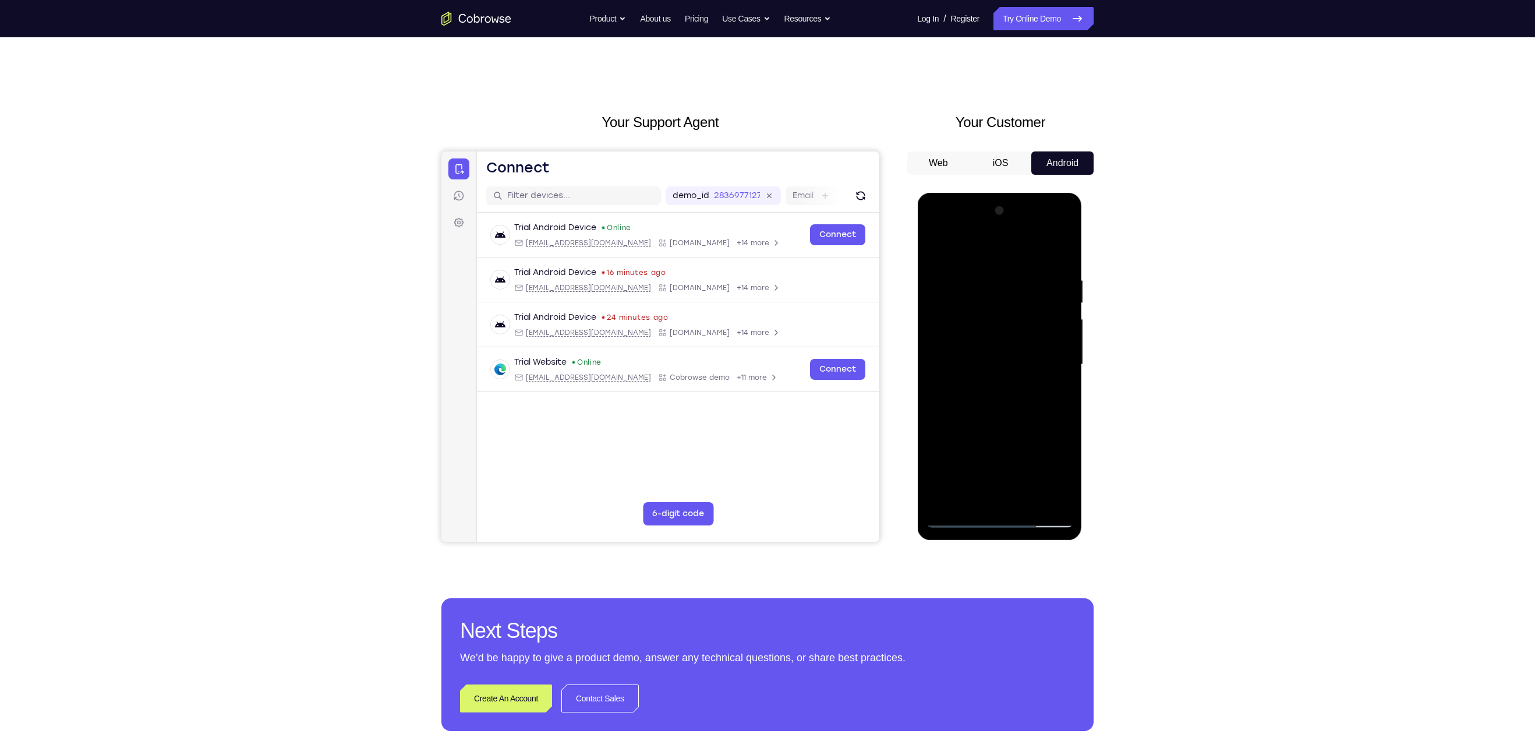
click at [934, 251] on div at bounding box center [999, 364] width 147 height 326
click at [959, 520] on div at bounding box center [999, 364] width 147 height 326
click at [958, 516] on div at bounding box center [999, 364] width 147 height 326
click at [1018, 347] on div at bounding box center [999, 364] width 147 height 326
click at [980, 500] on div at bounding box center [999, 364] width 147 height 326
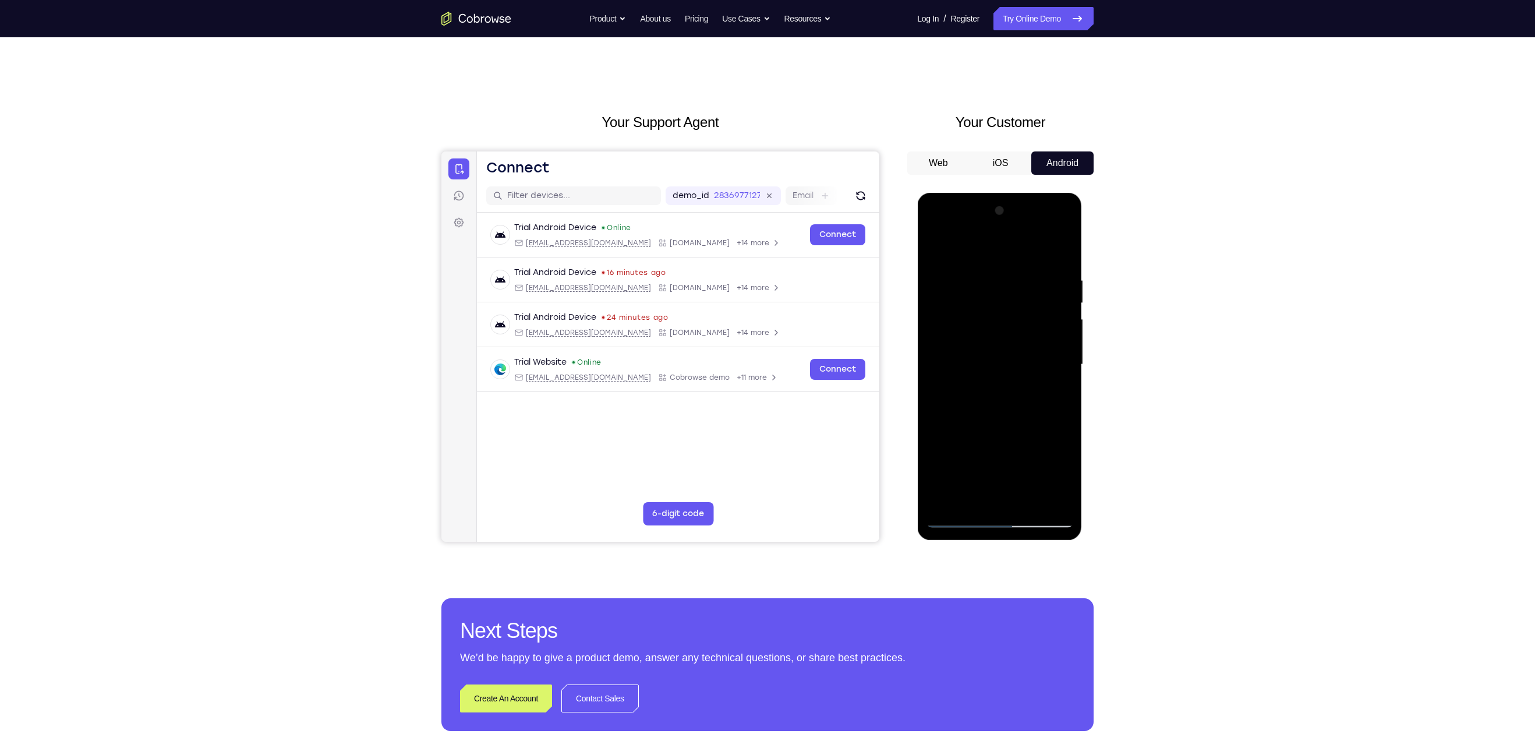
click at [965, 395] on div at bounding box center [999, 364] width 147 height 326
click at [968, 500] on div at bounding box center [999, 364] width 147 height 326
click at [969, 409] on div at bounding box center [999, 364] width 147 height 326
drag, startPoint x: 1020, startPoint y: 376, endPoint x: 1077, endPoint y: 385, distance: 57.2
click at [1077, 385] on div at bounding box center [999, 366] width 165 height 347
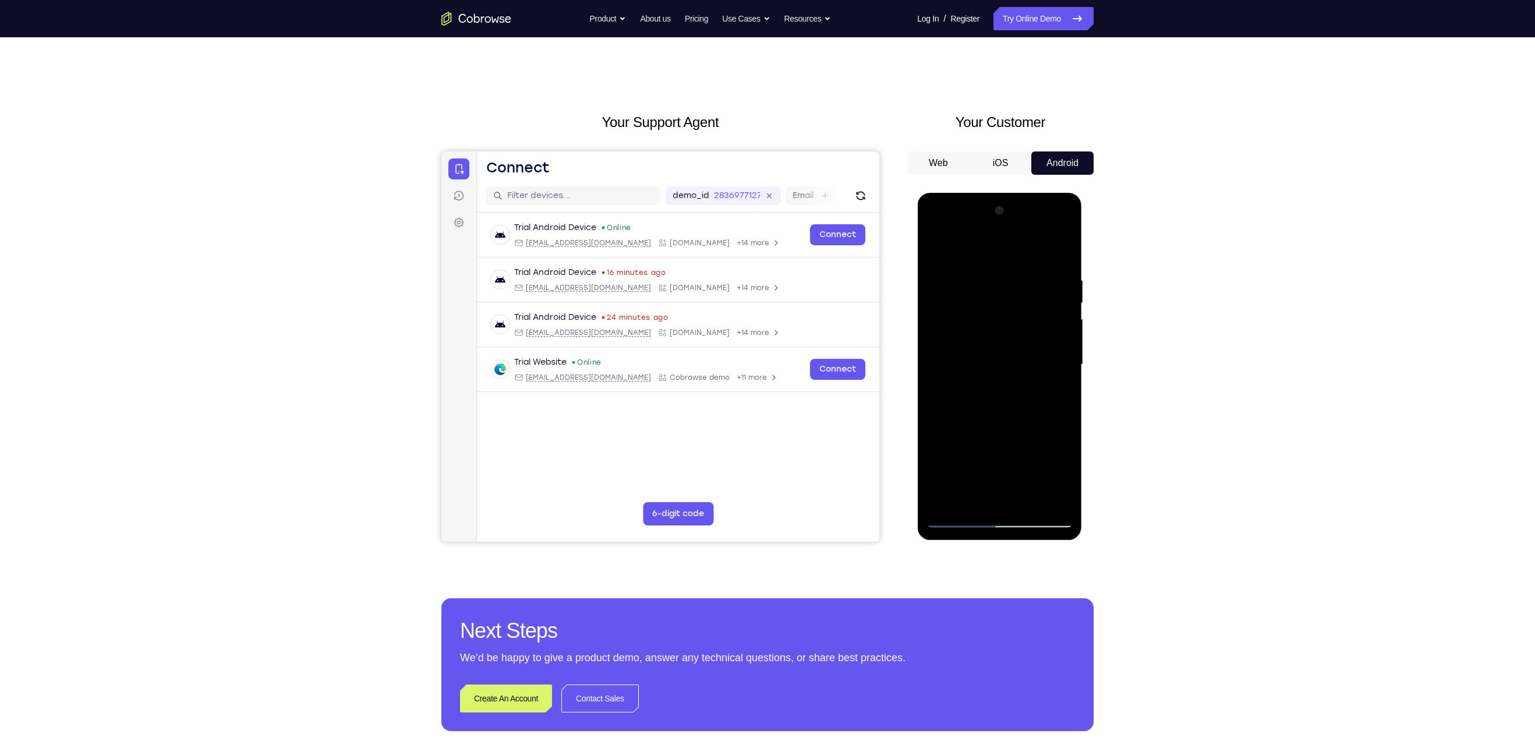
click at [939, 382] on div at bounding box center [999, 364] width 147 height 326
click at [940, 383] on div at bounding box center [999, 364] width 147 height 326
click at [1057, 386] on div at bounding box center [999, 364] width 147 height 326
click at [972, 500] on div at bounding box center [999, 364] width 147 height 326
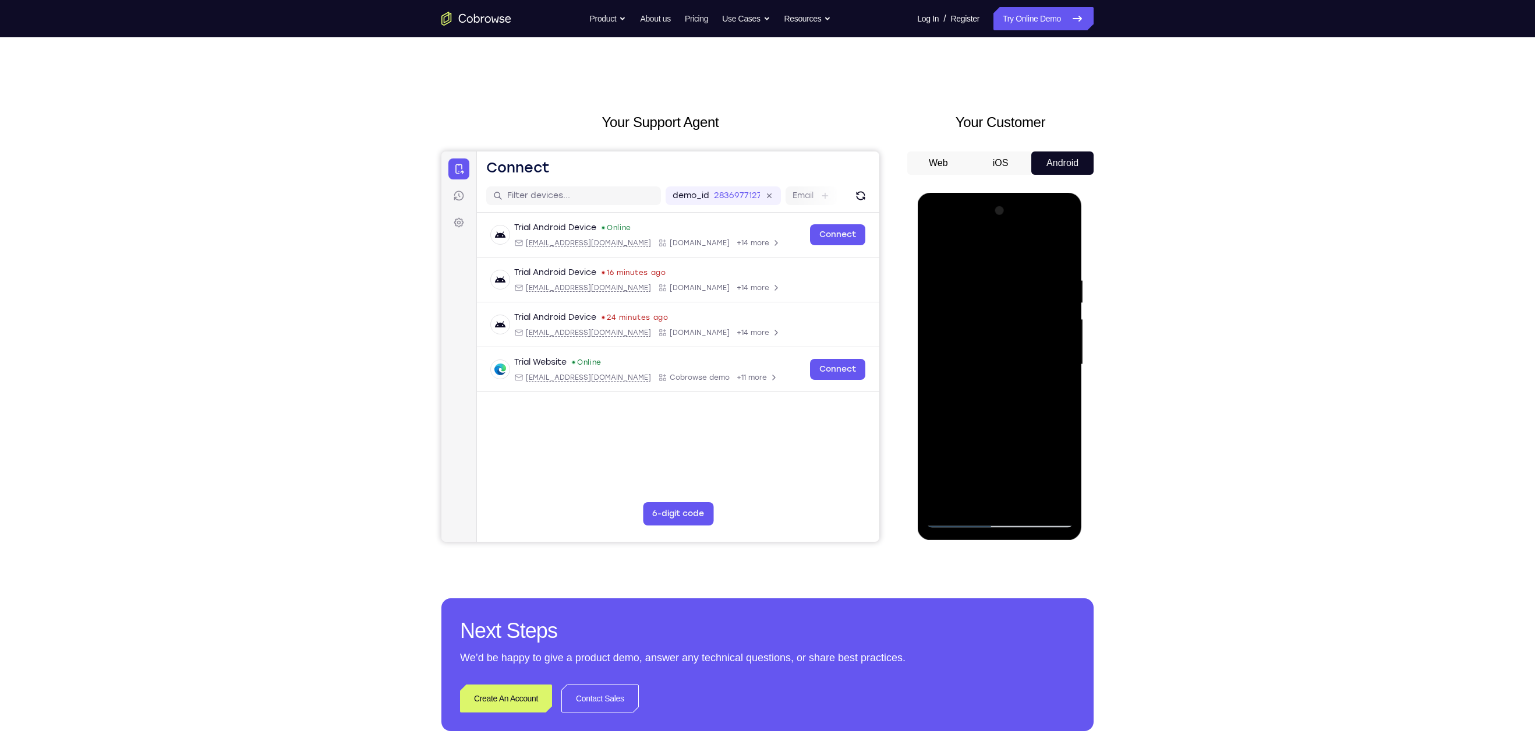
drag, startPoint x: 983, startPoint y: 473, endPoint x: 997, endPoint y: 293, distance: 181.0
click at [997, 293] on div at bounding box center [999, 364] width 147 height 326
drag, startPoint x: 1004, startPoint y: 467, endPoint x: 1004, endPoint y: 351, distance: 115.9
click at [1004, 351] on div at bounding box center [999, 364] width 147 height 326
drag, startPoint x: 1012, startPoint y: 462, endPoint x: 1015, endPoint y: 347, distance: 115.3
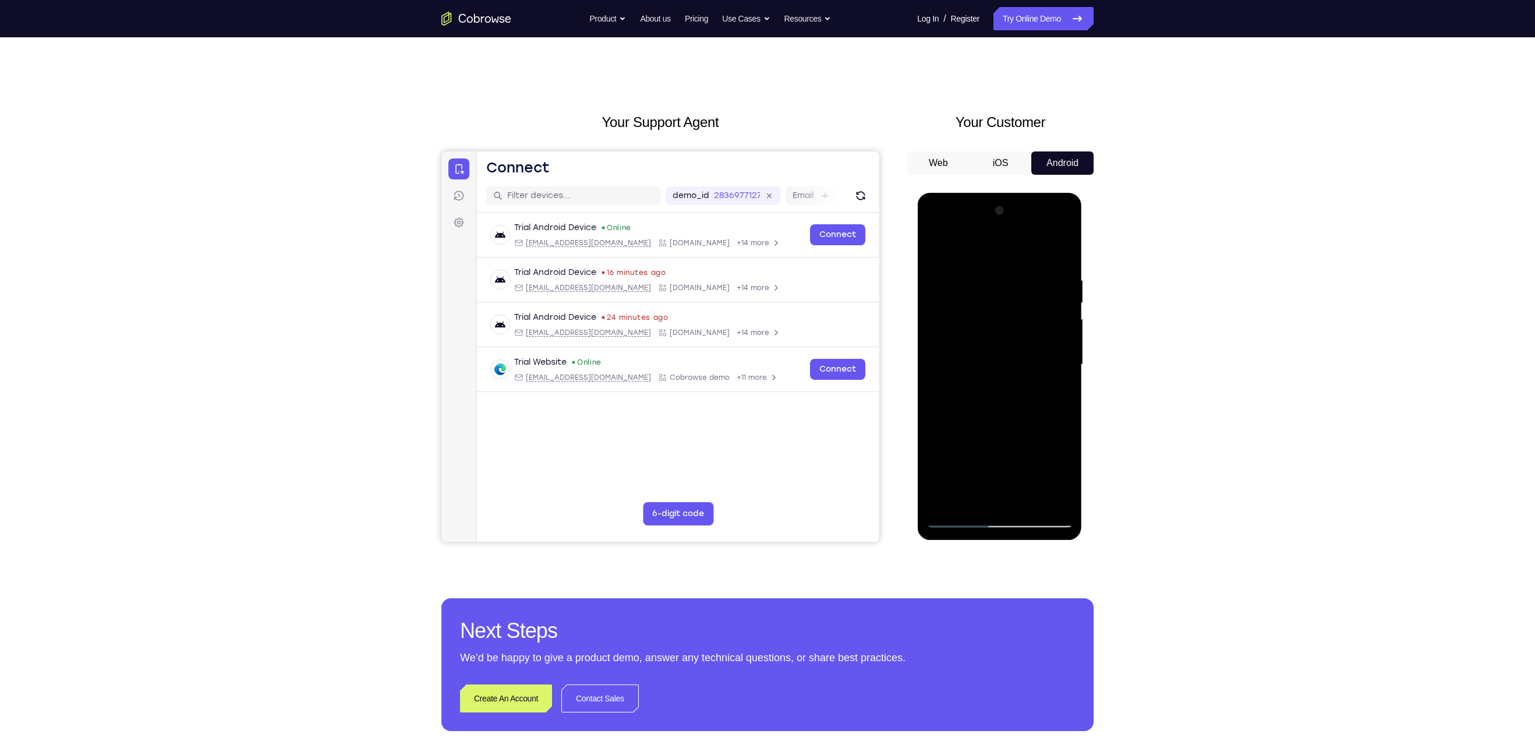
click at [1015, 347] on div at bounding box center [999, 364] width 147 height 326
click at [937, 474] on div at bounding box center [999, 364] width 147 height 326
click at [971, 300] on div at bounding box center [999, 364] width 147 height 326
click at [1001, 415] on div at bounding box center [999, 364] width 147 height 326
click at [1061, 400] on div at bounding box center [999, 364] width 147 height 326
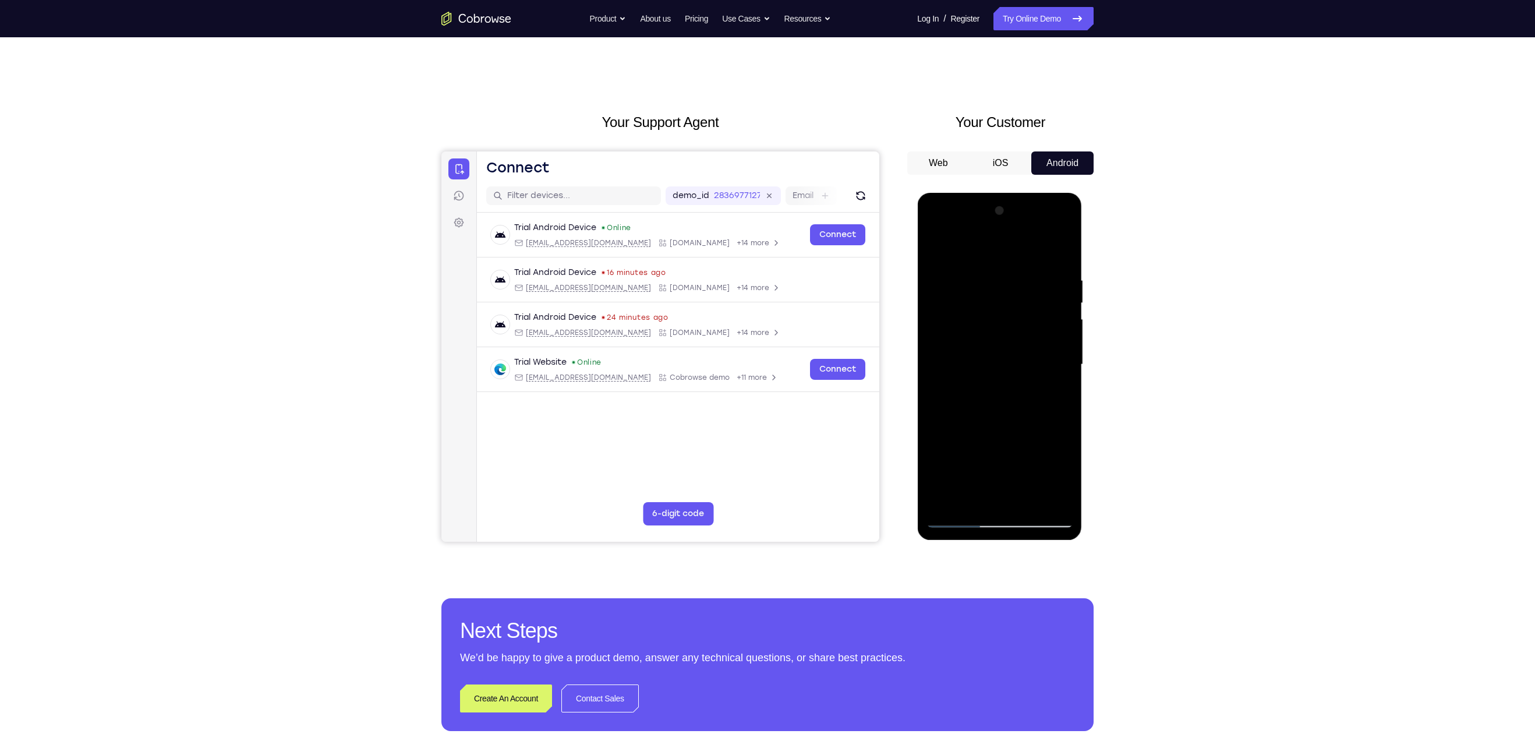
click at [1063, 384] on div at bounding box center [999, 364] width 147 height 326
drag, startPoint x: 990, startPoint y: 449, endPoint x: 990, endPoint y: 357, distance: 92.6
click at [990, 357] on div at bounding box center [999, 364] width 147 height 326
click at [936, 251] on div at bounding box center [999, 364] width 147 height 326
click at [955, 520] on div at bounding box center [999, 364] width 147 height 326
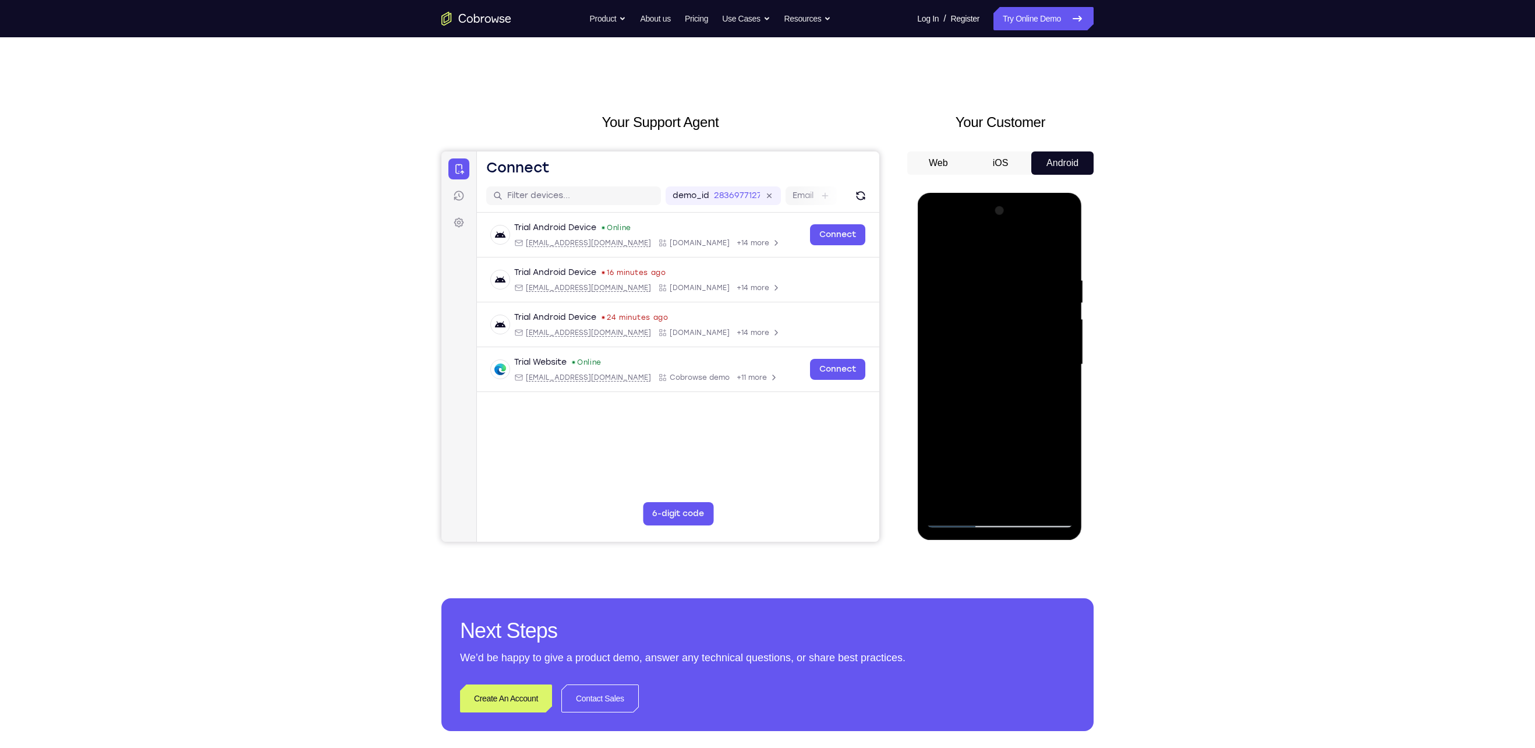
click at [955, 520] on div at bounding box center [999, 364] width 147 height 326
click at [937, 245] on div at bounding box center [999, 364] width 147 height 326
drag, startPoint x: 1003, startPoint y: 325, endPoint x: 1014, endPoint y: 418, distance: 93.2
click at [1014, 418] on div at bounding box center [999, 364] width 147 height 326
click at [989, 275] on div at bounding box center [999, 364] width 147 height 326
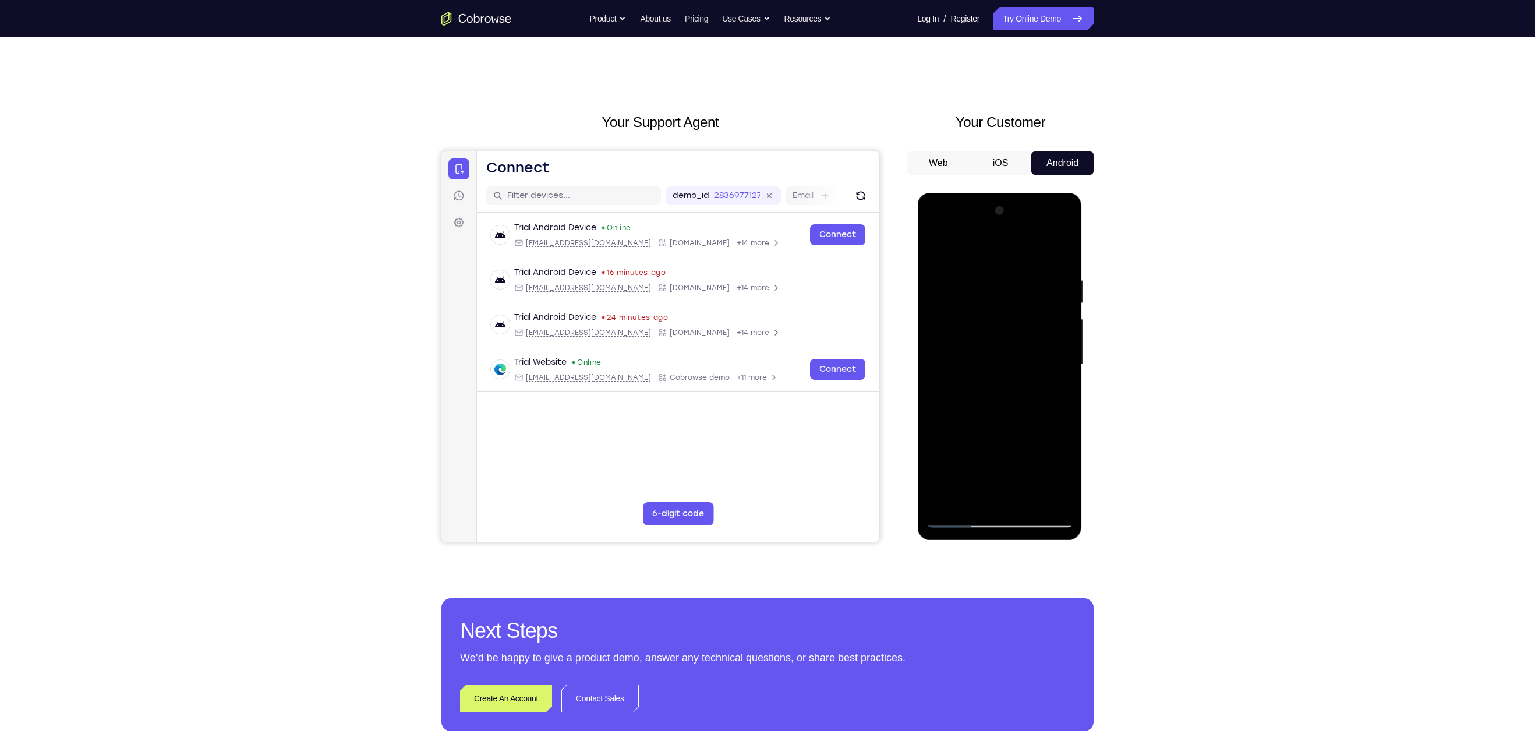
click at [1054, 379] on div at bounding box center [999, 364] width 147 height 326
drag, startPoint x: 1054, startPoint y: 379, endPoint x: 926, endPoint y: 383, distance: 127.6
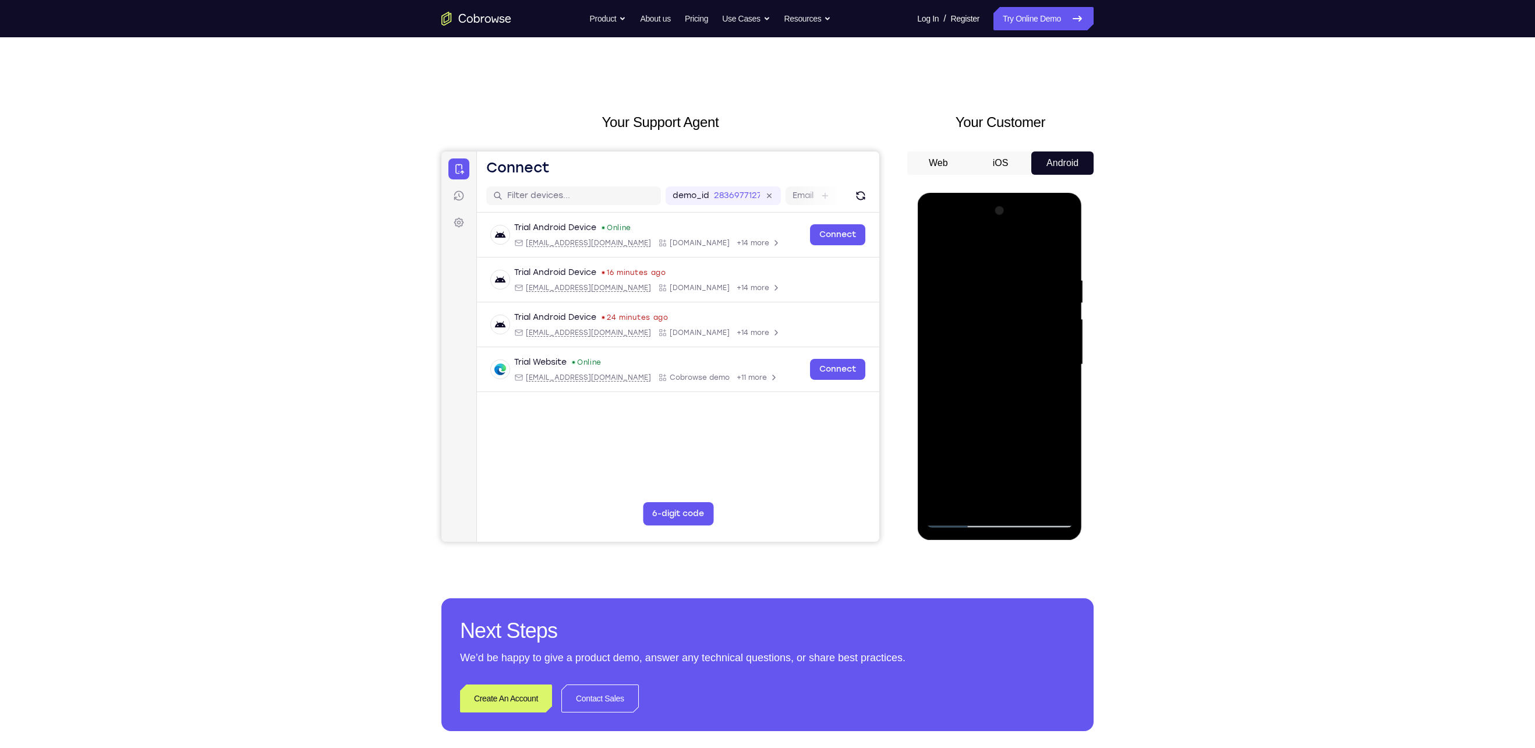
click at [926, 383] on div at bounding box center [999, 364] width 147 height 326
click at [1055, 383] on div at bounding box center [999, 364] width 147 height 326
click at [1063, 252] on div at bounding box center [999, 364] width 147 height 326
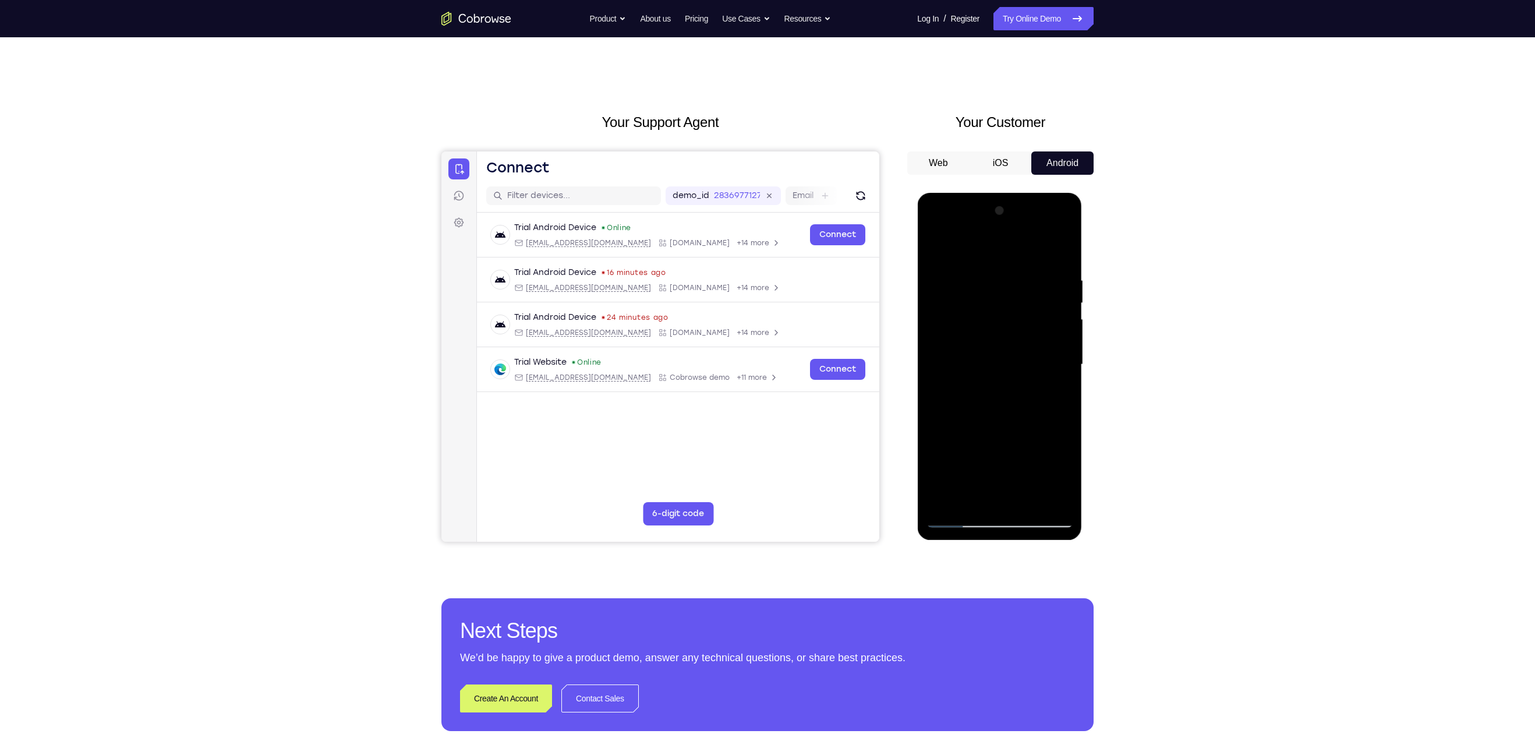
drag, startPoint x: 1011, startPoint y: 416, endPoint x: 1021, endPoint y: 147, distance: 269.2
click at [1021, 193] on html "Online web based iOS Simulators and Android Emulators. Run iPhone, iPad, Mobile…" at bounding box center [1000, 367] width 166 height 349
click at [1030, 501] on div at bounding box center [999, 364] width 147 height 326
click at [958, 520] on div at bounding box center [999, 364] width 147 height 326
drag, startPoint x: 986, startPoint y: 442, endPoint x: 1008, endPoint y: 159, distance: 284.4
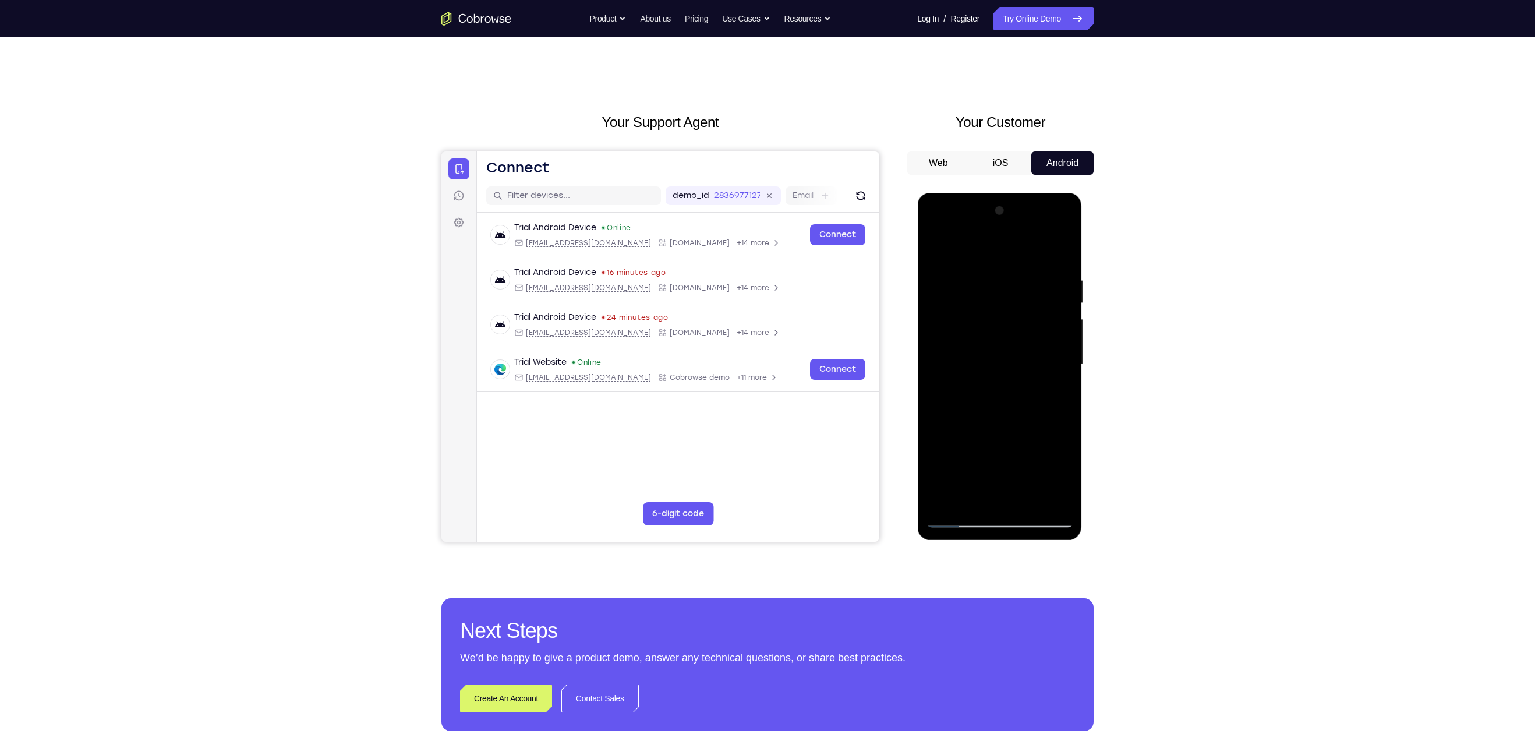
click at [1008, 193] on html "Online web based iOS Simulators and Android Emulators. Run iPhone, iPad, Mobile…" at bounding box center [1000, 367] width 166 height 349
drag, startPoint x: 1002, startPoint y: 447, endPoint x: 994, endPoint y: 303, distance: 144.0
click at [994, 303] on div at bounding box center [999, 364] width 147 height 326
drag, startPoint x: 994, startPoint y: 401, endPoint x: 997, endPoint y: 285, distance: 116.5
click at [997, 285] on div at bounding box center [999, 364] width 147 height 326
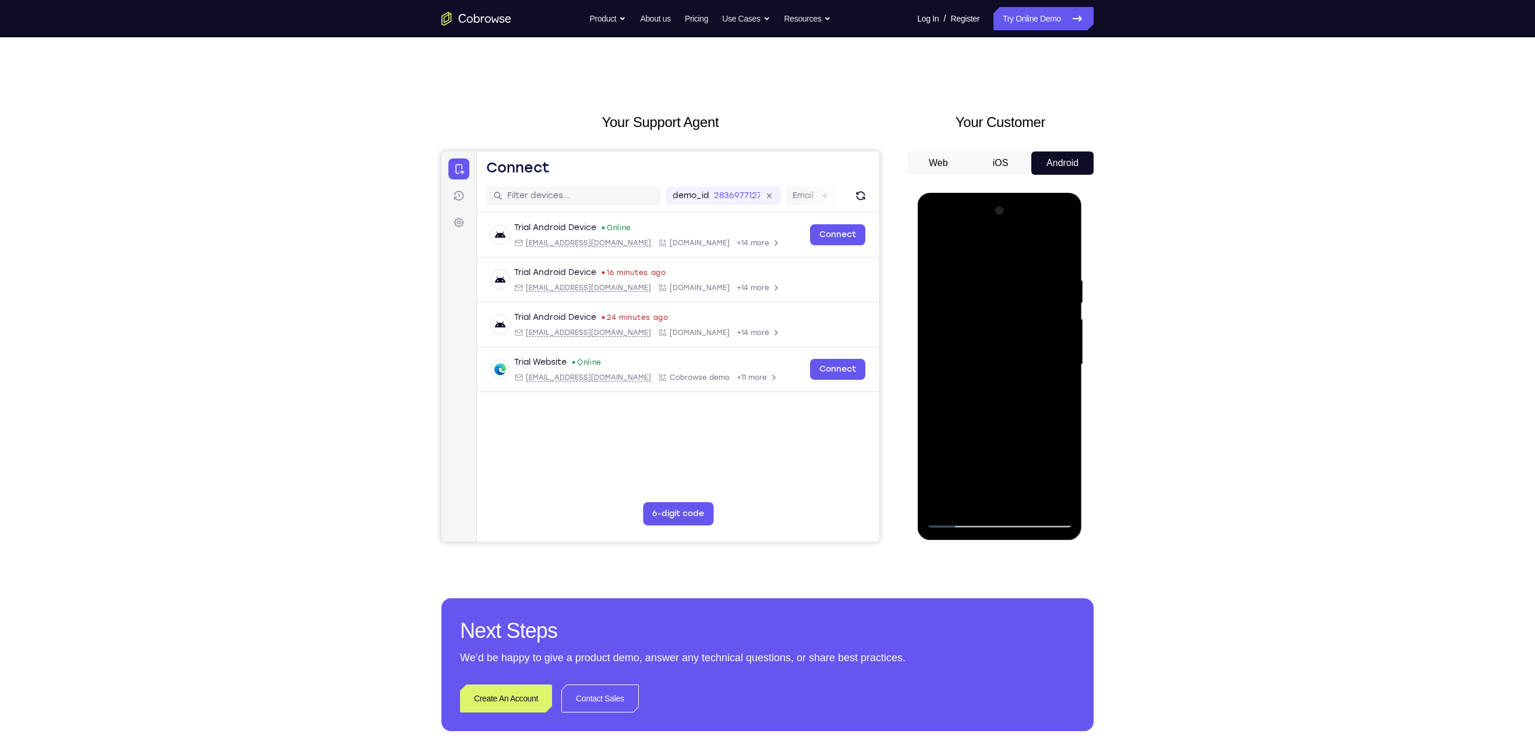
drag, startPoint x: 1010, startPoint y: 447, endPoint x: 1008, endPoint y: 412, distance: 35.6
click at [1008, 412] on div at bounding box center [999, 364] width 147 height 326
click at [938, 411] on div at bounding box center [999, 364] width 147 height 326
click at [1064, 328] on div at bounding box center [999, 364] width 147 height 326
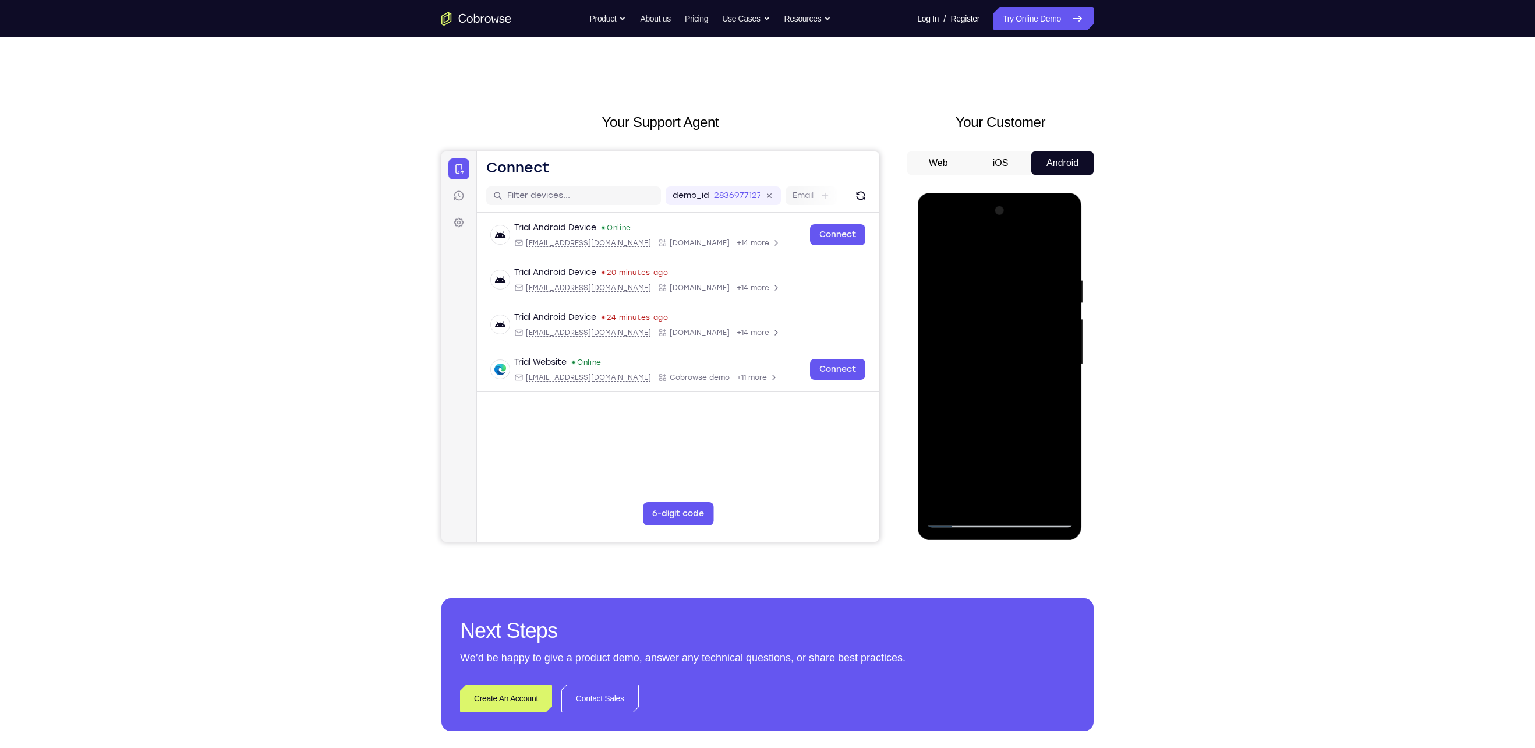
drag, startPoint x: 969, startPoint y: 430, endPoint x: 997, endPoint y: 196, distance: 236.2
click at [997, 196] on div at bounding box center [999, 366] width 165 height 347
drag, startPoint x: 1003, startPoint y: 407, endPoint x: 1008, endPoint y: 218, distance: 188.7
click at [1008, 218] on div at bounding box center [999, 364] width 147 height 326
drag, startPoint x: 1006, startPoint y: 425, endPoint x: 1006, endPoint y: 356, distance: 69.3
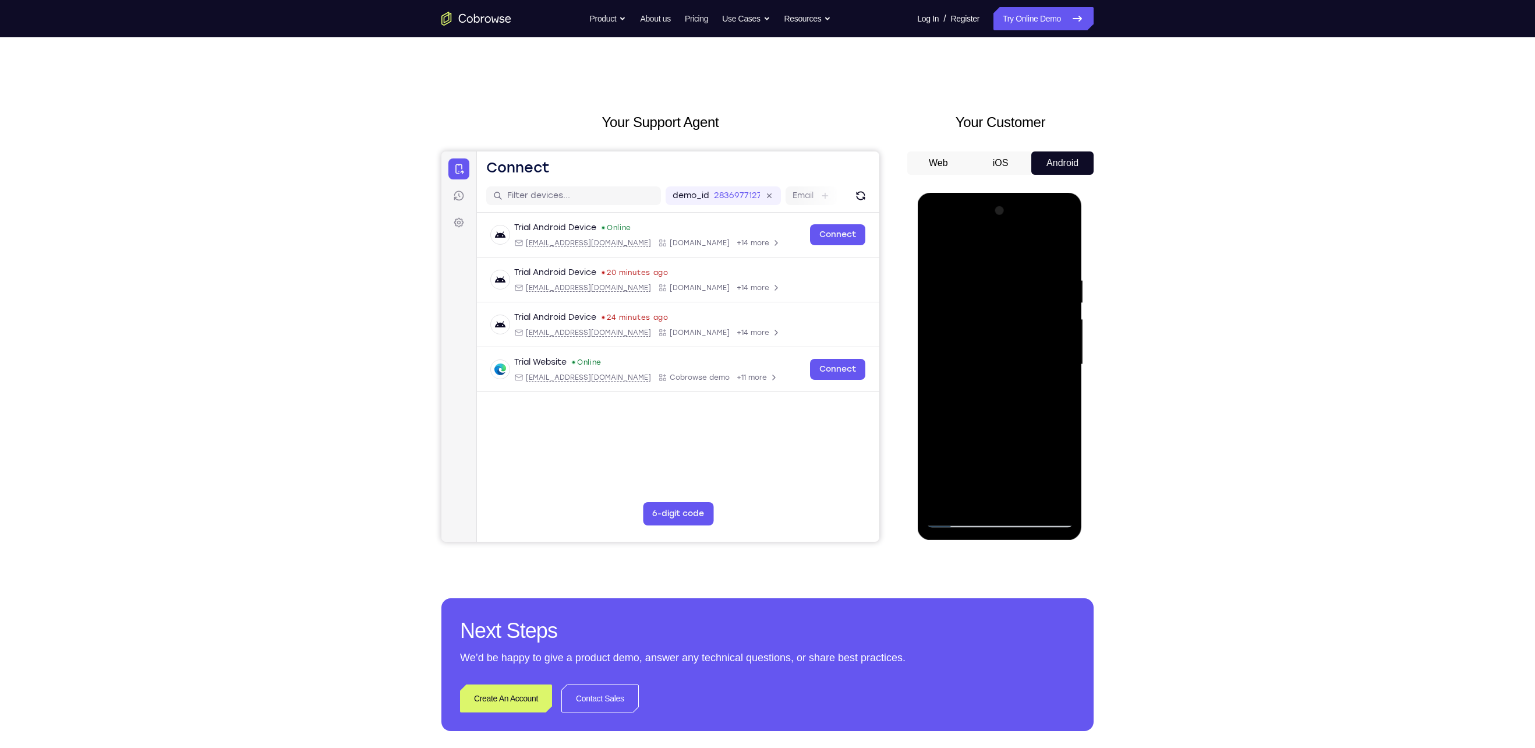
click at [1006, 356] on div at bounding box center [999, 364] width 147 height 326
click at [934, 414] on div at bounding box center [999, 364] width 147 height 326
drag, startPoint x: 1005, startPoint y: 434, endPoint x: 997, endPoint y: 302, distance: 132.4
click at [997, 302] on div at bounding box center [999, 364] width 147 height 326
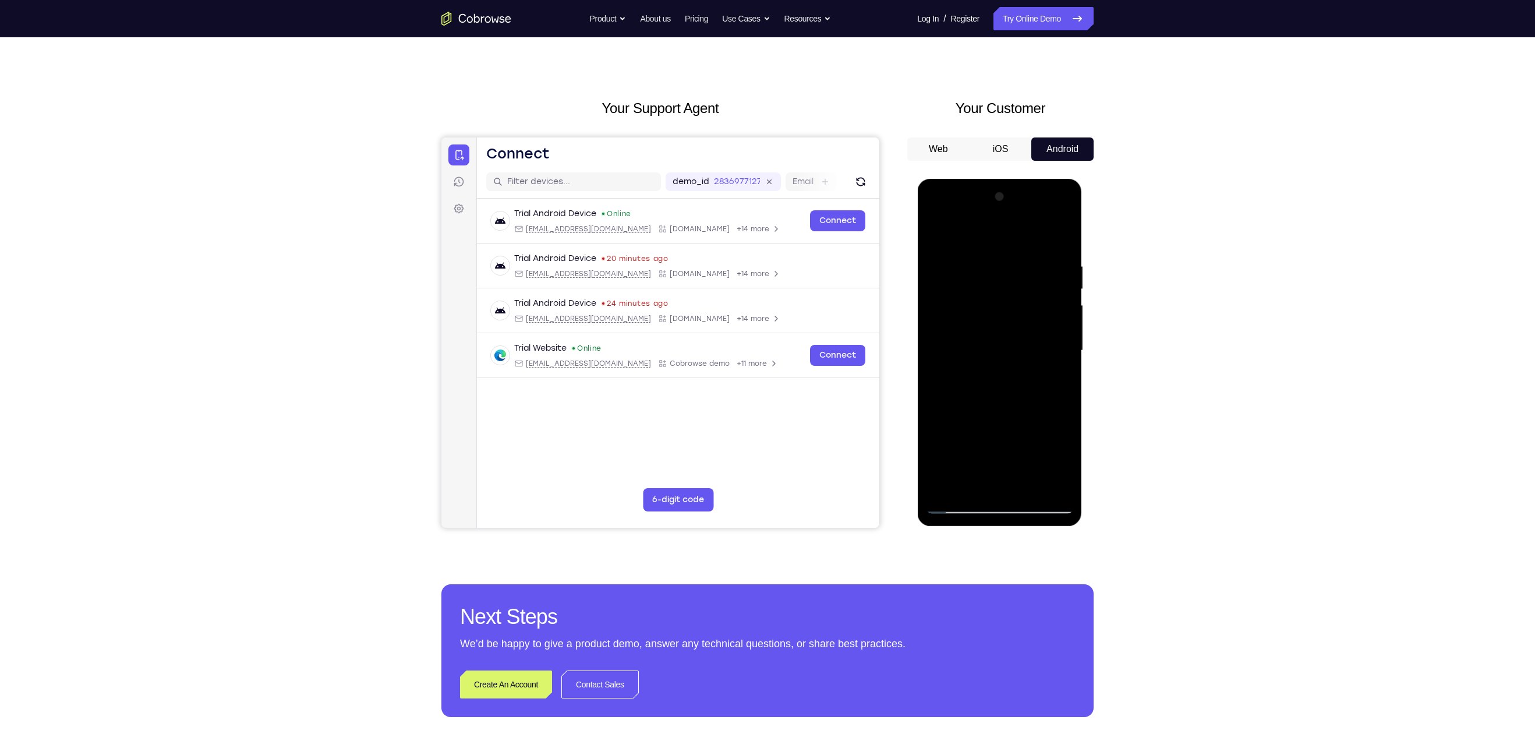
drag, startPoint x: 1003, startPoint y: 375, endPoint x: 999, endPoint y: 282, distance: 93.2
click at [999, 282] on div at bounding box center [999, 350] width 147 height 326
click at [1064, 349] on div at bounding box center [999, 350] width 147 height 326
click at [1058, 352] on div at bounding box center [999, 350] width 147 height 326
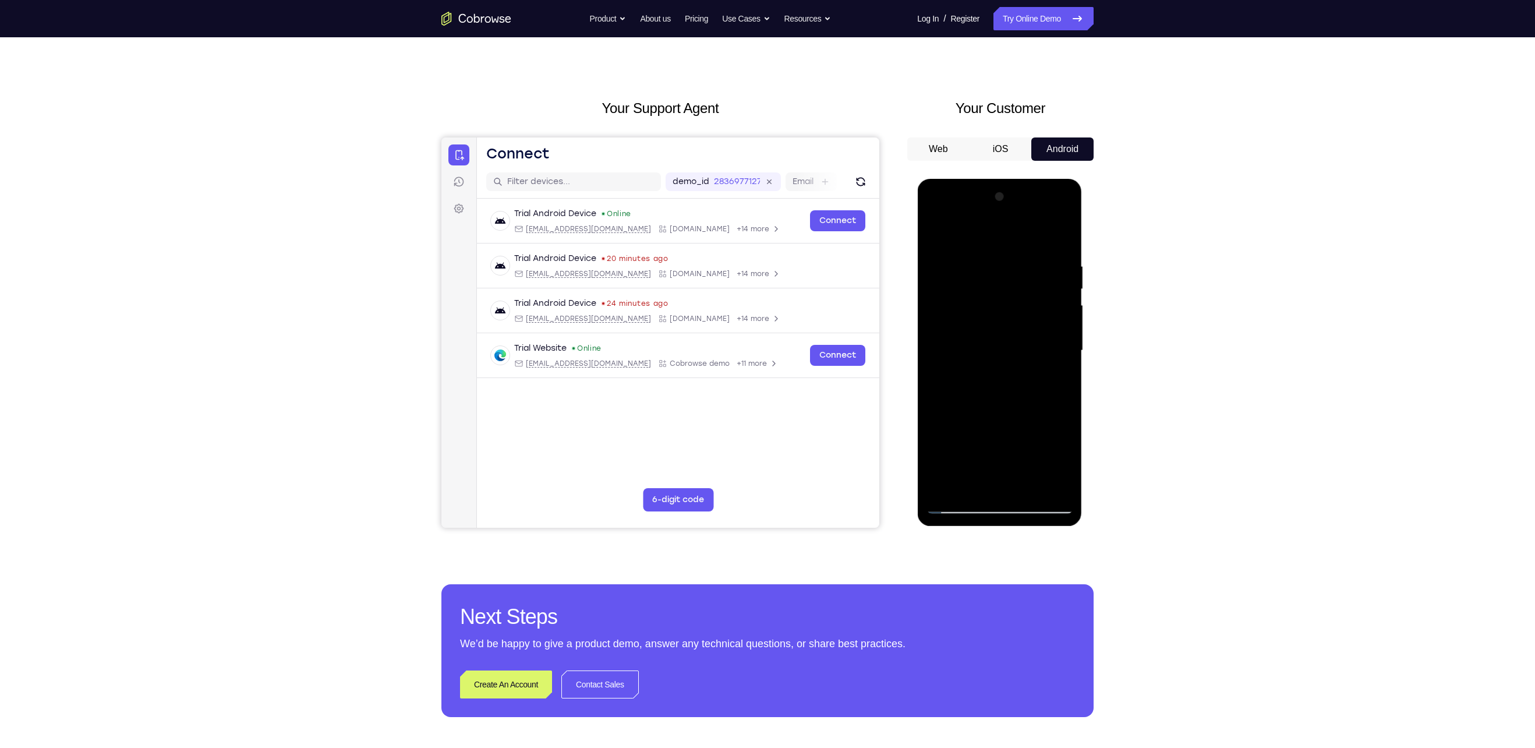
drag, startPoint x: 1001, startPoint y: 409, endPoint x: 1005, endPoint y: 171, distance: 238.2
click at [1005, 179] on html "Online web based iOS Simulators and Android Emulators. Run iPhone, iPad, Mobile…" at bounding box center [1000, 353] width 166 height 349
drag, startPoint x: 1014, startPoint y: 418, endPoint x: 1015, endPoint y: 388, distance: 29.7
click at [1015, 388] on div at bounding box center [999, 350] width 147 height 326
drag, startPoint x: 987, startPoint y: 423, endPoint x: 988, endPoint y: 395, distance: 28.0
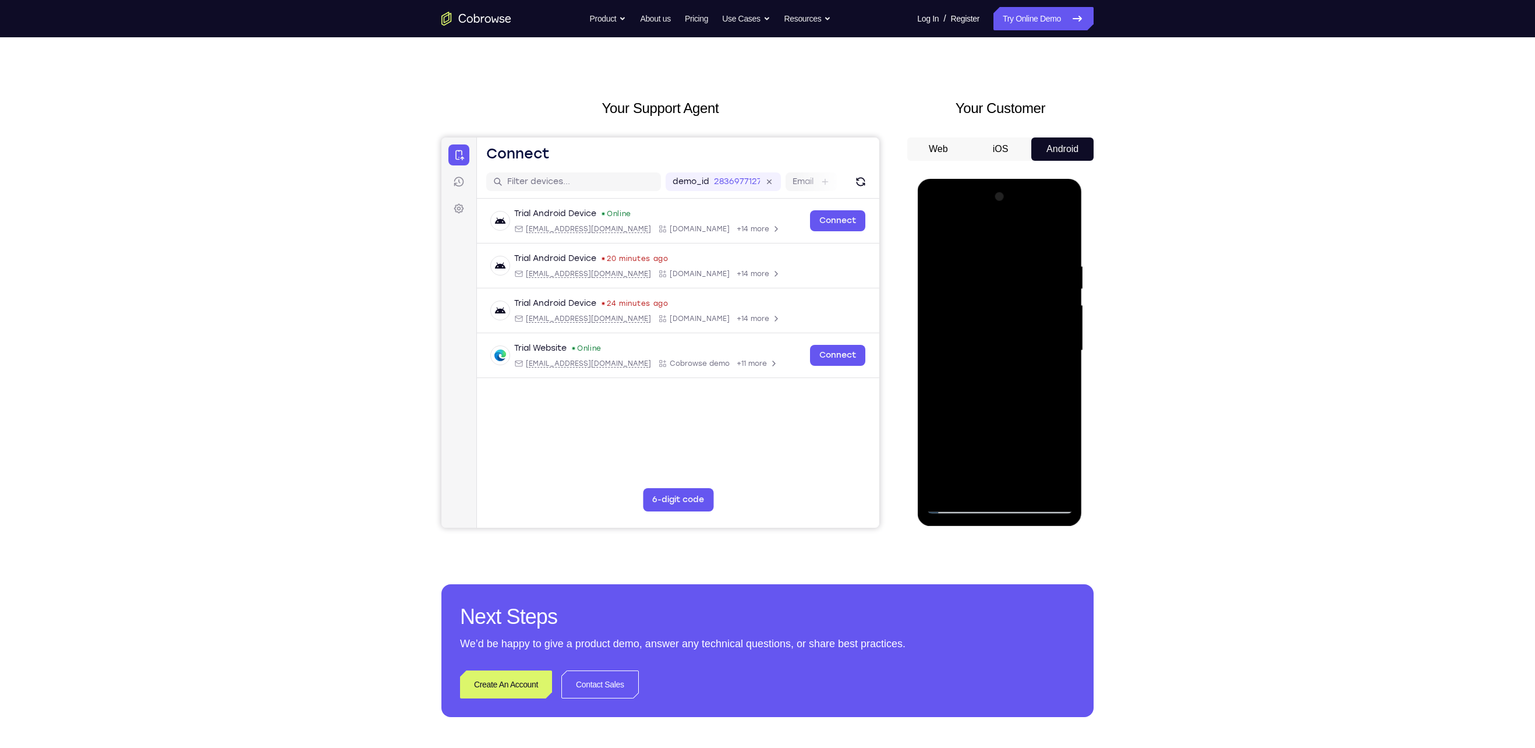
click at [988, 395] on div at bounding box center [999, 350] width 147 height 326
drag, startPoint x: 1007, startPoint y: 420, endPoint x: 996, endPoint y: 214, distance: 206.9
click at [996, 214] on div at bounding box center [999, 350] width 147 height 326
drag, startPoint x: 1004, startPoint y: 432, endPoint x: 1006, endPoint y: 252, distance: 180.5
click at [1006, 252] on div at bounding box center [999, 350] width 147 height 326
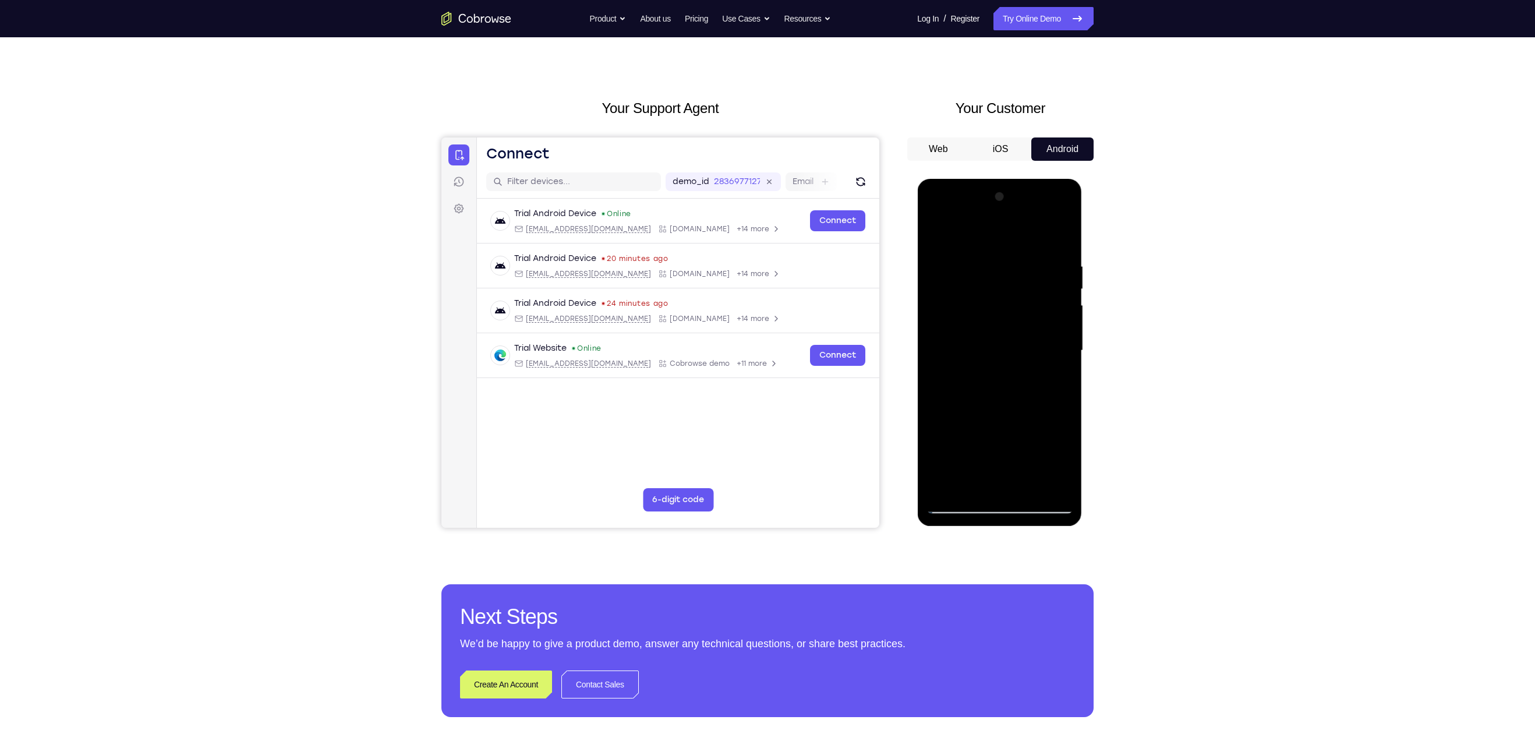
drag, startPoint x: 998, startPoint y: 431, endPoint x: 1001, endPoint y: 233, distance: 198.5
click at [1001, 233] on div at bounding box center [999, 350] width 147 height 326
click at [1030, 488] on div at bounding box center [999, 350] width 147 height 326
click at [1029, 488] on div at bounding box center [999, 350] width 147 height 326
drag, startPoint x: 1014, startPoint y: 319, endPoint x: 1001, endPoint y: 502, distance: 183.3
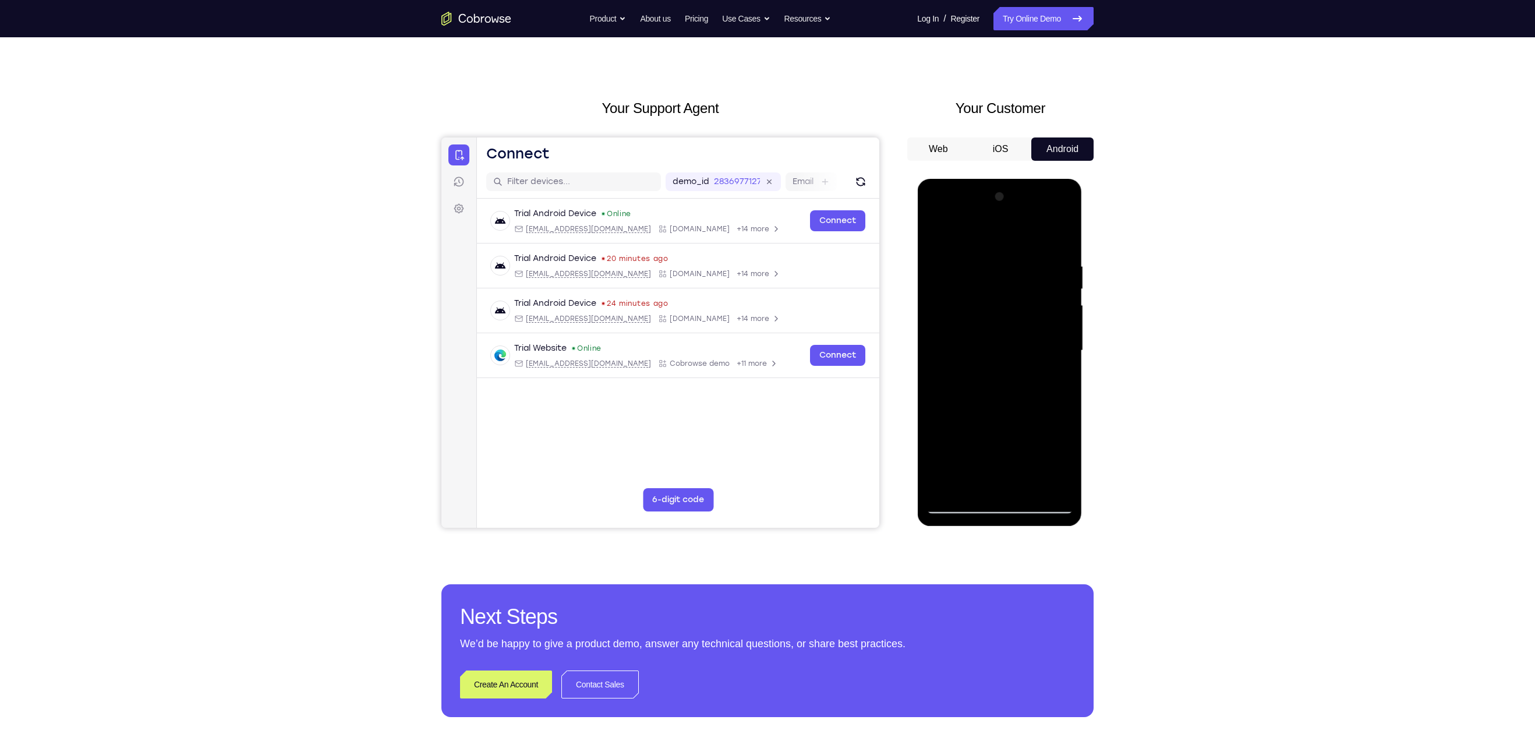
click at [1001, 502] on div at bounding box center [999, 350] width 147 height 326
drag, startPoint x: 977, startPoint y: 304, endPoint x: 965, endPoint y: 551, distance: 247.2
click at [965, 528] on html "Online web based iOS Simulators and Android Emulators. Run iPhone, iPad, Mobile…" at bounding box center [1000, 353] width 166 height 349
